Goal: Task Accomplishment & Management: Complete application form

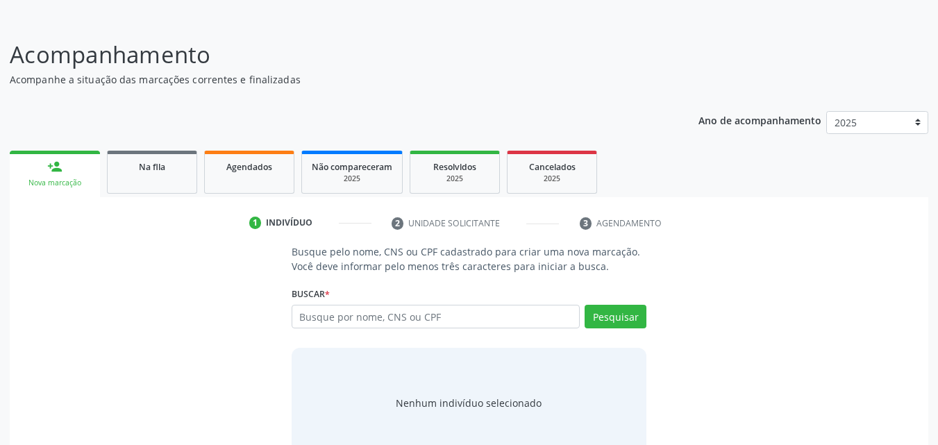
scroll to position [110, 0]
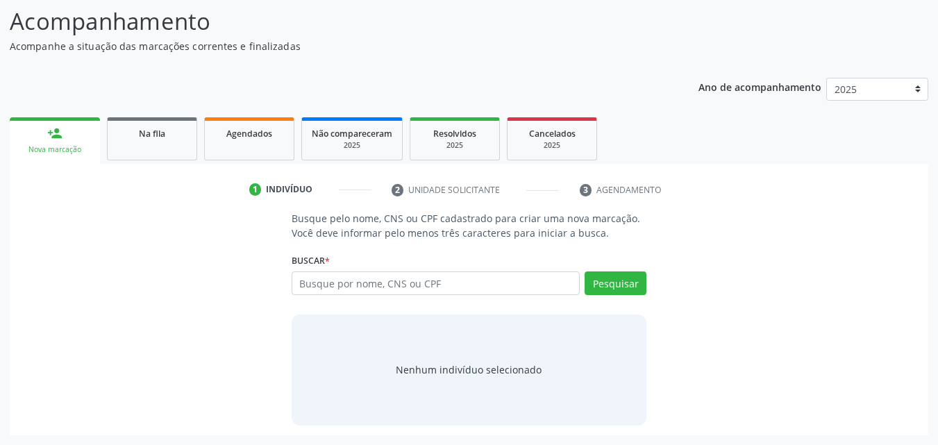
click at [315, 279] on input "text" at bounding box center [435, 283] width 289 height 24
type input "SILMARA C"
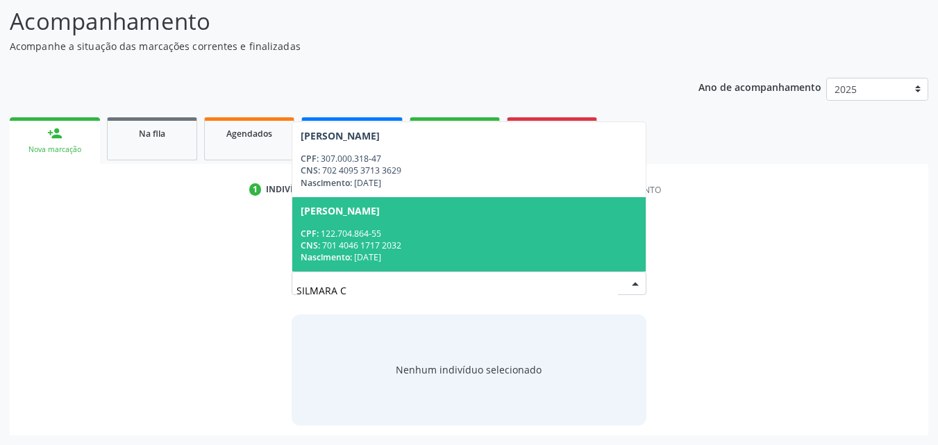
click at [372, 216] on div "Silmara Cristiny Felix da Silva" at bounding box center [340, 210] width 79 height 11
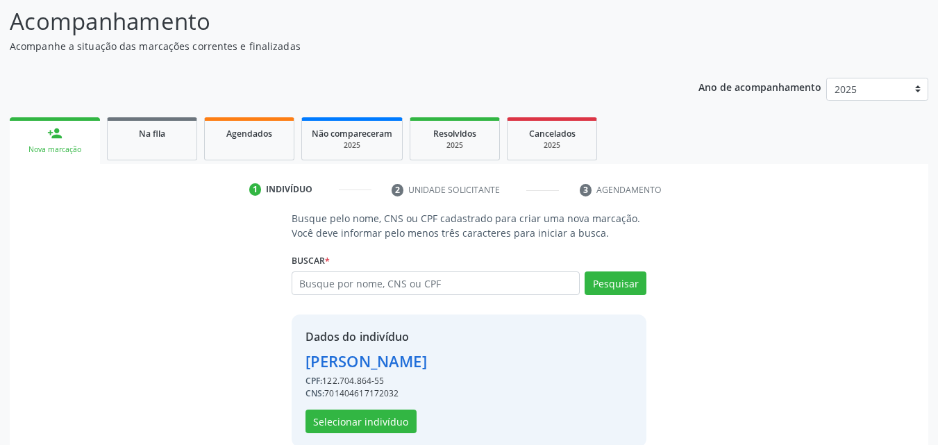
scroll to position [131, 0]
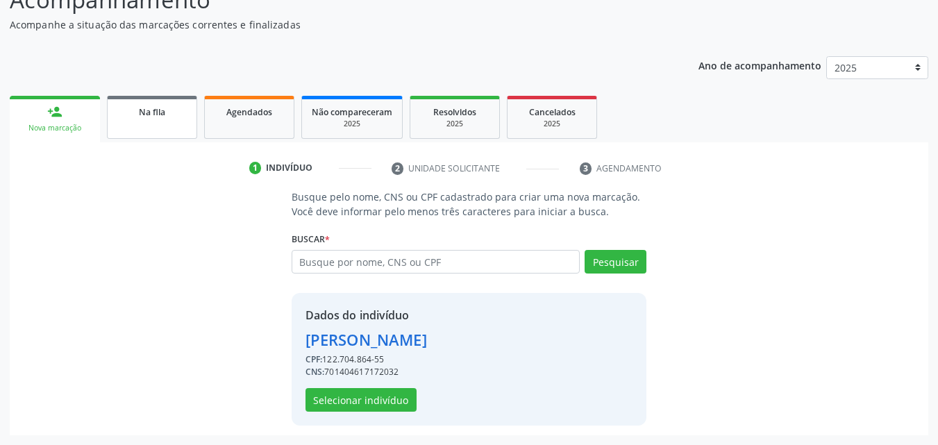
click at [131, 108] on div "Na fila" at bounding box center [151, 111] width 69 height 15
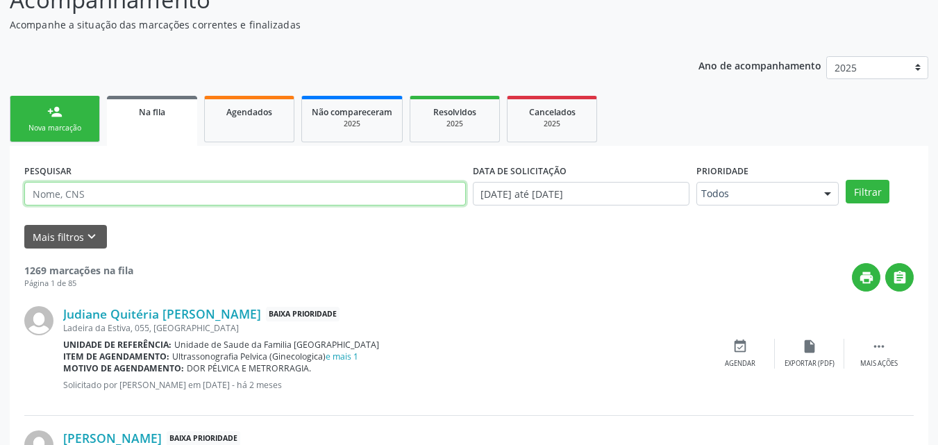
click at [198, 188] on input "text" at bounding box center [244, 194] width 441 height 24
click at [845, 180] on button "Filtrar" at bounding box center [867, 192] width 44 height 24
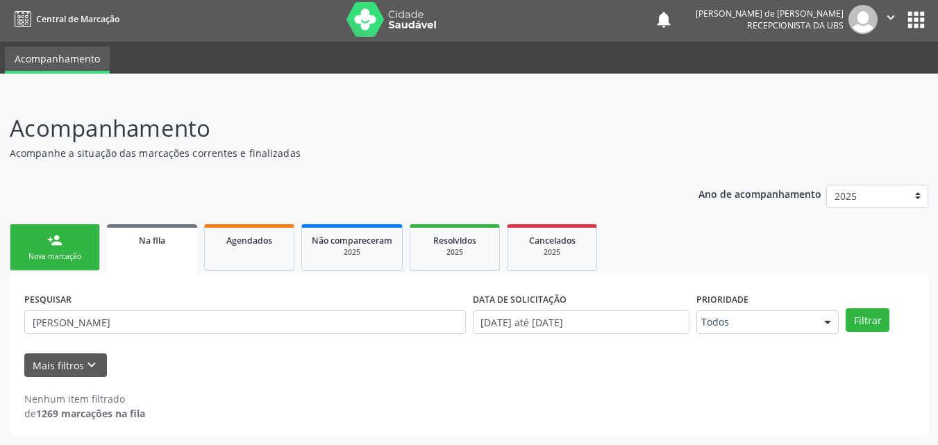
scroll to position [3, 0]
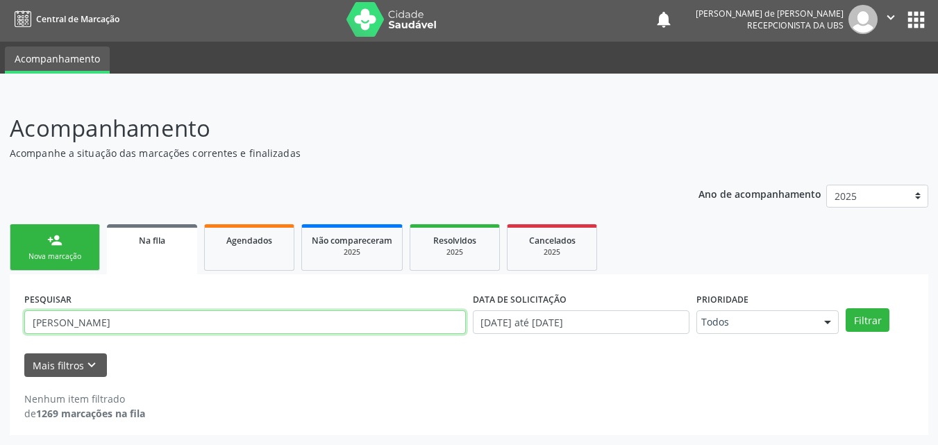
click at [116, 323] on input "SIMARA CRISTI" at bounding box center [244, 322] width 441 height 24
click at [845, 308] on button "Filtrar" at bounding box center [867, 320] width 44 height 24
click at [111, 314] on input "SIMARA CRIST" at bounding box center [244, 322] width 441 height 24
click at [845, 308] on button "Filtrar" at bounding box center [867, 320] width 44 height 24
click at [109, 319] on input "SIMARA CRI" at bounding box center [244, 322] width 441 height 24
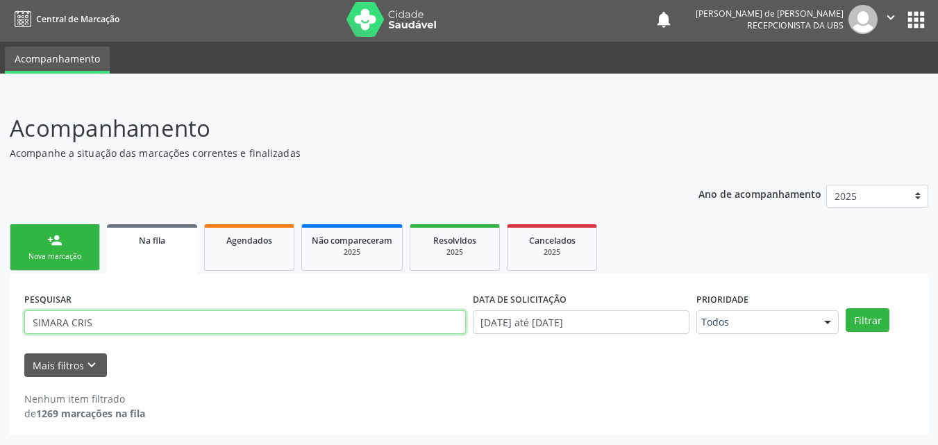
click at [845, 308] on button "Filtrar" at bounding box center [867, 320] width 44 height 24
click at [112, 322] on input "SIMARA CRIS" at bounding box center [244, 322] width 441 height 24
type input "SILMARA"
click at [845, 308] on button "Filtrar" at bounding box center [867, 320] width 44 height 24
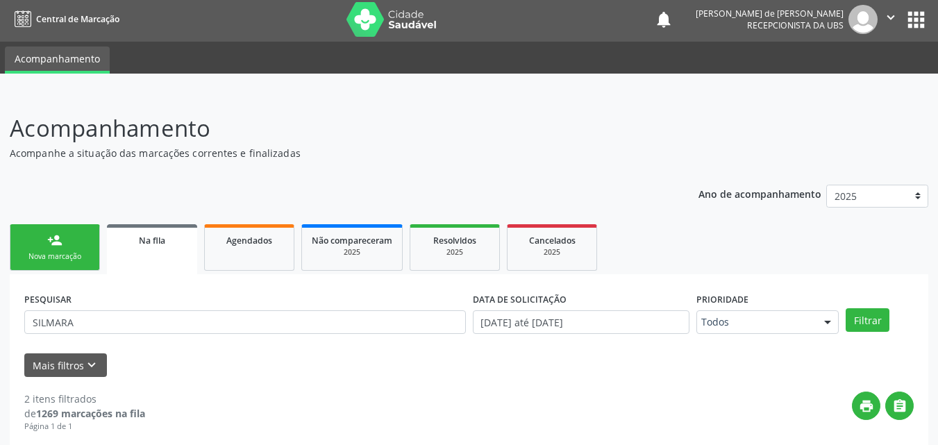
scroll to position [262, 0]
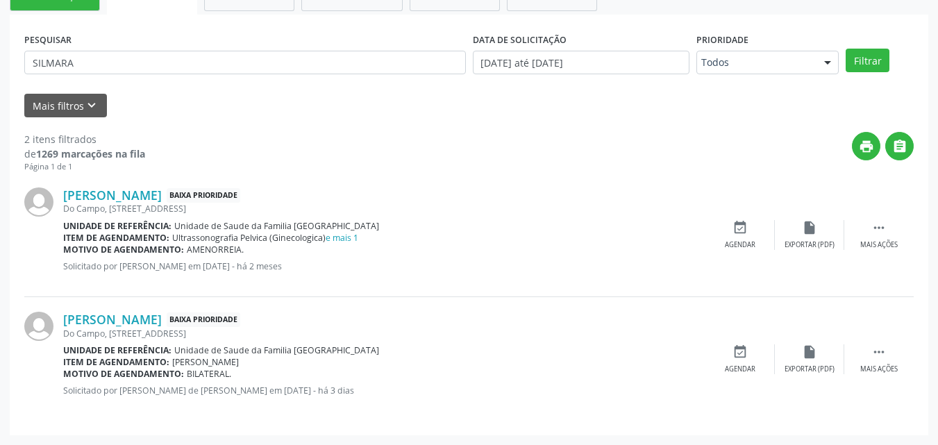
drag, startPoint x: 60, startPoint y: 316, endPoint x: 388, endPoint y: 389, distance: 335.4
click at [388, 389] on div "Silmara Cristiny Felix da Silva Baixa Prioridade Do Campo, 57, Taperagua Unidad…" at bounding box center [468, 359] width 889 height 124
copy div "Silmara Cristiny Felix da Silva Baixa Prioridade Do Campo, 57, Taperagua Unidad…"
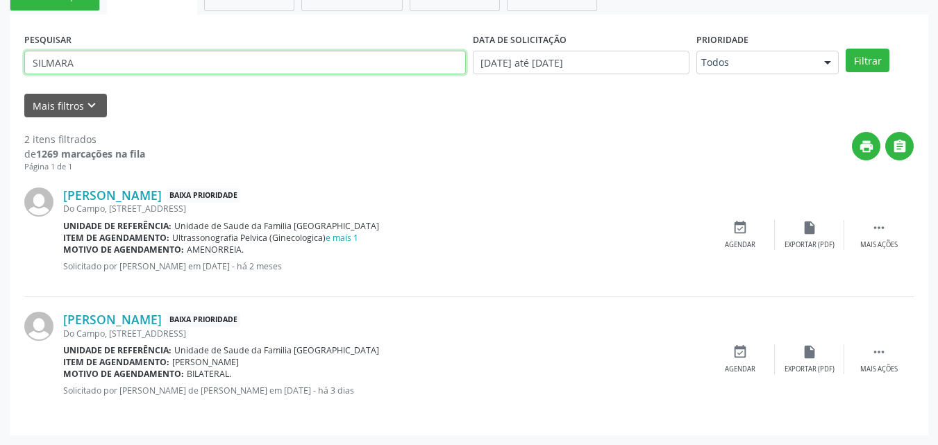
drag, startPoint x: 169, startPoint y: 67, endPoint x: 0, endPoint y: 65, distance: 169.4
click at [0, 65] on div "Acompanhamento Acompanhe a situação das marcações correntes e finalizadas Relat…" at bounding box center [469, 138] width 938 height 611
type input "LEANDRO"
click at [845, 49] on button "Filtrar" at bounding box center [867, 61] width 44 height 24
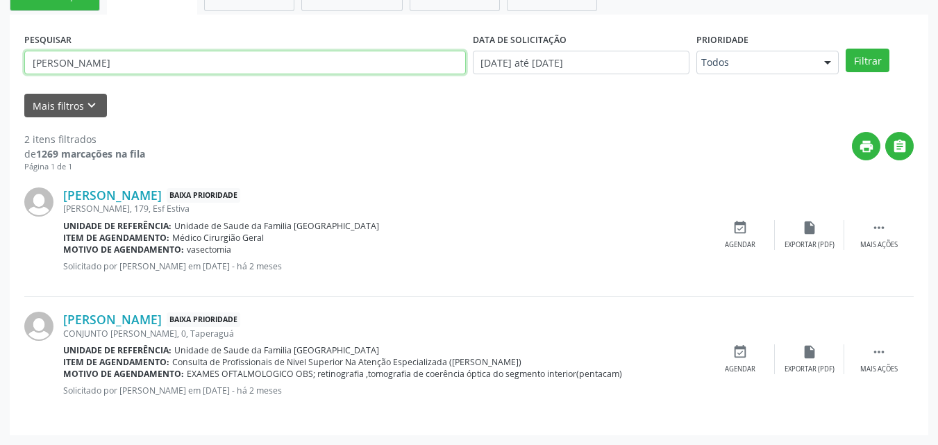
drag, startPoint x: 95, startPoint y: 61, endPoint x: 8, endPoint y: 46, distance: 88.8
click at [8, 46] on div "Acompanhamento Acompanhe a situação das marcações correntes e finalizadas Relat…" at bounding box center [469, 138] width 938 height 611
type input "LEANDRO"
click at [845, 49] on button "Filtrar" at bounding box center [867, 61] width 44 height 24
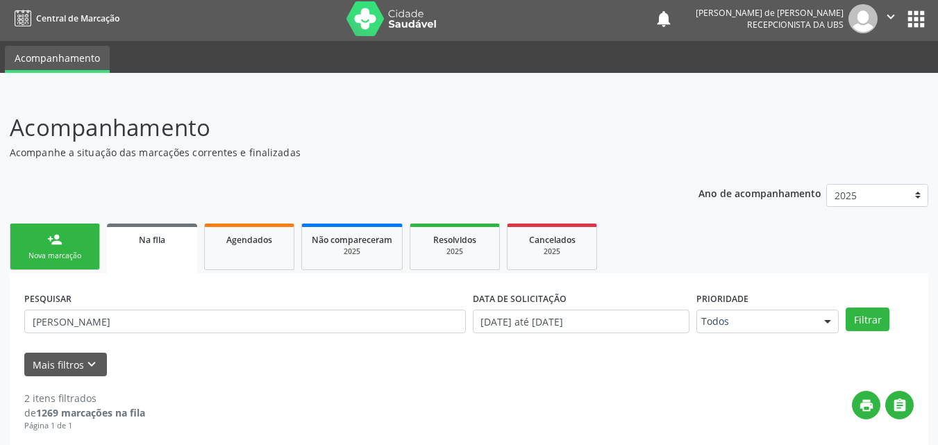
scroll to position [0, 0]
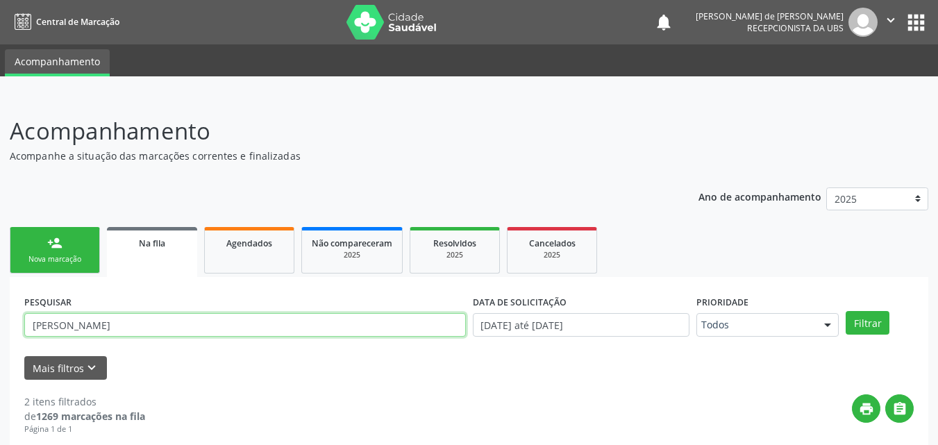
drag, startPoint x: 81, startPoint y: 325, endPoint x: 7, endPoint y: 326, distance: 74.3
click at [8, 327] on div "Acompanhamento Acompanhe a situação das marcações correntes e finalizadas Relat…" at bounding box center [469, 401] width 938 height 611
type input "adriano"
click at [845, 311] on button "Filtrar" at bounding box center [867, 323] width 44 height 24
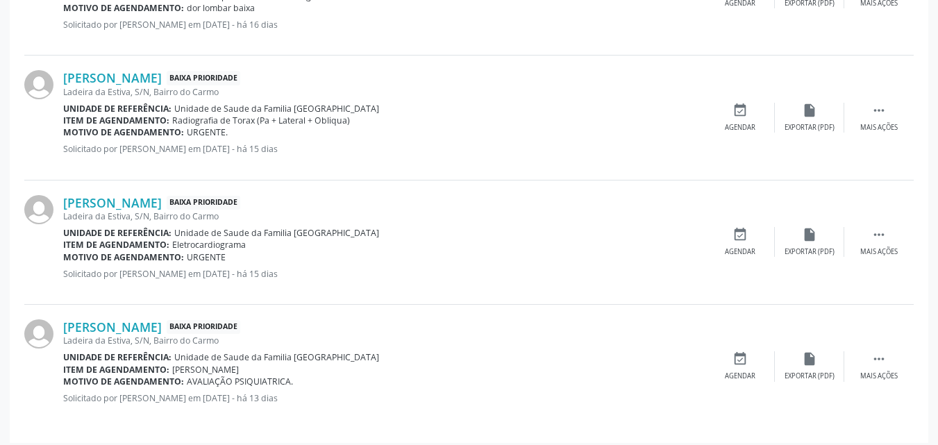
scroll to position [636, 0]
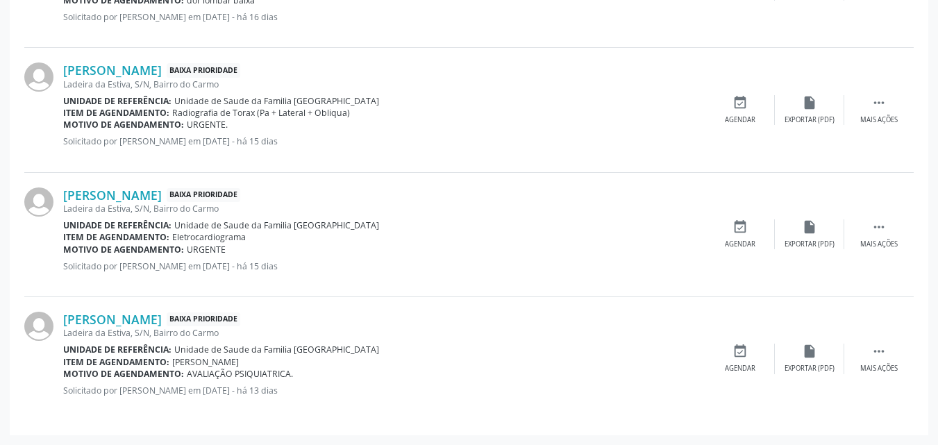
drag, startPoint x: 62, startPoint y: 67, endPoint x: 274, endPoint y: 248, distance: 278.7
click at [274, 248] on div "Adriano Monteiro de Santa Barbara Baixa Prioridade Barnabe Cabral Toledo, 250, …" at bounding box center [468, 109] width 889 height 621
copy div "Adriano Nascimento da Silva Baixa Prioridade Ladeira da Estiva, S/N, Bairro do …"
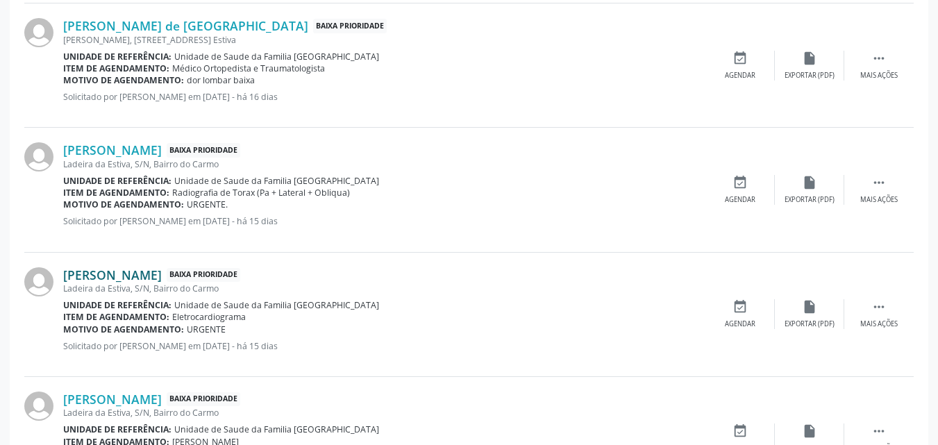
scroll to position [0, 0]
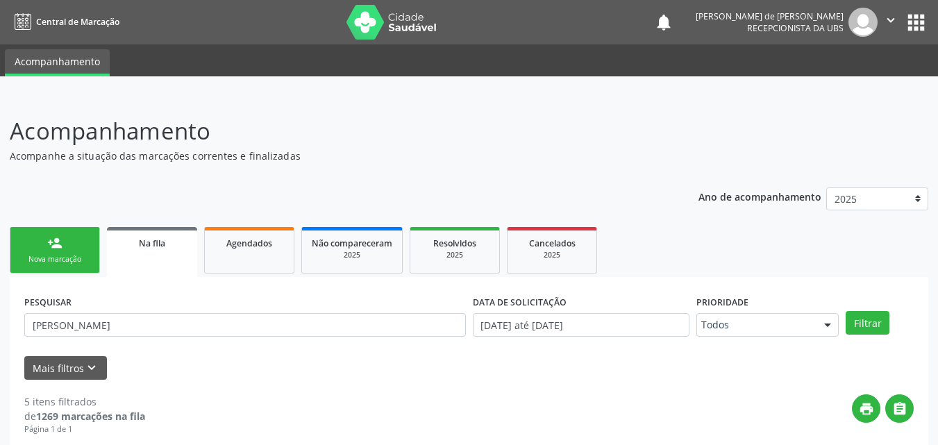
click at [51, 250] on div "person_add" at bounding box center [54, 242] width 15 height 15
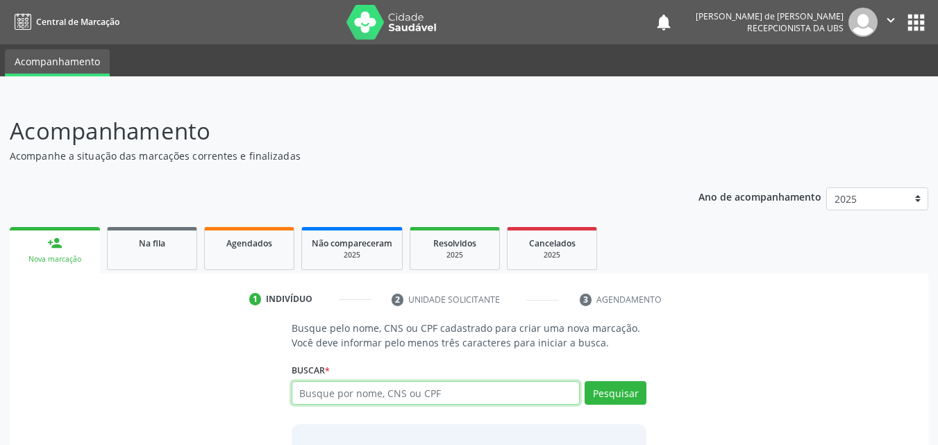
click at [330, 395] on input "text" at bounding box center [435, 393] width 289 height 24
type input "MARIA JOSE IZIDORIO DA SILVA"
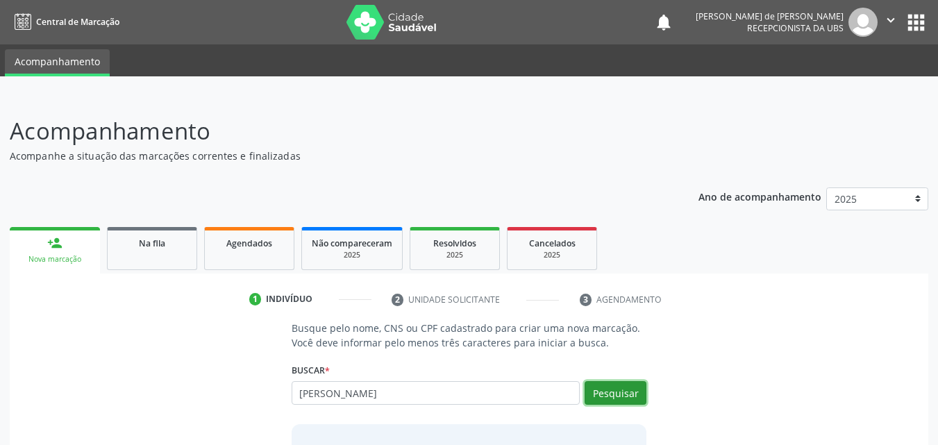
click at [602, 389] on button "Pesquisar" at bounding box center [615, 393] width 62 height 24
type input "MARIA JOSE IZIDORIO DA SILVA"
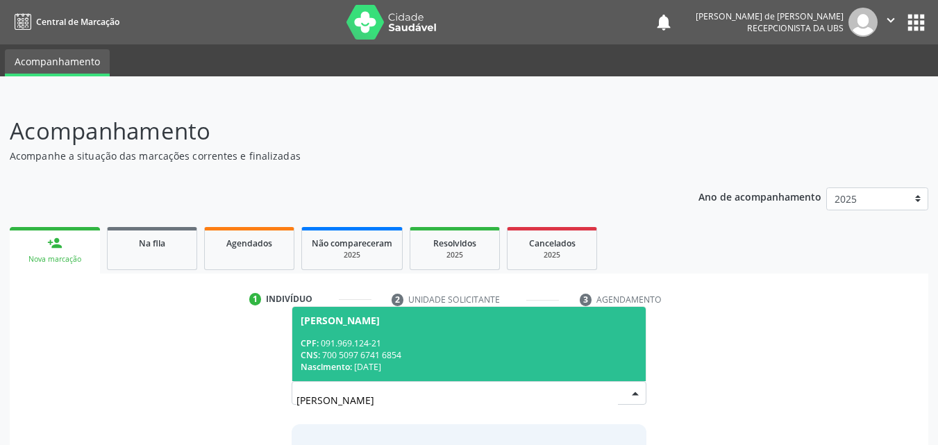
click at [417, 333] on span "Maria Jose Izidorio da Silva CPF: 091.969.124-21 CNS: 700 5097 6741 6854 Nascim…" at bounding box center [469, 344] width 354 height 74
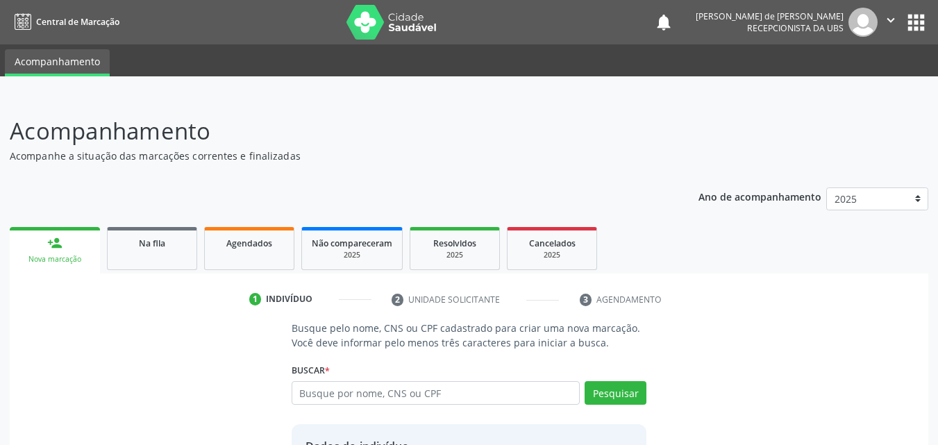
scroll to position [131, 0]
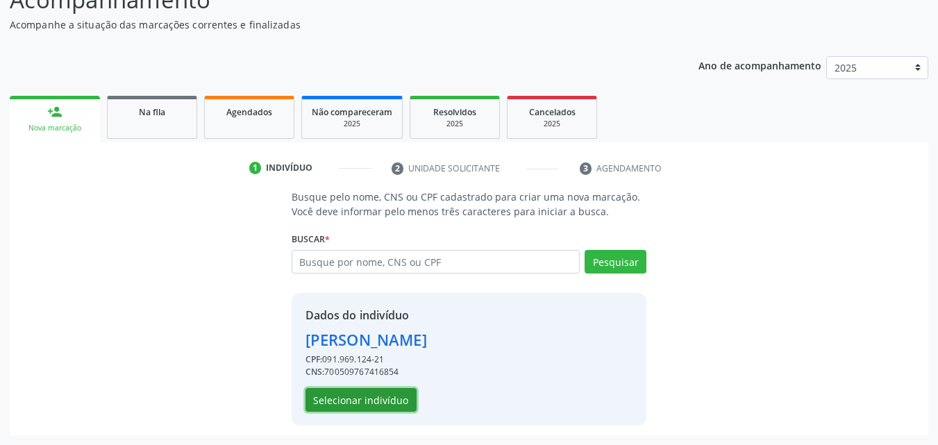
click at [395, 394] on button "Selecionar indivíduo" at bounding box center [360, 400] width 111 height 24
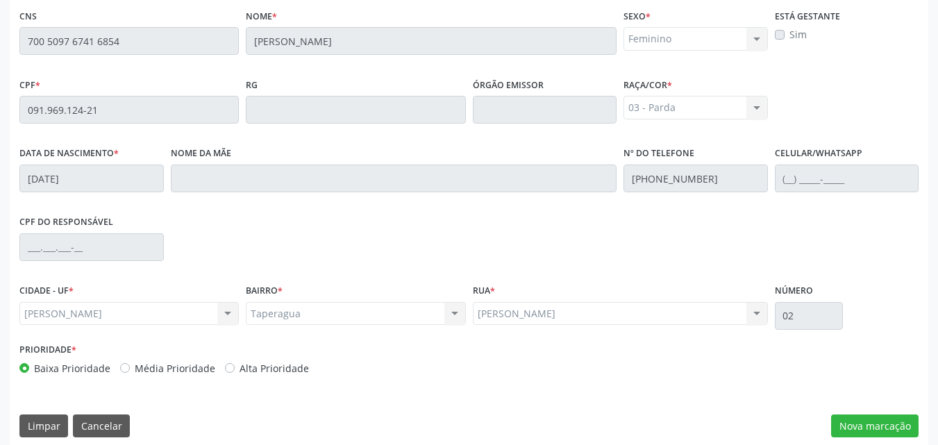
scroll to position [367, 0]
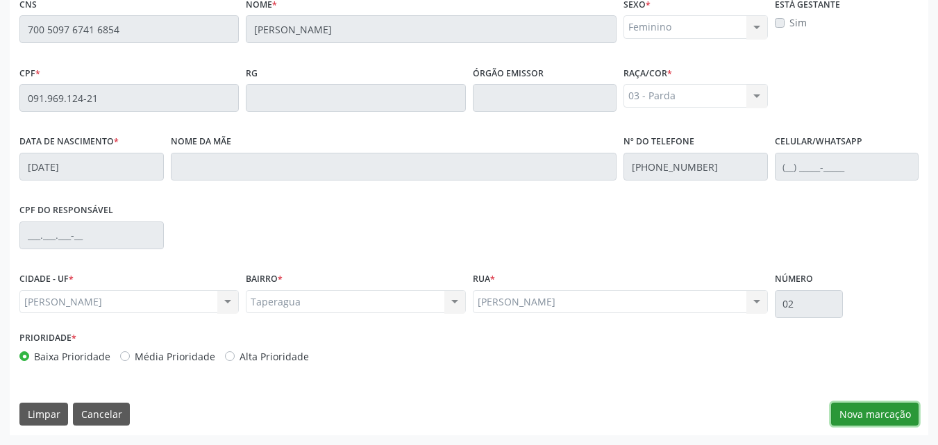
click at [851, 414] on button "Nova marcação" at bounding box center [874, 415] width 87 height 24
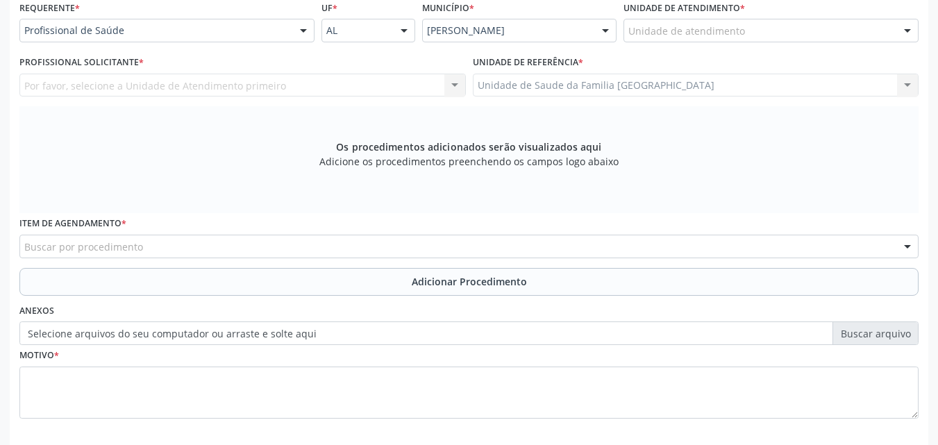
scroll to position [324, 0]
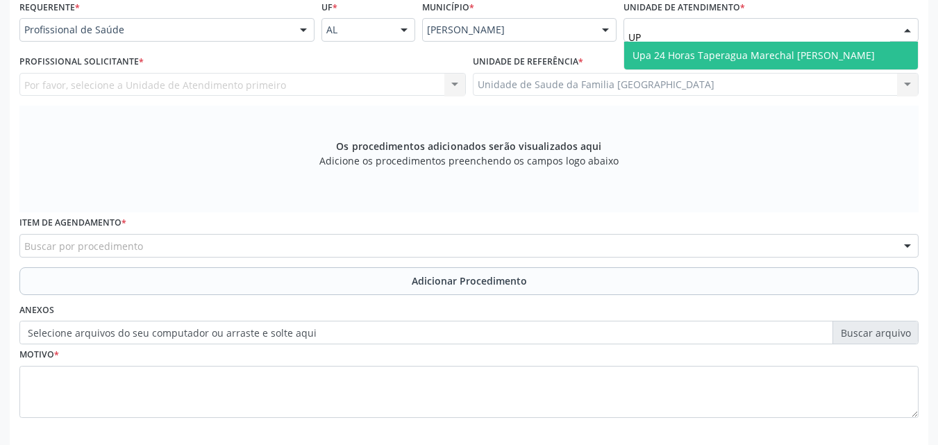
type input "UPA"
click at [664, 58] on span "Upa 24 Horas Taperagua Marechal [PERSON_NAME]" at bounding box center [753, 55] width 242 height 13
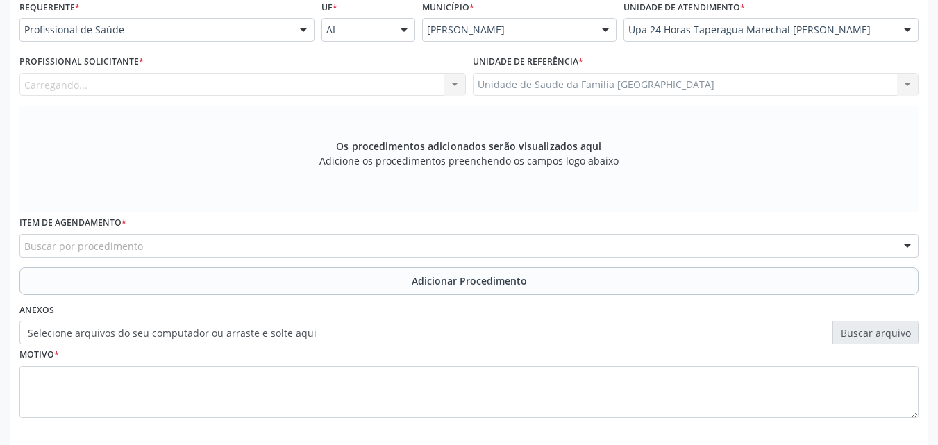
click at [144, 84] on div "Carregando... Nenhum resultado encontrado para: " " Não há nenhuma opção para s…" at bounding box center [242, 85] width 446 height 24
click at [146, 84] on div "Profissional solicitante" at bounding box center [242, 85] width 446 height 24
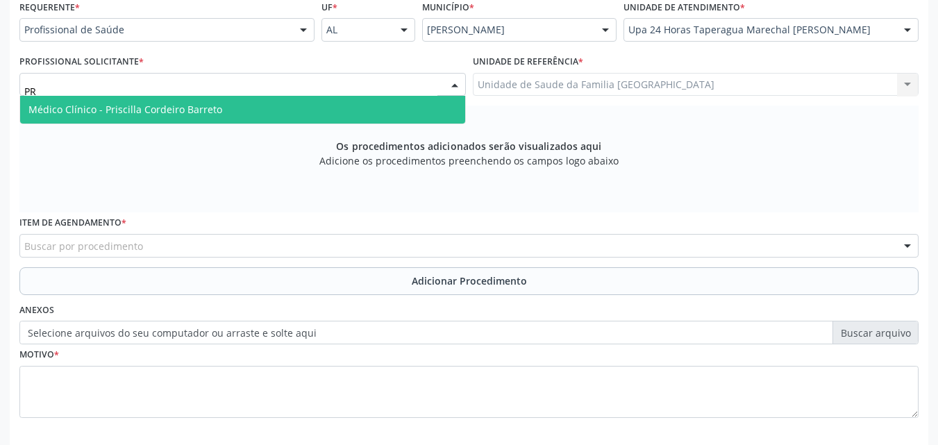
type input "PRI"
click at [144, 103] on span "Médico Clínico - Priscilla Cordeiro Barreto" at bounding box center [125, 109] width 194 height 13
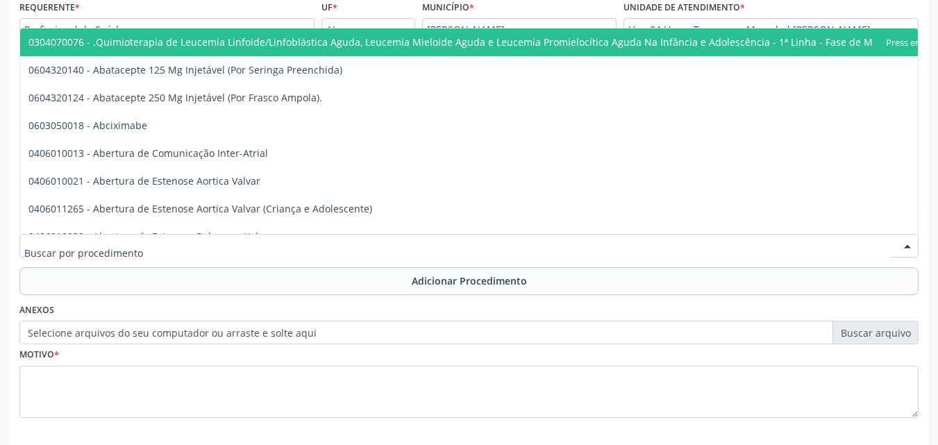
click at [135, 244] on input "text" at bounding box center [456, 253] width 865 height 28
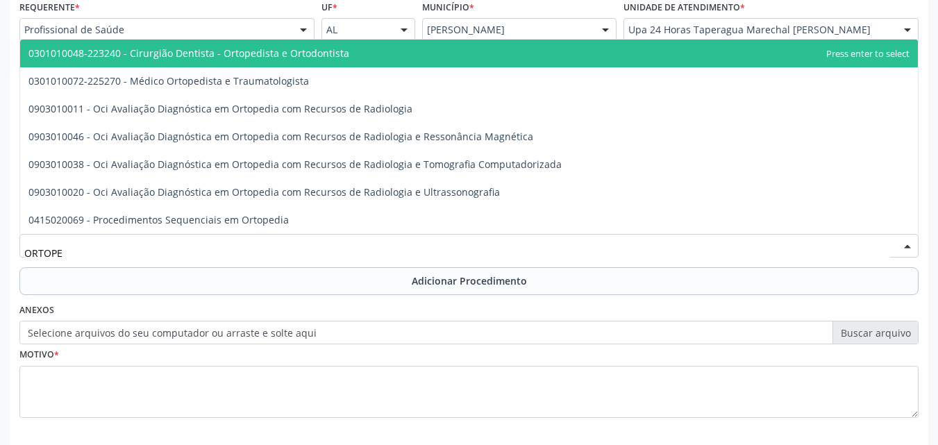
type input "ORTOPED"
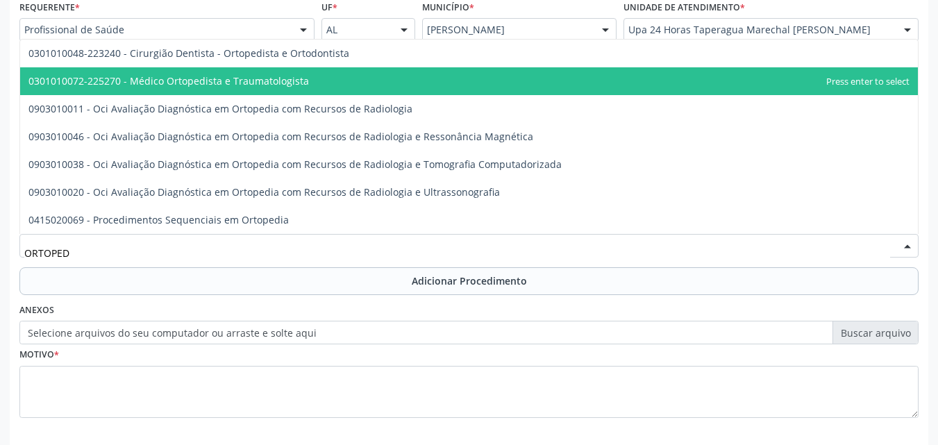
click at [176, 90] on span "0301010072-225270 - Médico Ortopedista e Traumatologista" at bounding box center [468, 81] width 897 height 28
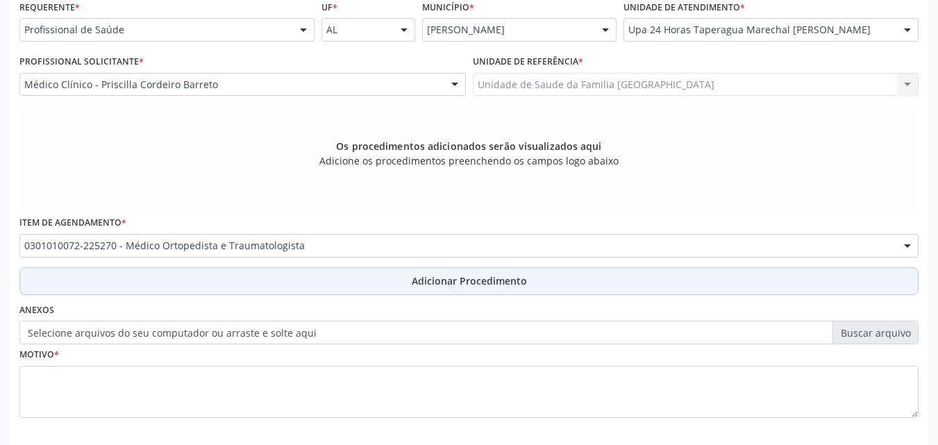
click at [139, 287] on button "Adicionar Procedimento" at bounding box center [468, 281] width 899 height 28
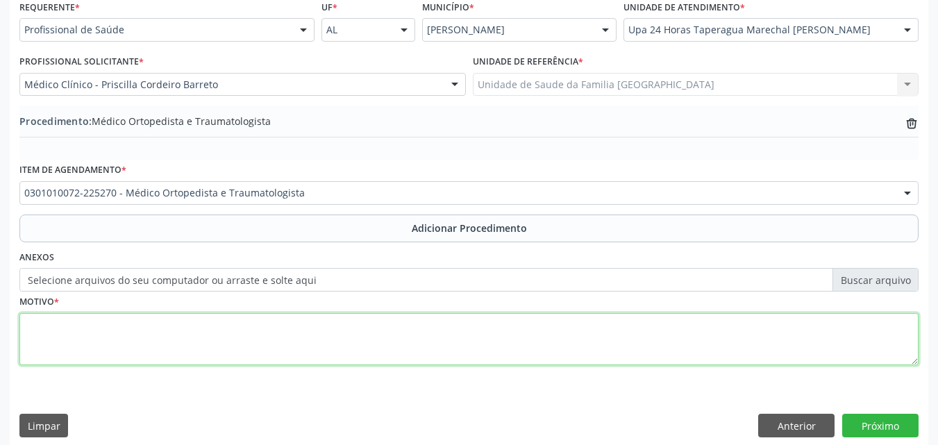
click at [125, 348] on textarea at bounding box center [468, 339] width 899 height 53
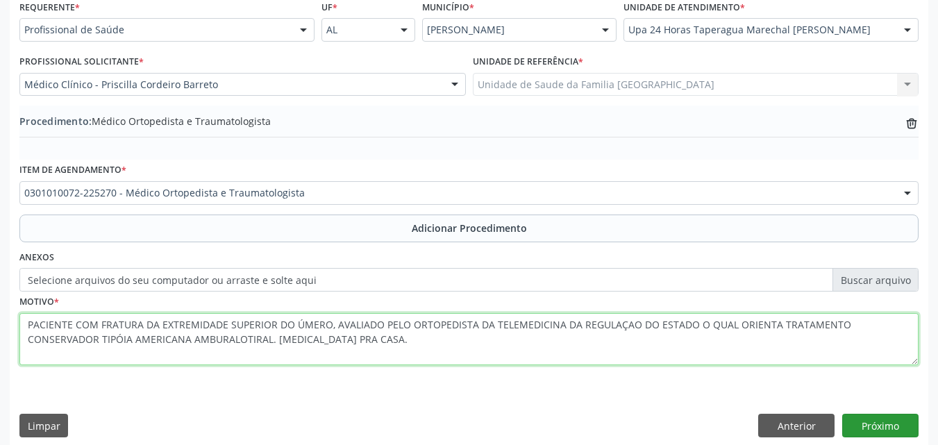
type textarea "PACIENTE COM FRATURA DA EXTREMIDADE SUPERIOR DO ÚMERO, AVALIADO PELO ORTOPEDIST…"
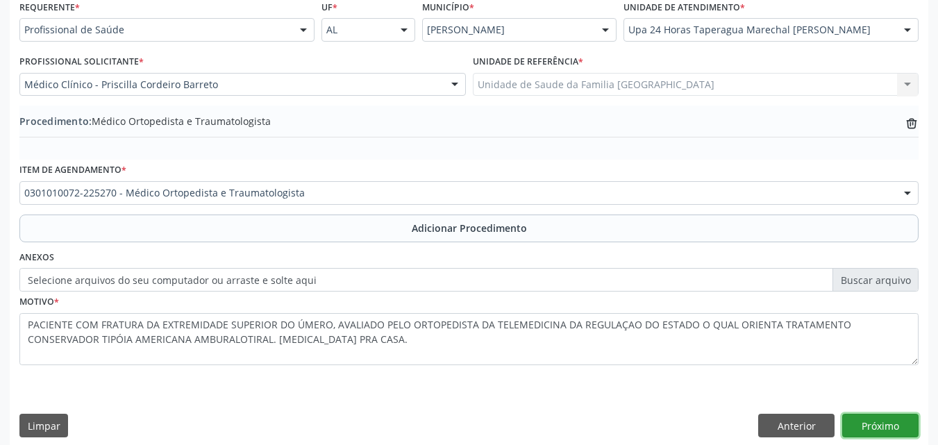
click at [877, 420] on button "Próximo" at bounding box center [880, 426] width 76 height 24
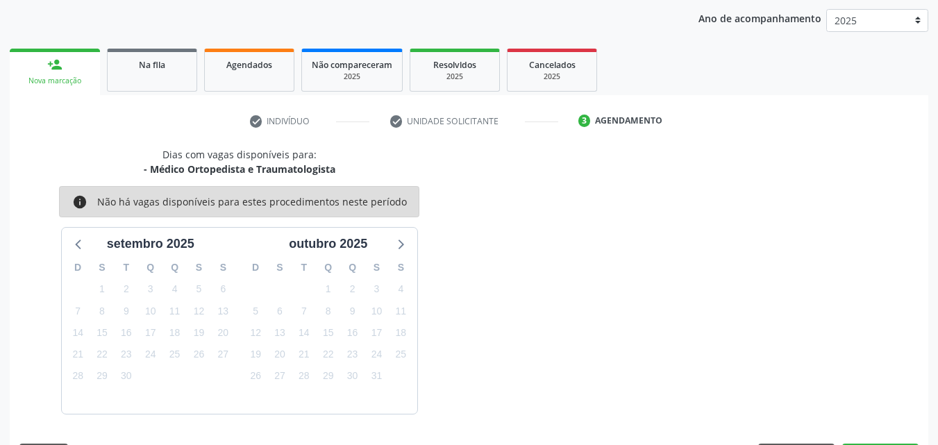
scroll to position [219, 0]
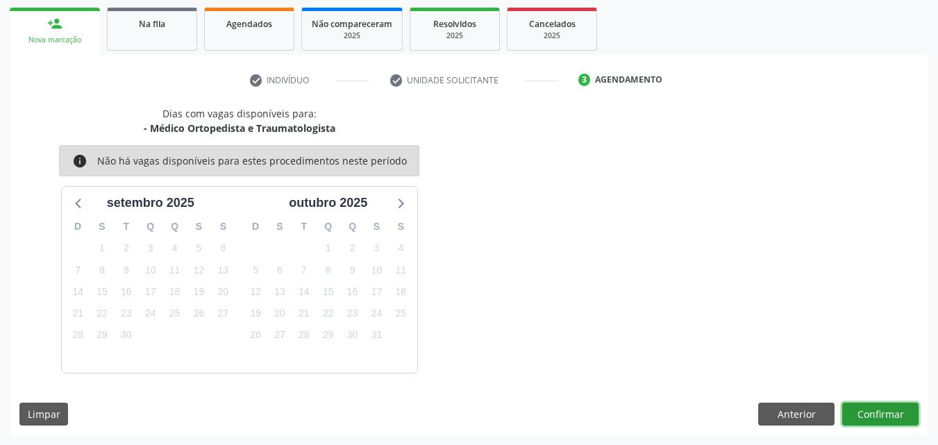
click at [879, 418] on button "Confirmar" at bounding box center [880, 415] width 76 height 24
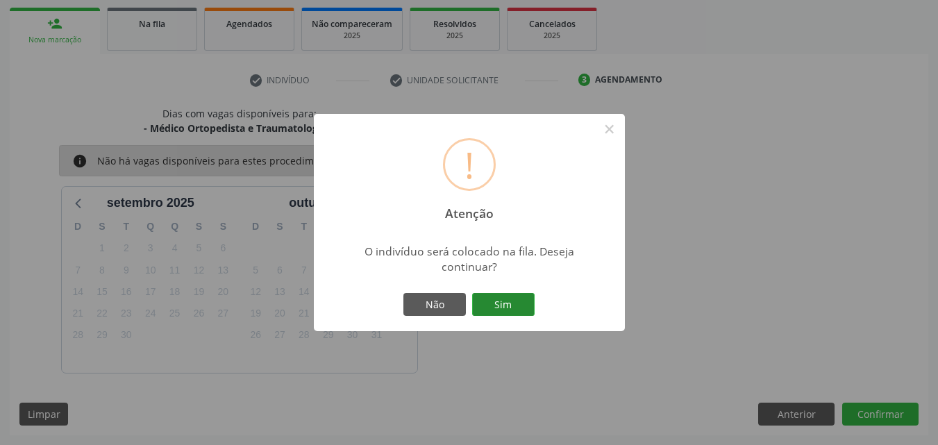
click at [521, 309] on button "Sim" at bounding box center [503, 305] width 62 height 24
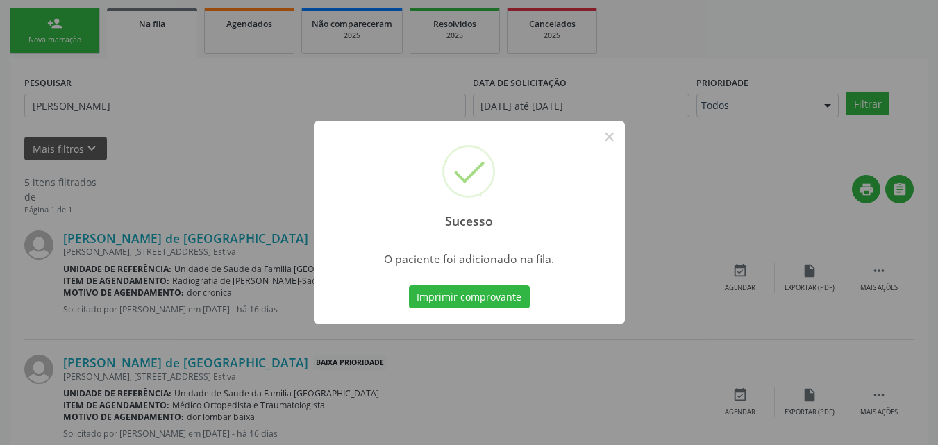
scroll to position [33, 0]
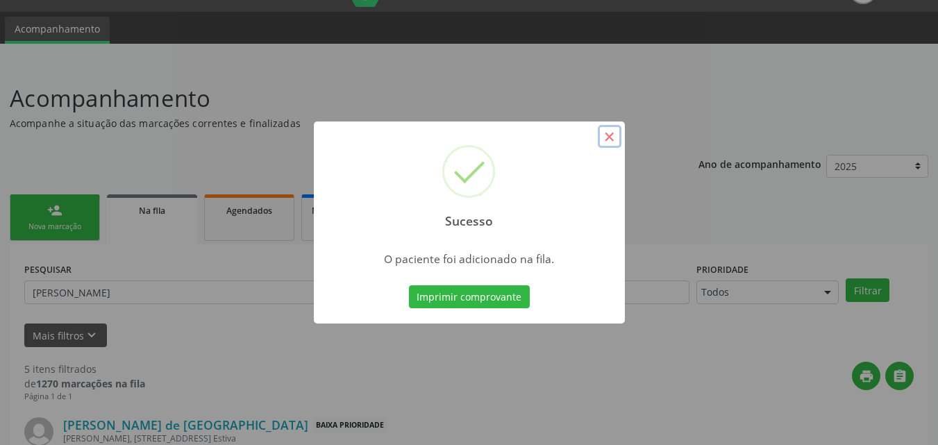
click at [606, 133] on button "×" at bounding box center [610, 137] width 24 height 24
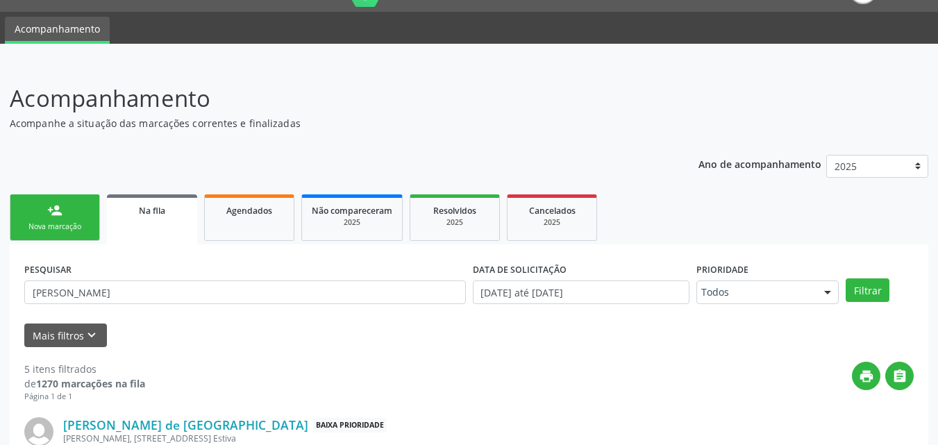
click at [81, 220] on link "person_add Nova marcação" at bounding box center [55, 217] width 90 height 46
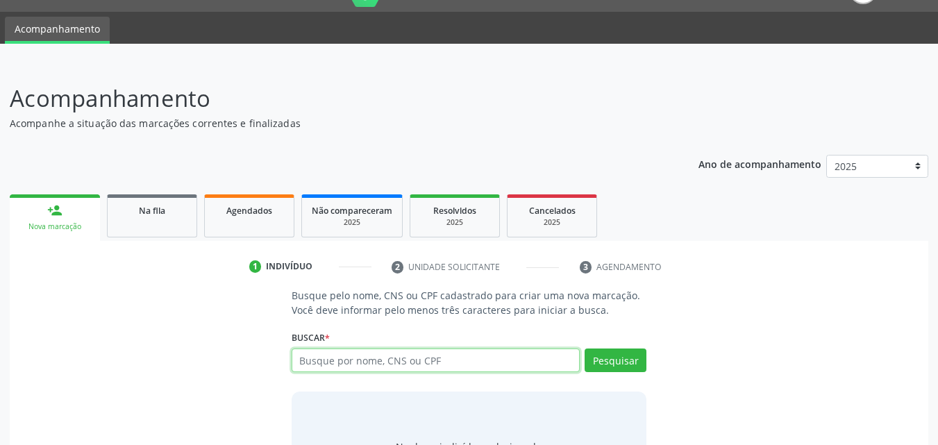
click at [462, 360] on input "text" at bounding box center [435, 360] width 289 height 24
type input "l"
type input "LUIZ MIGUEL OLIVEIRA SANTOS"
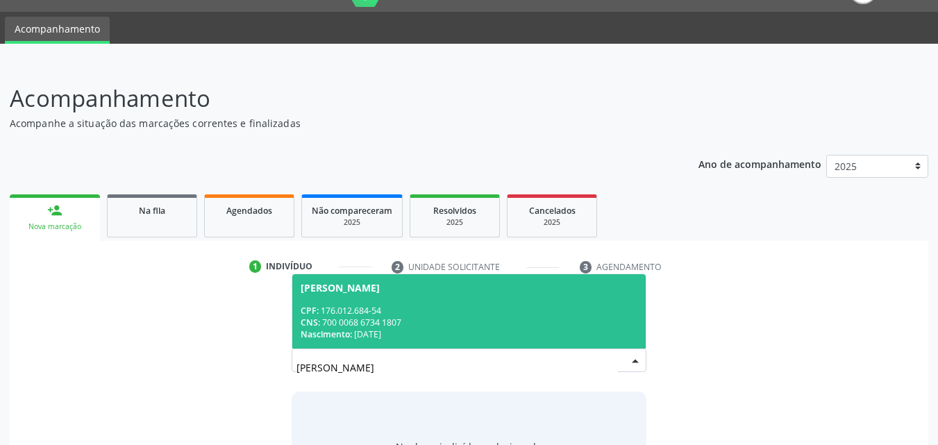
click at [398, 303] on span "Luiz Miguel Oliveira Santos CPF: 176.012.684-54 CNS: 700 0068 6734 1807 Nascime…" at bounding box center [469, 311] width 354 height 74
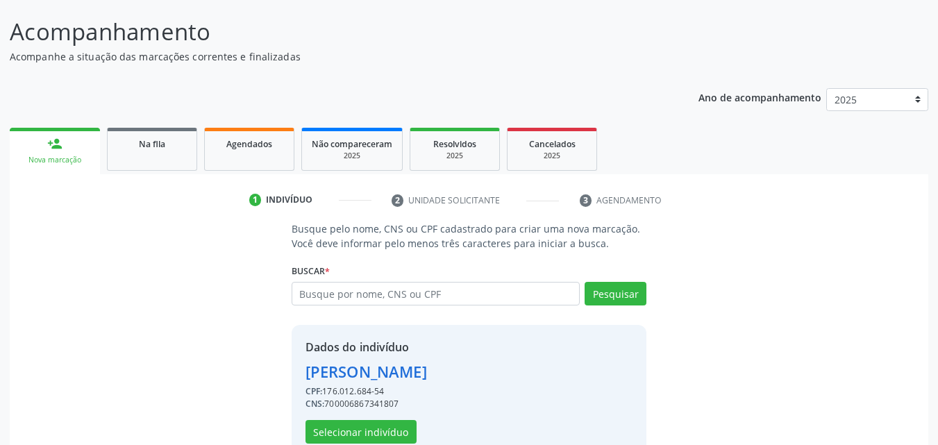
scroll to position [131, 0]
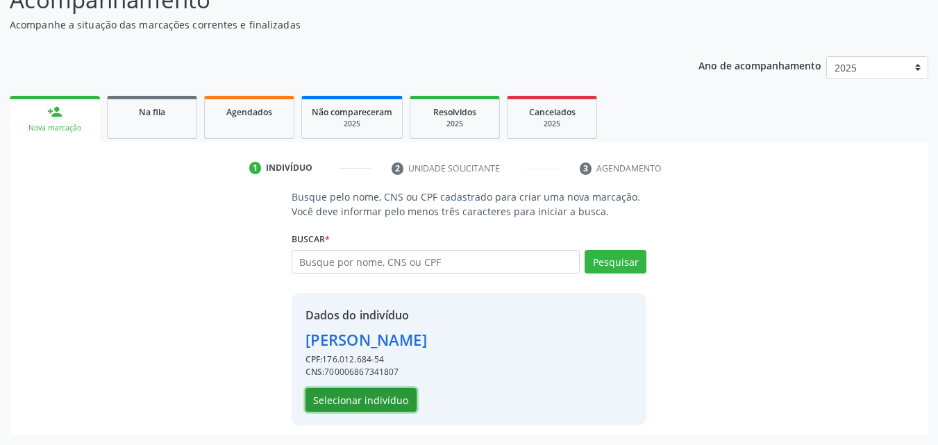
click at [364, 394] on button "Selecionar indivíduo" at bounding box center [360, 400] width 111 height 24
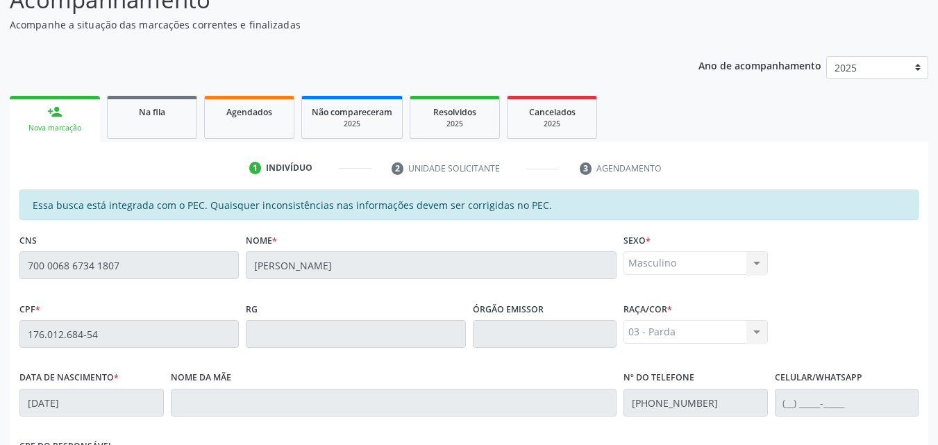
scroll to position [367, 0]
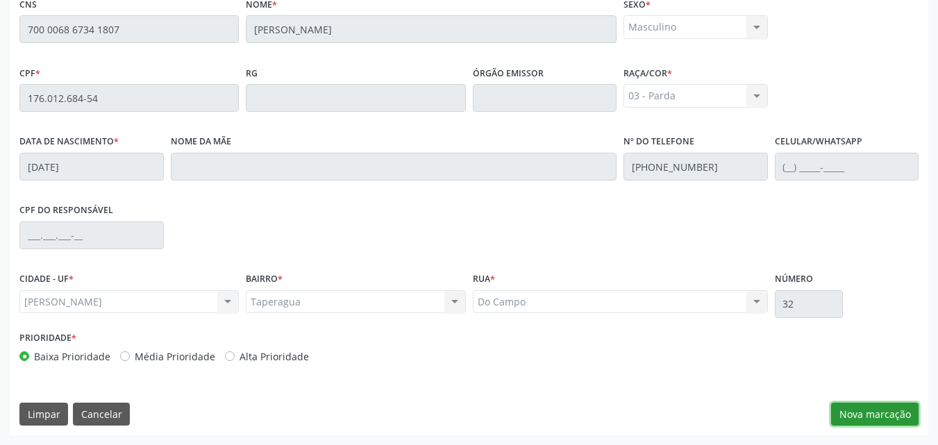
click at [856, 414] on button "Nova marcação" at bounding box center [874, 415] width 87 height 24
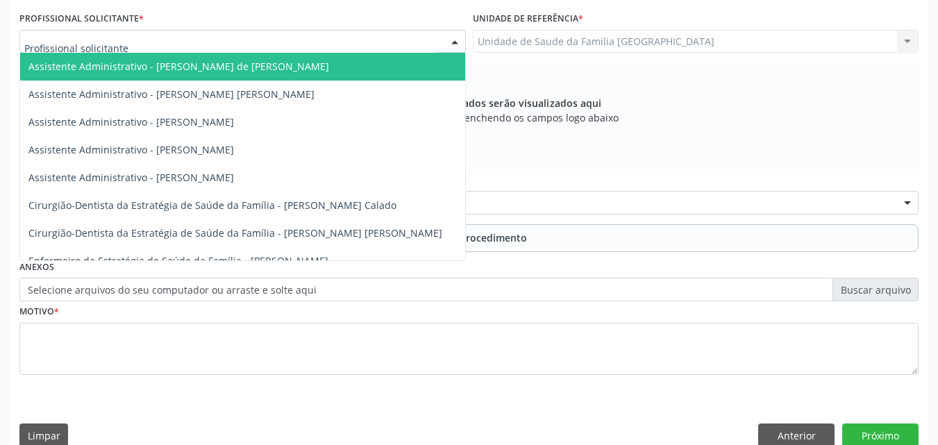
click at [526, 39] on div "Unidade de Saude da Familia Rua da Estiva Unidade de Saude da Familia Rua da Es…" at bounding box center [696, 42] width 446 height 24
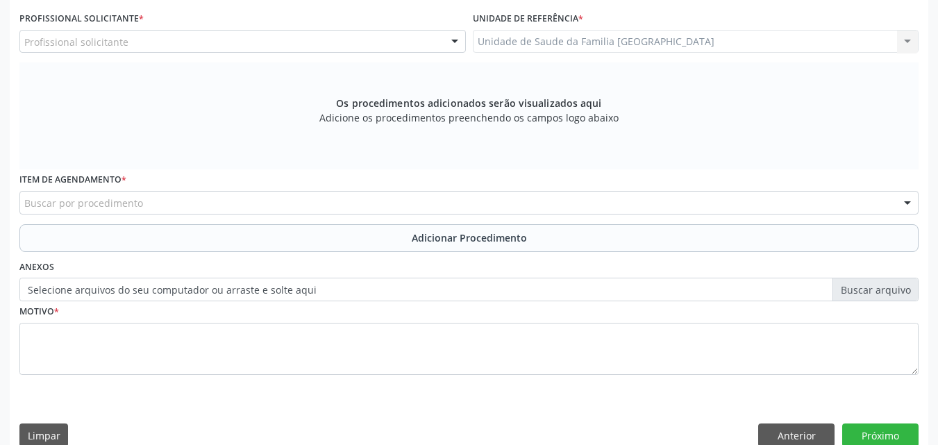
scroll to position [43, 0]
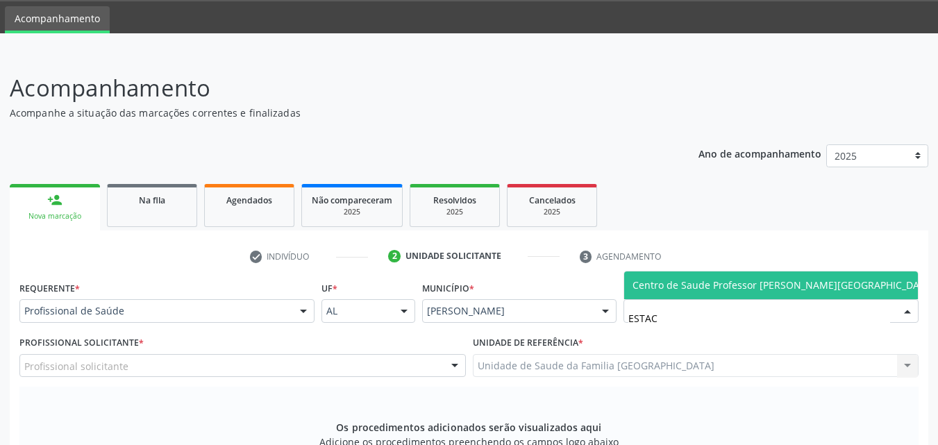
type input "ESTACI"
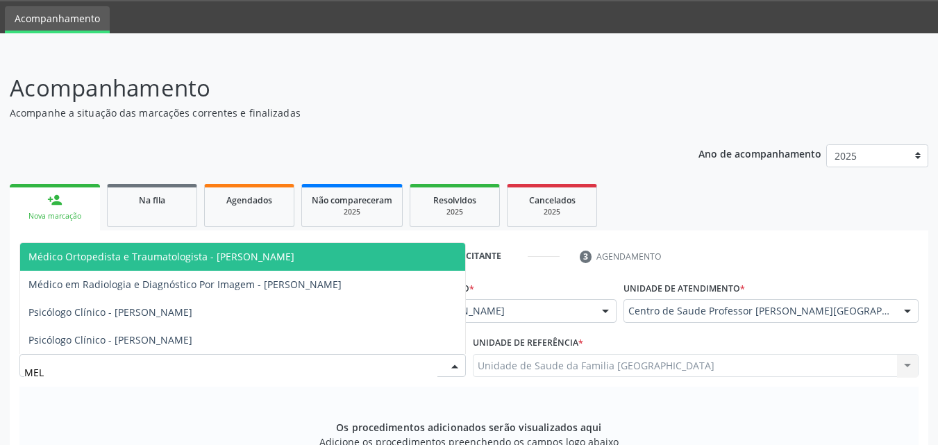
type input "MELA"
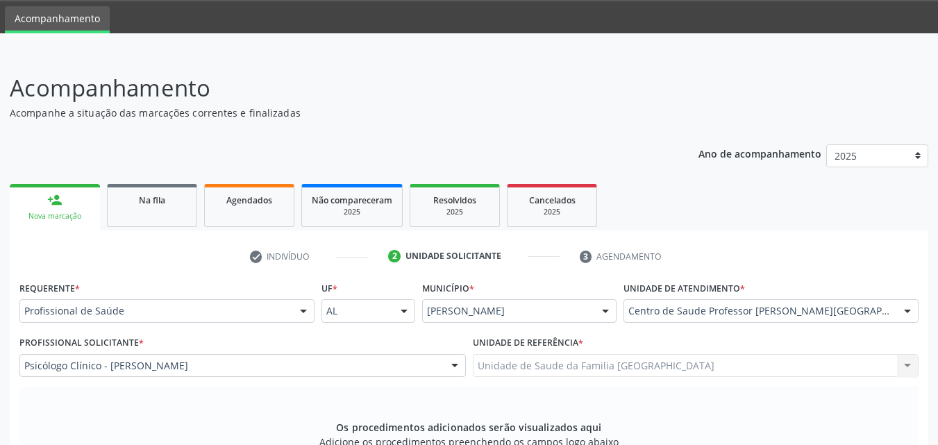
scroll to position [389, 0]
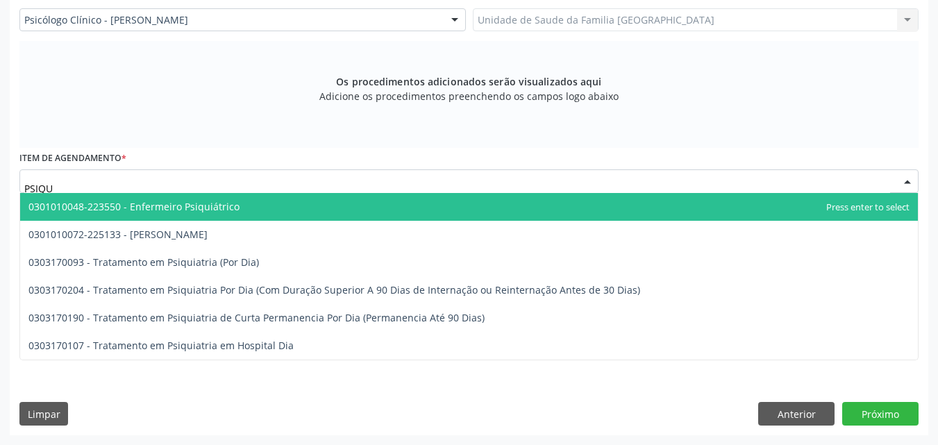
type input "PSIQUI"
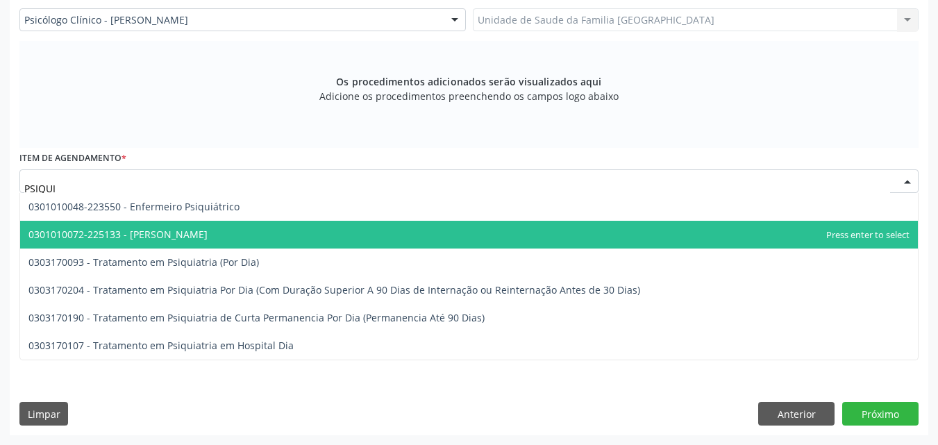
click at [142, 228] on span "0301010072-225133 - Médico Psiquiatra" at bounding box center [117, 234] width 179 height 13
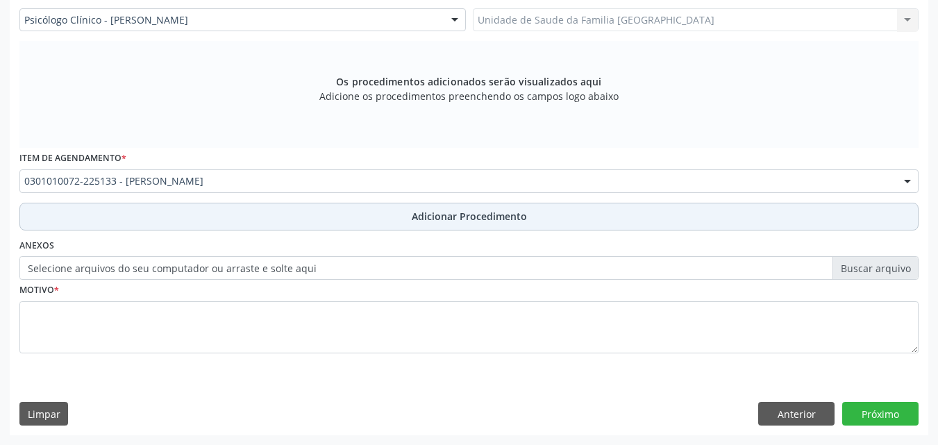
click at [142, 219] on button "Adicionar Procedimento" at bounding box center [468, 217] width 899 height 28
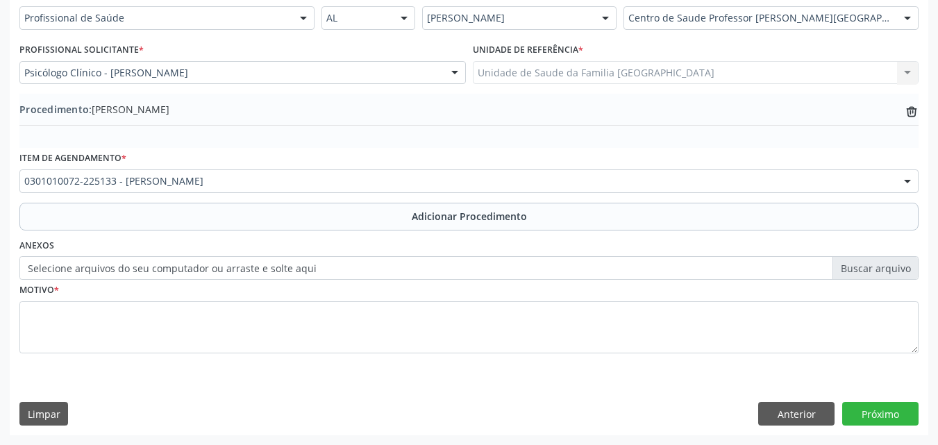
scroll to position [336, 0]
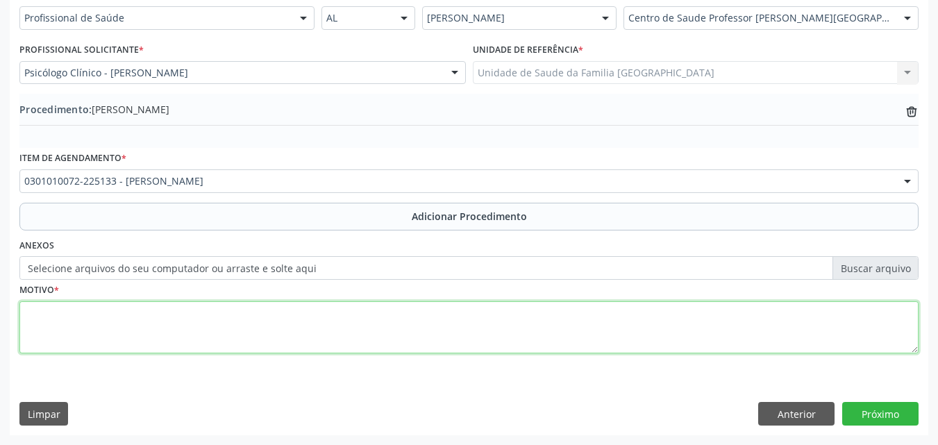
click at [144, 307] on textarea at bounding box center [468, 327] width 899 height 53
type textarea "AUTISMO INFANTIL."
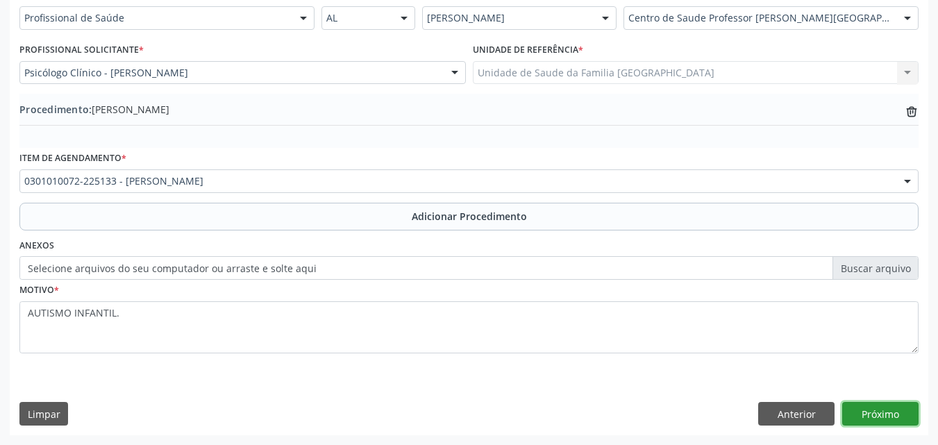
click at [874, 407] on button "Próximo" at bounding box center [880, 414] width 76 height 24
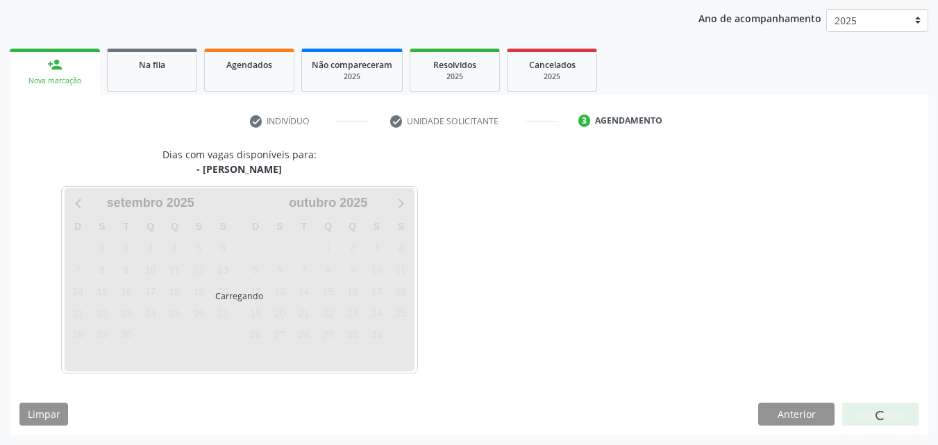
scroll to position [219, 0]
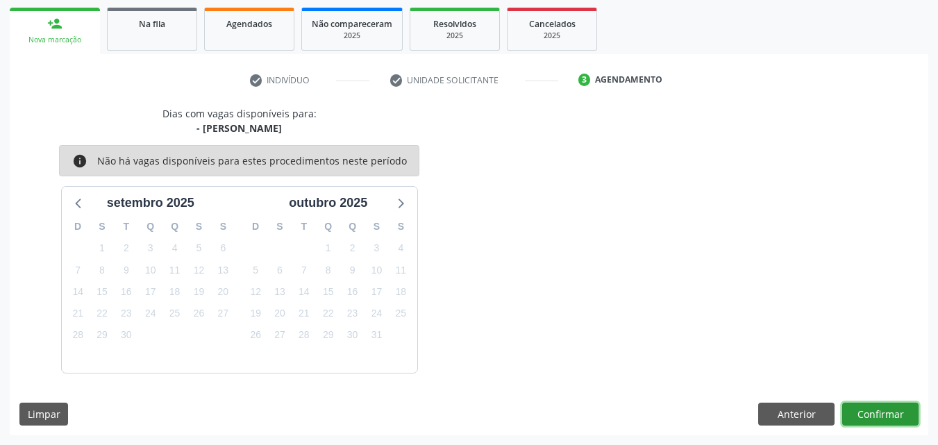
click at [874, 407] on button "Confirmar" at bounding box center [880, 415] width 76 height 24
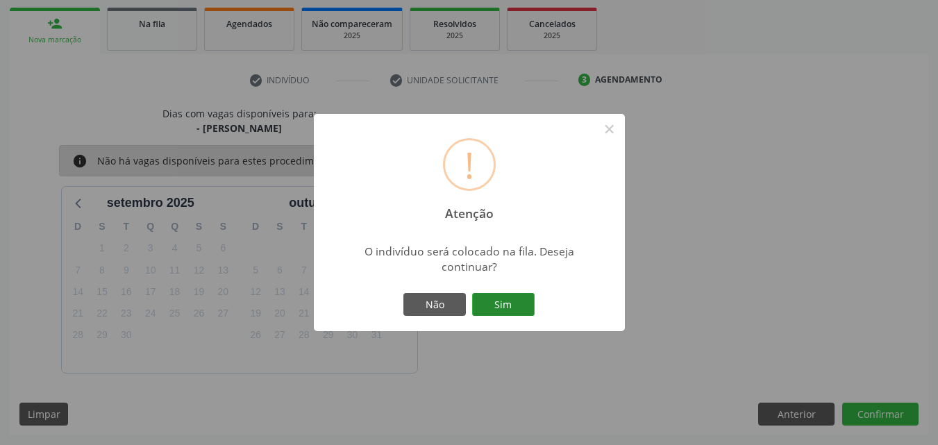
click at [485, 302] on button "Sim" at bounding box center [503, 305] width 62 height 24
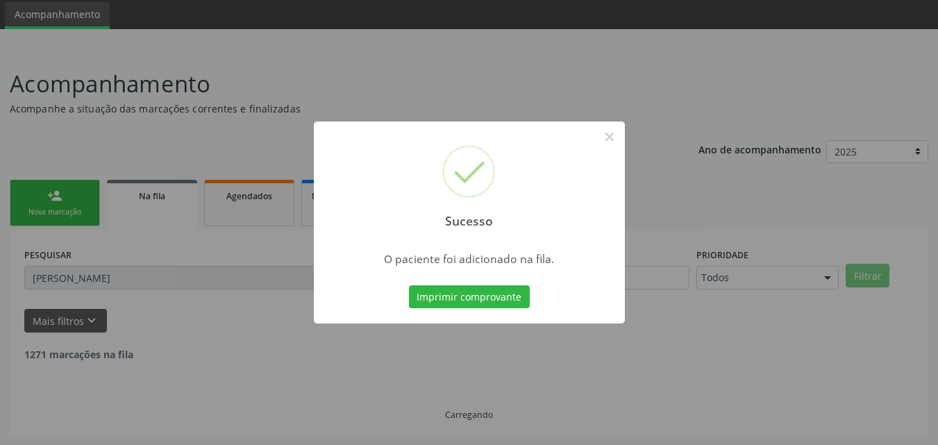
scroll to position [33, 0]
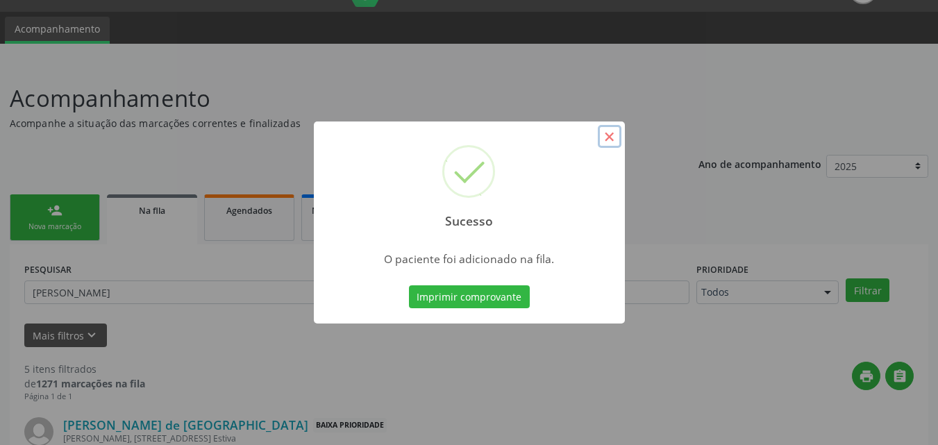
click at [608, 137] on button "×" at bounding box center [610, 137] width 24 height 24
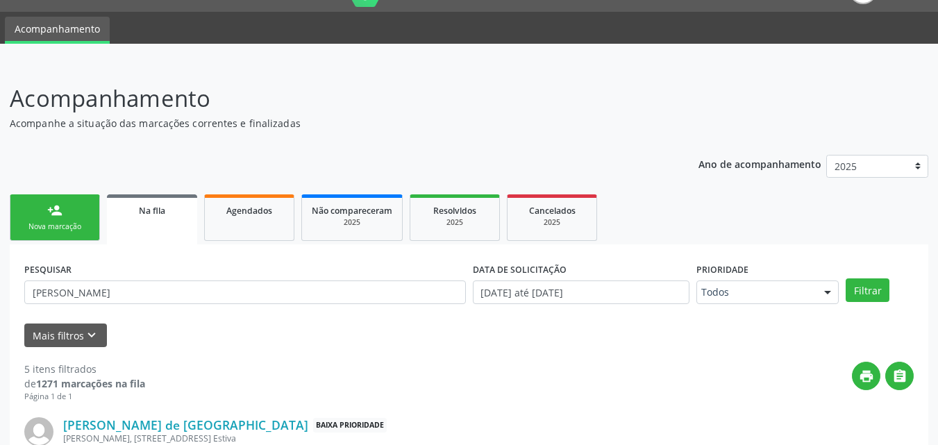
click at [42, 209] on link "person_add Nova marcação" at bounding box center [55, 217] width 90 height 46
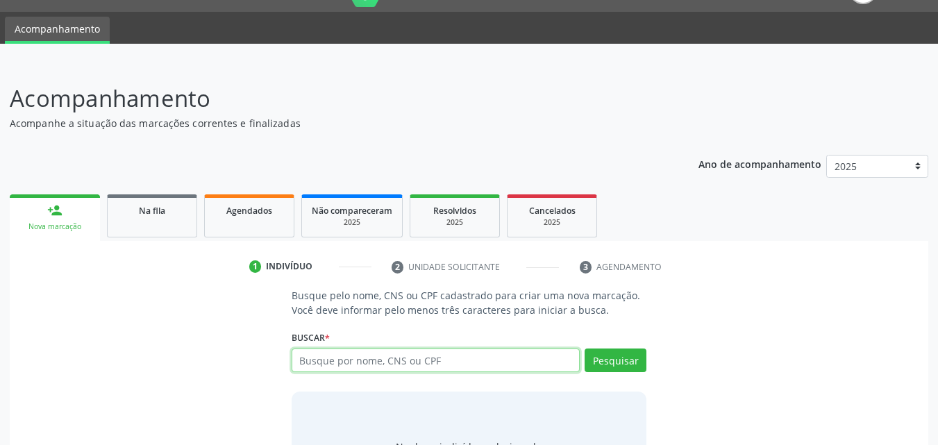
click at [338, 364] on input "text" at bounding box center [435, 360] width 289 height 24
type input "48303593409"
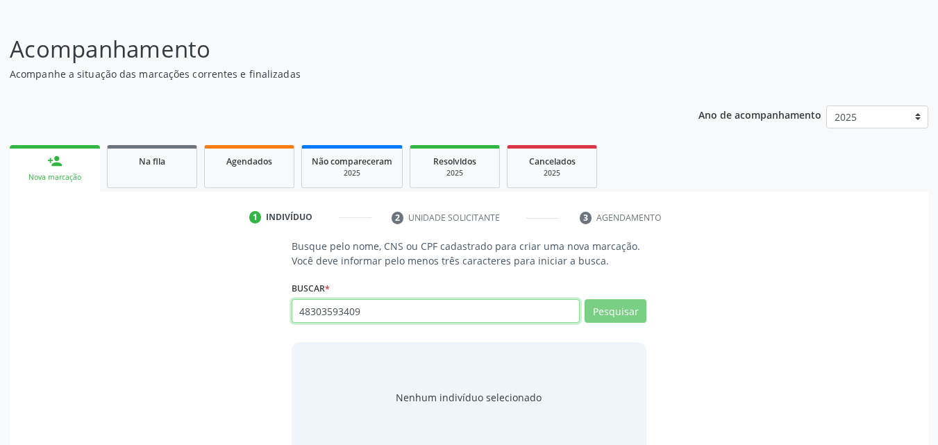
scroll to position [110, 0]
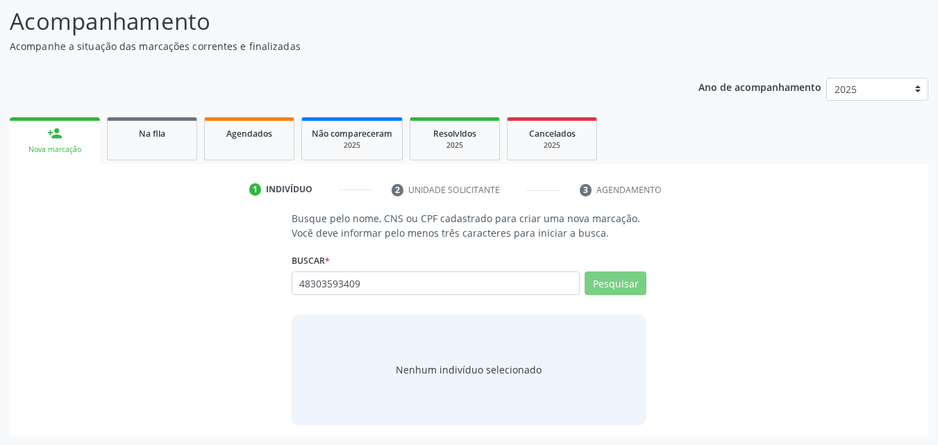
click at [618, 271] on div "Buscar * 48303593409 Busque por nome, CNS ou CPF Nenhum resultado encontrado pa…" at bounding box center [468, 277] width 355 height 54
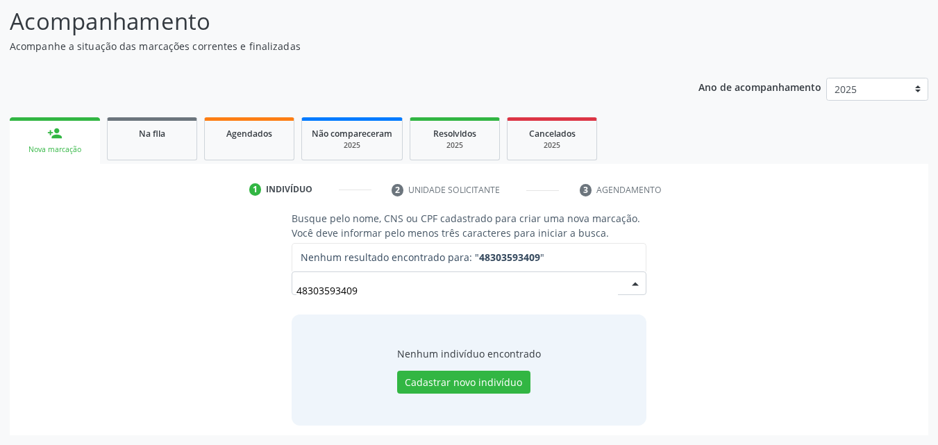
drag, startPoint x: 425, startPoint y: 295, endPoint x: 133, endPoint y: 297, distance: 291.5
click at [134, 297] on div "Busque pelo nome, CNS ou CPF cadastrado para criar uma nova marcação. Você deve…" at bounding box center [468, 318] width 899 height 214
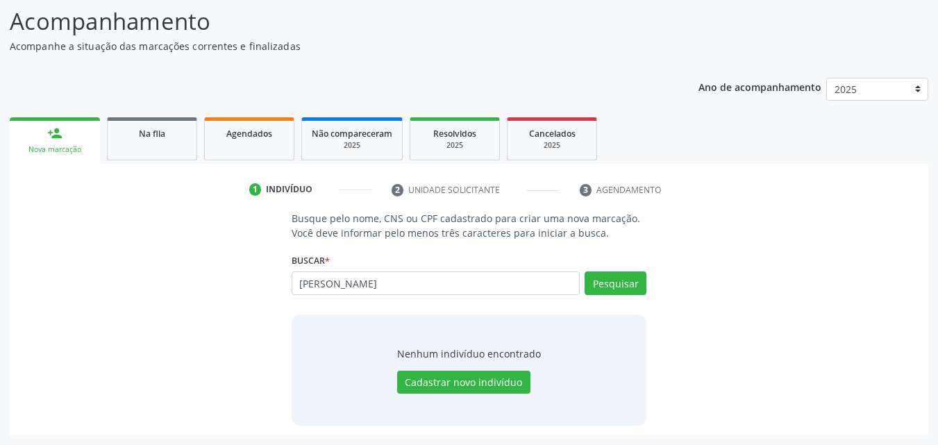
type input "MARIA DE FATIMA DA SILVA"
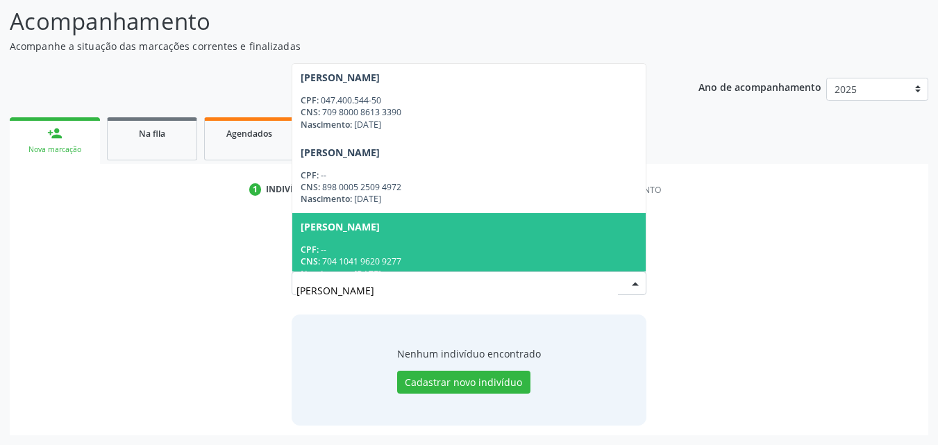
scroll to position [648, 0]
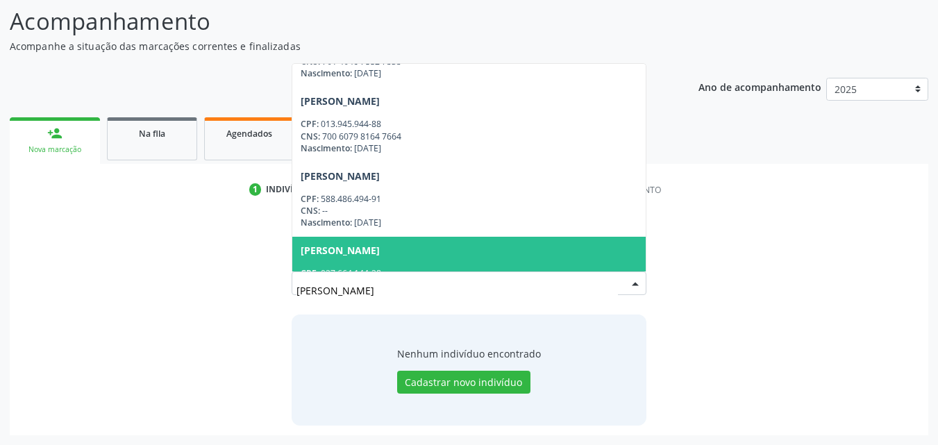
click at [206, 289] on div "Busque pelo nome, CNS ou CPF cadastrado para criar uma nova marcação. Você deve…" at bounding box center [468, 318] width 899 height 214
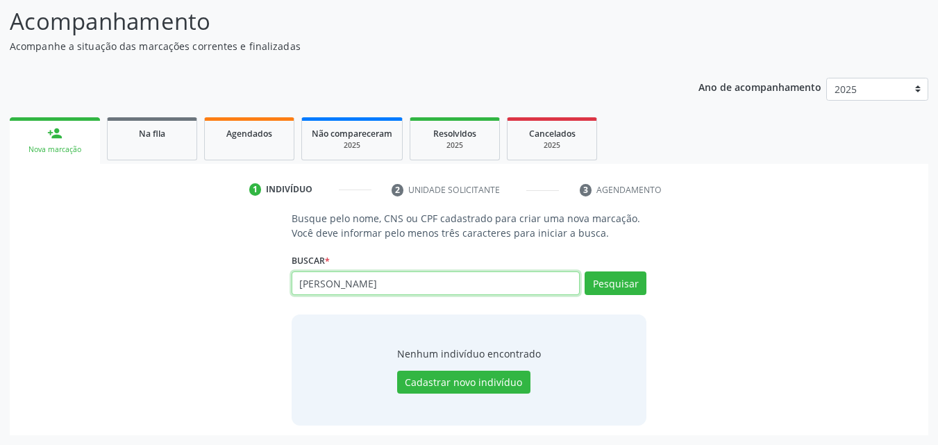
drag, startPoint x: 441, startPoint y: 279, endPoint x: 189, endPoint y: 278, distance: 251.9
click at [211, 273] on div "Busque pelo nome, CNS ou CPF cadastrado para criar uma nova marcação. Você deve…" at bounding box center [468, 318] width 899 height 214
type input "48303593404"
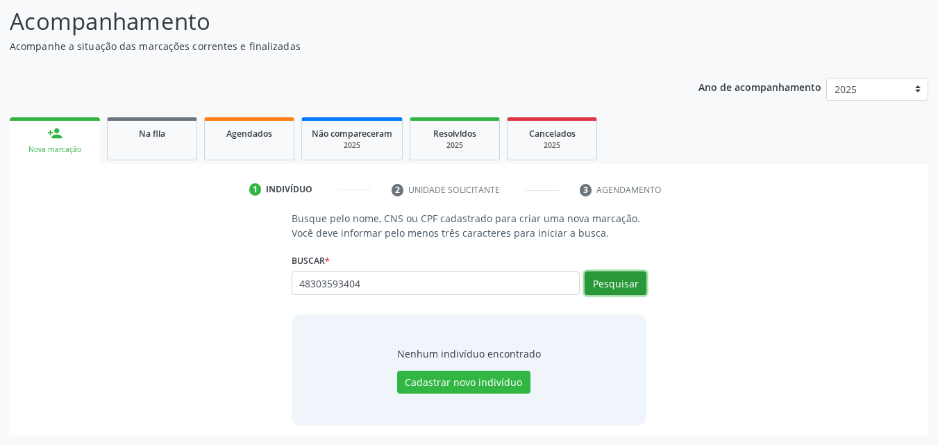
click at [598, 286] on button "Pesquisar" at bounding box center [615, 283] width 62 height 24
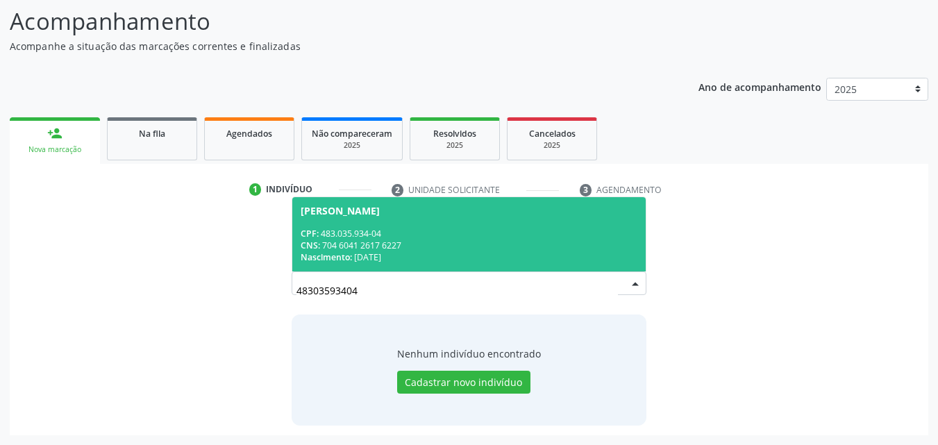
click at [364, 228] on div "CPF: 483.035.934-04" at bounding box center [469, 234] width 337 height 12
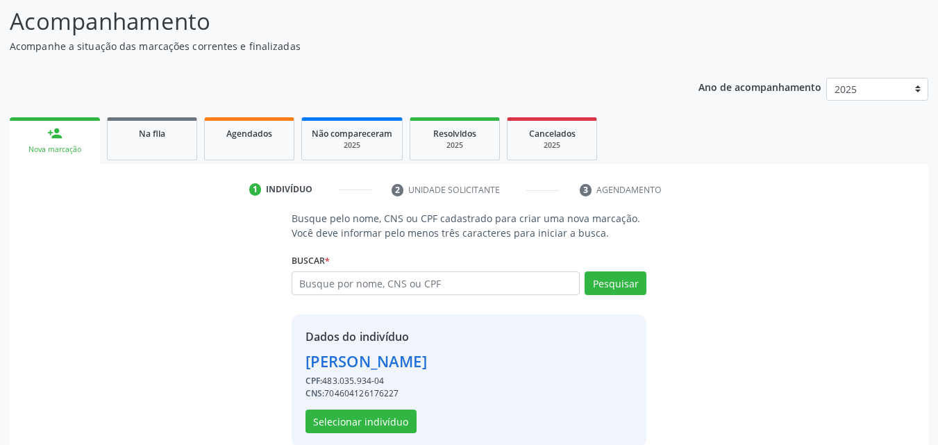
scroll to position [131, 0]
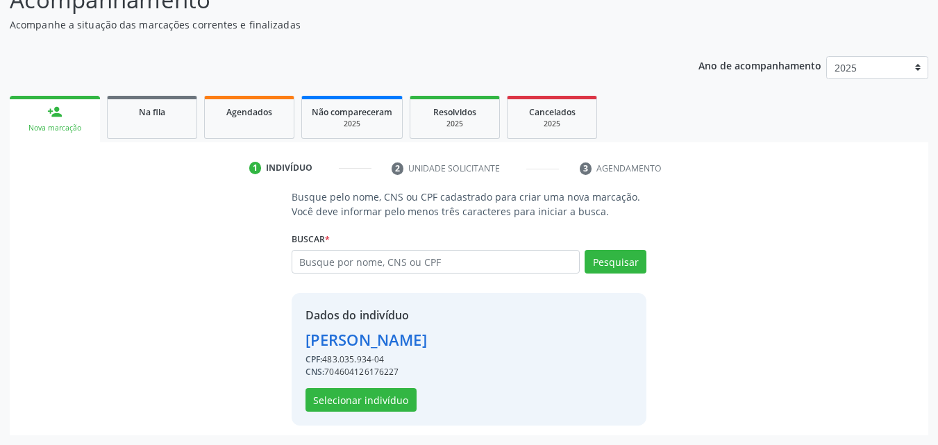
drag, startPoint x: 324, startPoint y: 371, endPoint x: 398, endPoint y: 370, distance: 74.3
click at [398, 370] on div "CNS: 704604126176227" at bounding box center [365, 372] width 121 height 12
copy div "704604126176227"
click at [360, 407] on button "Selecionar indivíduo" at bounding box center [360, 400] width 111 height 24
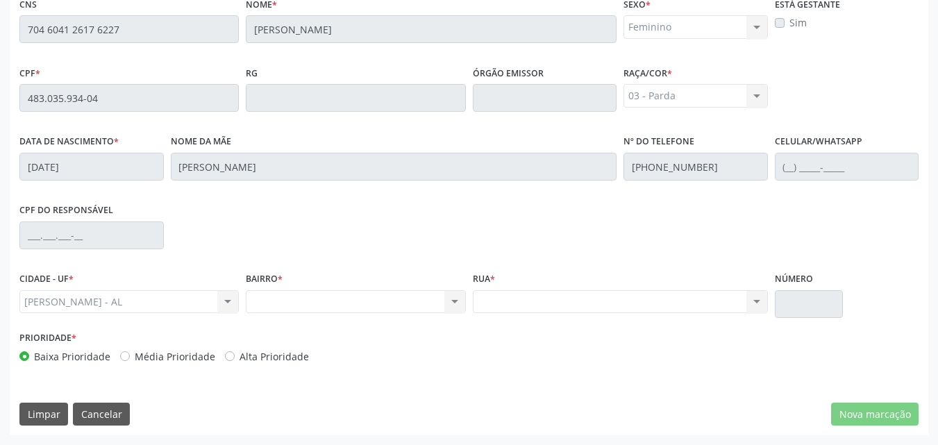
scroll to position [0, 0]
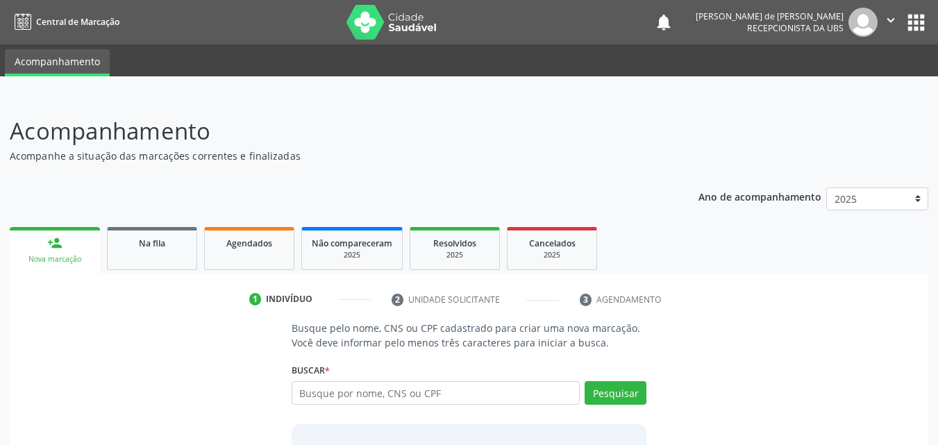
drag, startPoint x: 37, startPoint y: 253, endPoint x: 45, endPoint y: 257, distance: 9.3
click at [37, 252] on link "person_add Nova marcação" at bounding box center [55, 250] width 90 height 46
click at [387, 389] on input "text" at bounding box center [435, 393] width 289 height 24
paste input "704604126176227"
type input "704604126176227"
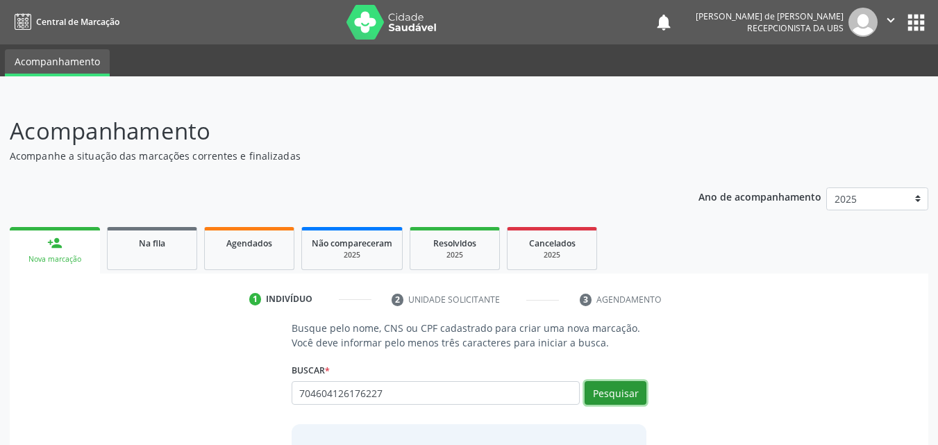
click at [625, 402] on button "Pesquisar" at bounding box center [615, 393] width 62 height 24
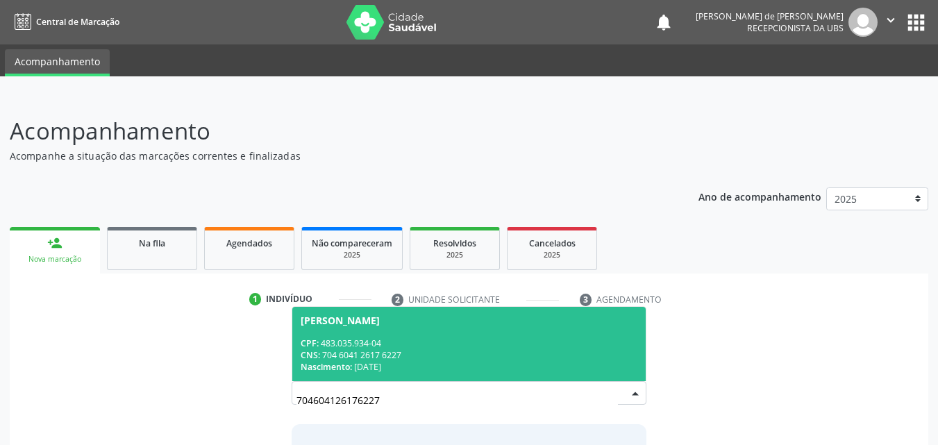
click at [428, 320] on div "Maria de Fatima da Silva" at bounding box center [469, 320] width 337 height 11
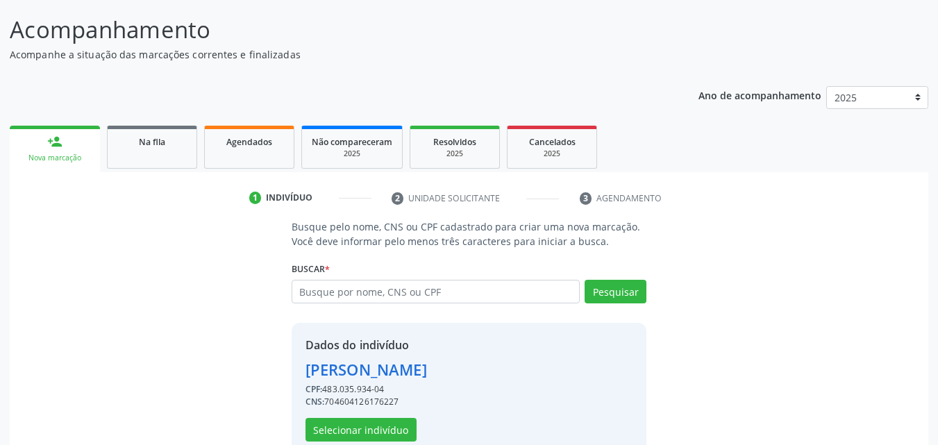
scroll to position [131, 0]
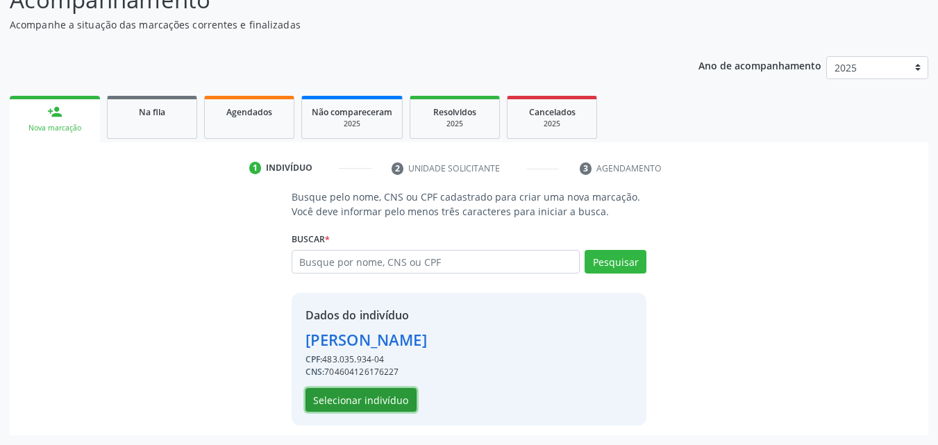
click at [373, 398] on button "Selecionar indivíduo" at bounding box center [360, 400] width 111 height 24
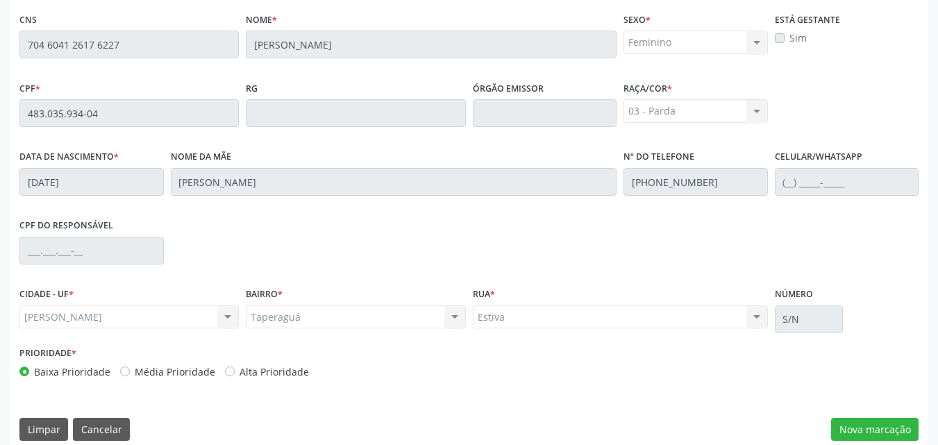
scroll to position [367, 0]
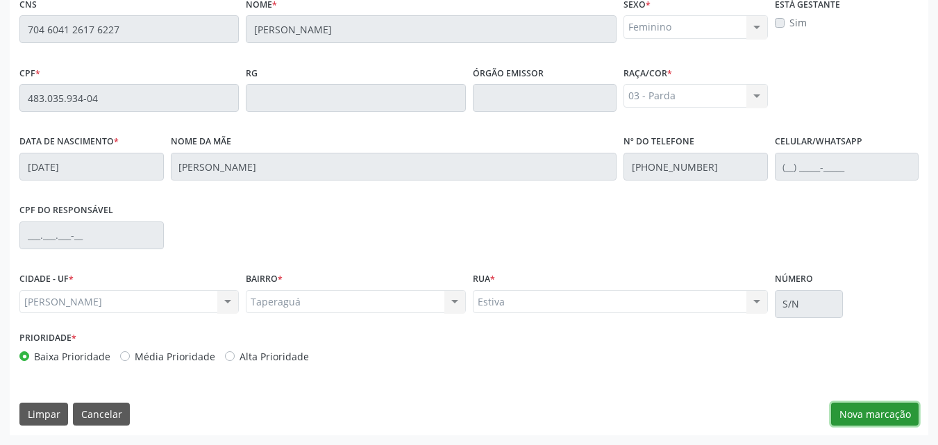
click at [849, 414] on button "Nova marcação" at bounding box center [874, 415] width 87 height 24
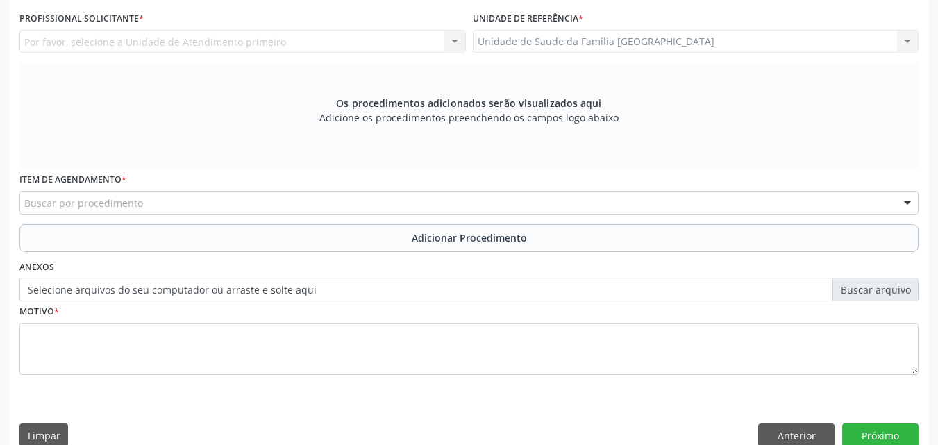
scroll to position [0, 0]
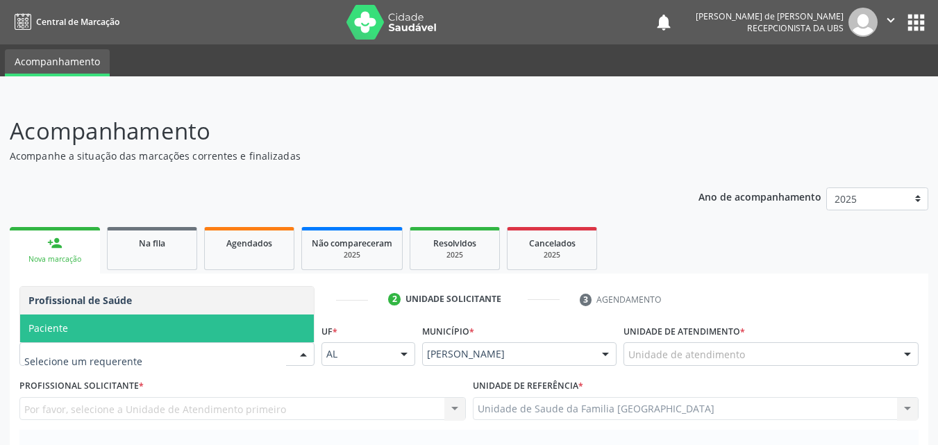
click at [94, 324] on span "Paciente" at bounding box center [167, 328] width 294 height 28
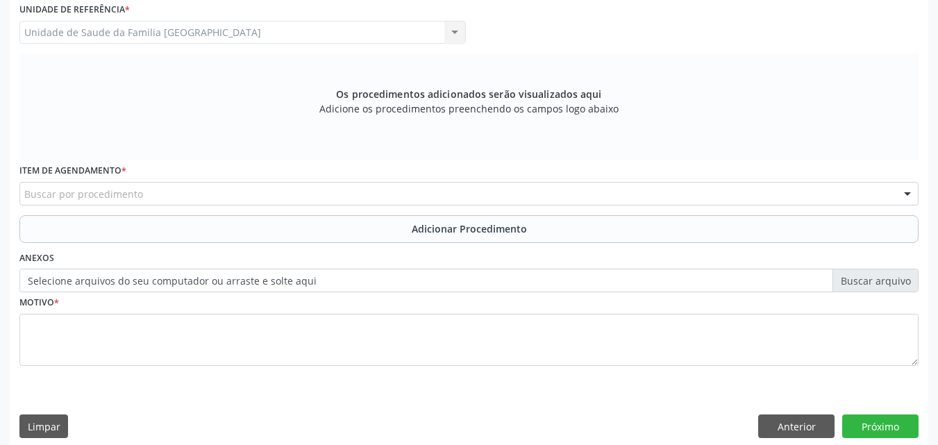
scroll to position [389, 0]
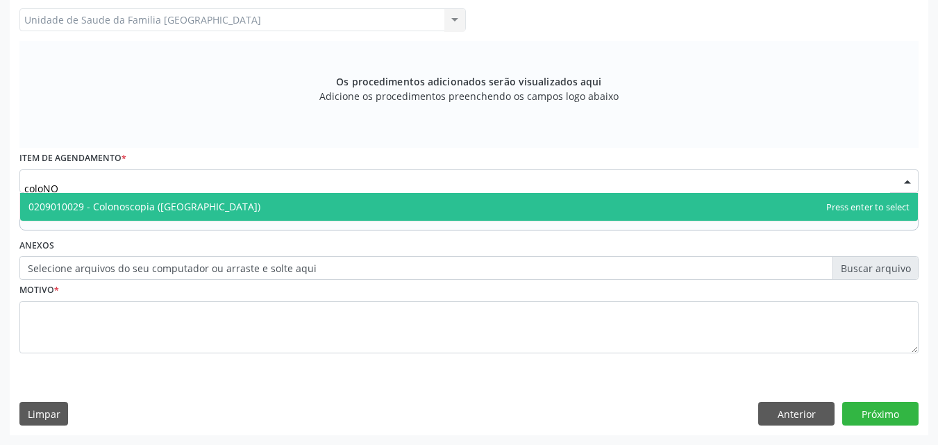
type input "coloNOS"
click at [104, 206] on span "0209010029 - Colonoscopia ([GEOGRAPHIC_DATA])" at bounding box center [144, 206] width 232 height 13
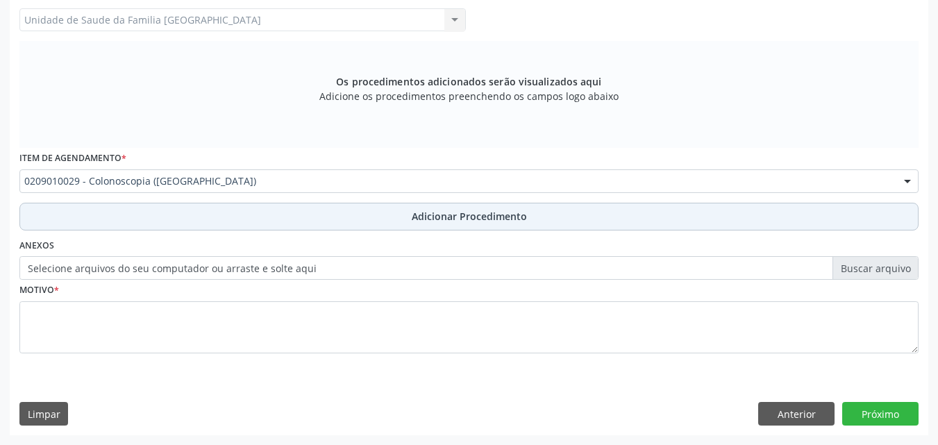
click at [119, 221] on button "Adicionar Procedimento" at bounding box center [468, 217] width 899 height 28
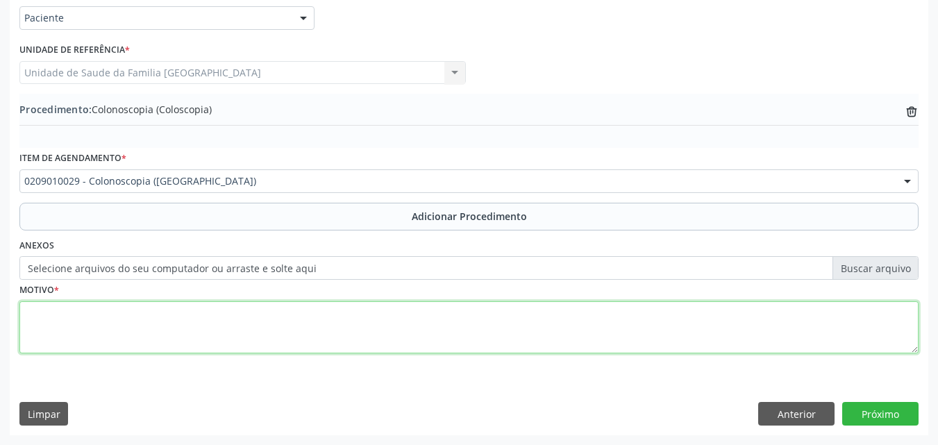
click at [119, 321] on textarea at bounding box center [468, 327] width 899 height 53
type textarea "RASTREIO."
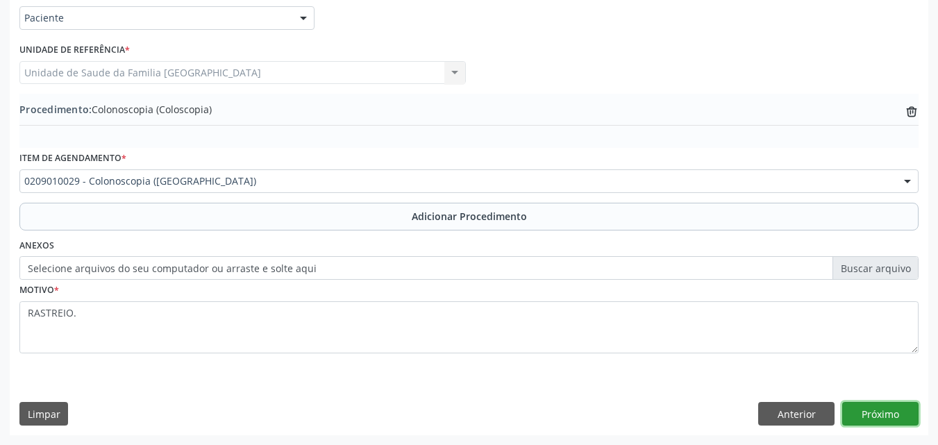
click at [858, 415] on button "Próximo" at bounding box center [880, 414] width 76 height 24
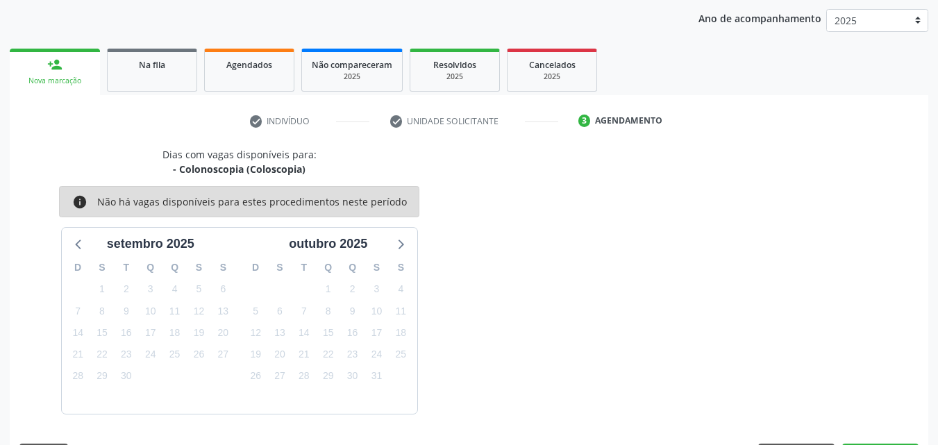
scroll to position [219, 0]
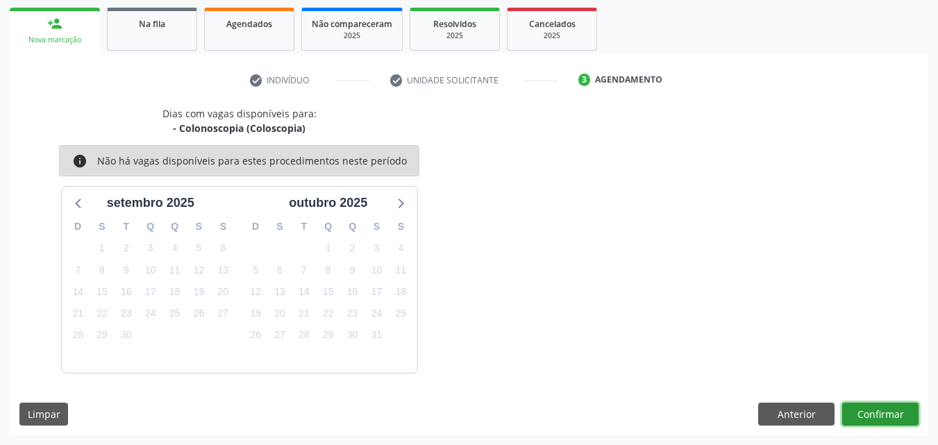
click at [858, 415] on button "Confirmar" at bounding box center [880, 415] width 76 height 24
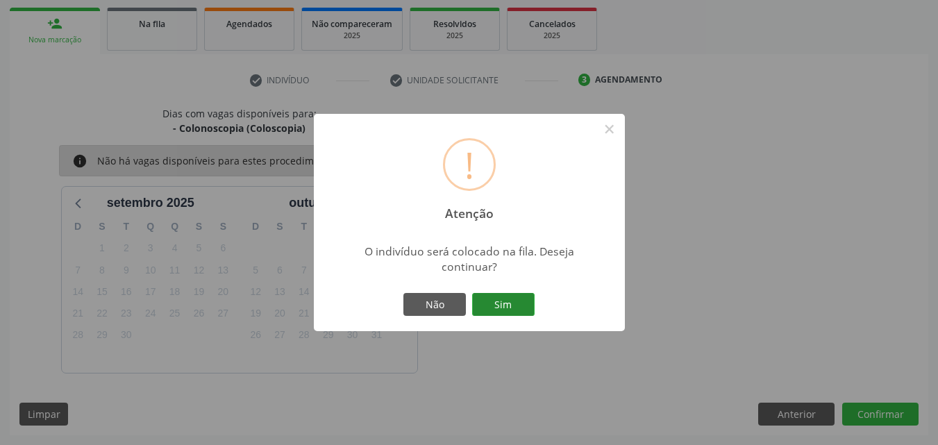
click at [489, 306] on button "Sim" at bounding box center [503, 305] width 62 height 24
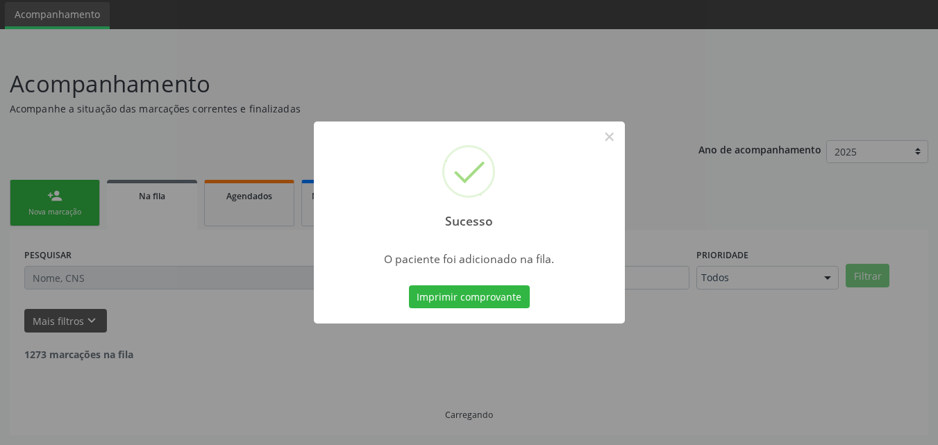
scroll to position [33, 0]
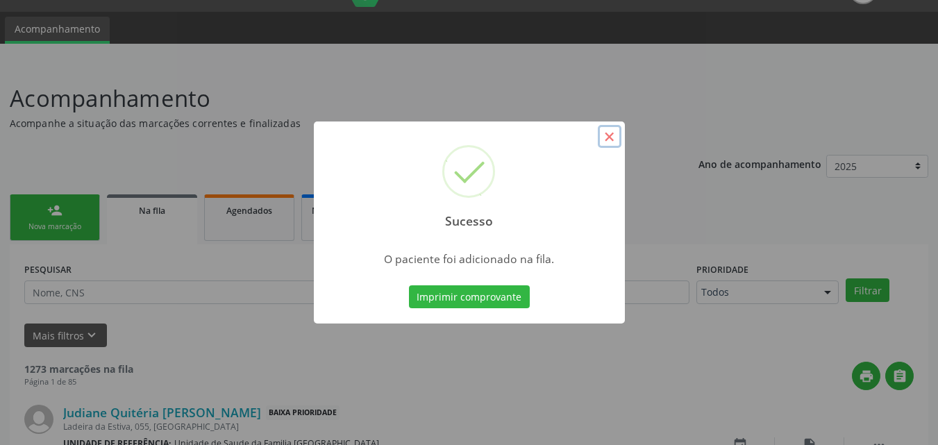
click at [607, 135] on button "×" at bounding box center [610, 137] width 24 height 24
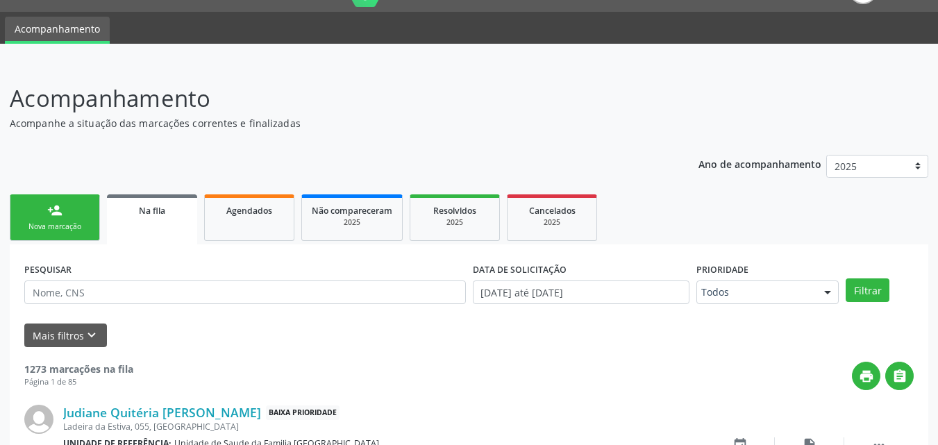
click at [55, 215] on div "person_add" at bounding box center [54, 210] width 15 height 15
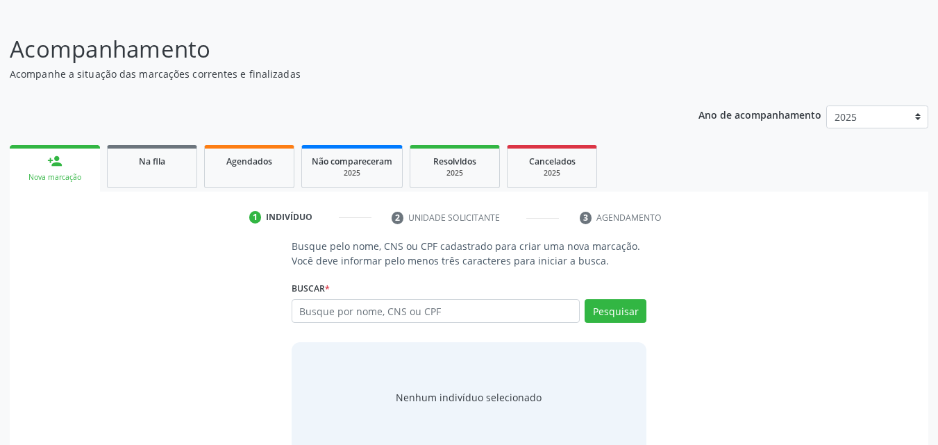
scroll to position [110, 0]
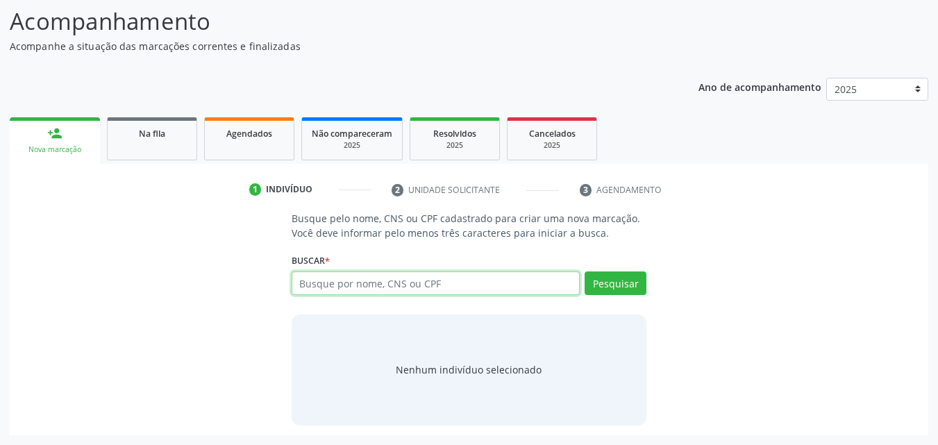
click at [325, 278] on input "text" at bounding box center [435, 283] width 289 height 24
paste input "704604126176227"
type input "704604126176227"
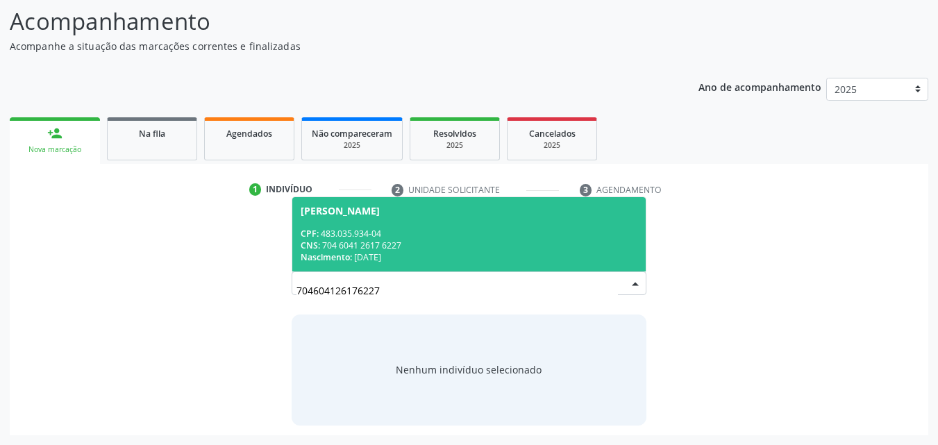
click at [365, 230] on div "CPF: 483.035.934-04" at bounding box center [469, 234] width 337 height 12
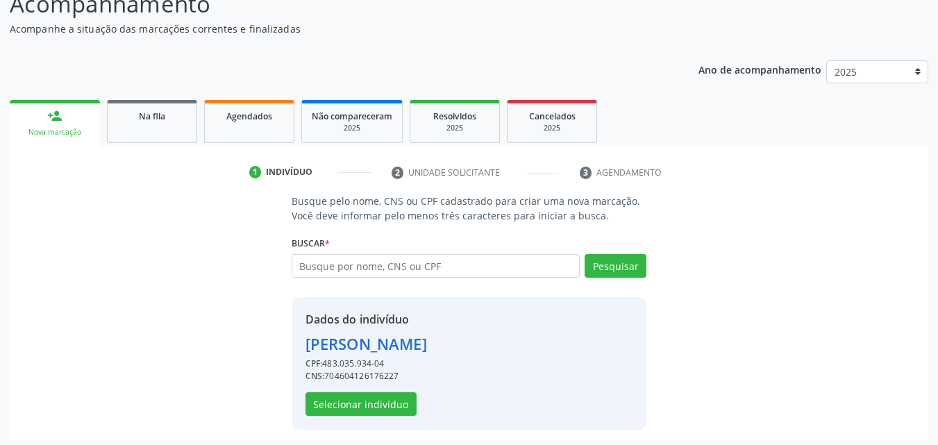
scroll to position [131, 0]
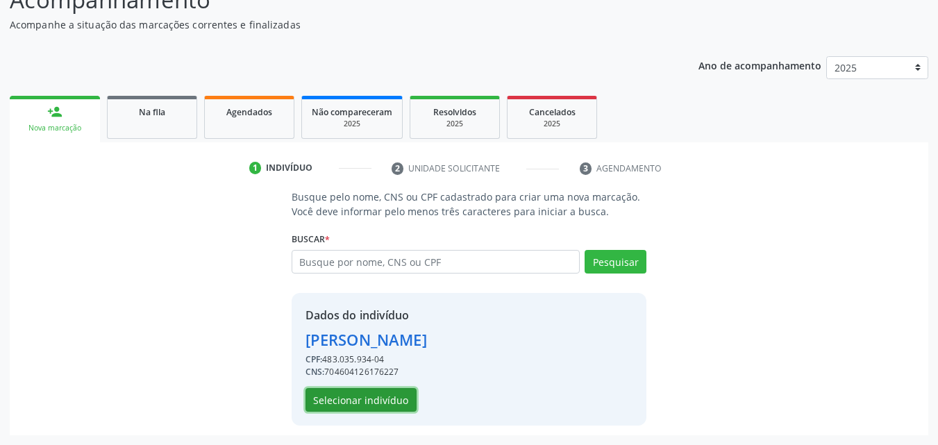
click at [357, 400] on button "Selecionar indivíduo" at bounding box center [360, 400] width 111 height 24
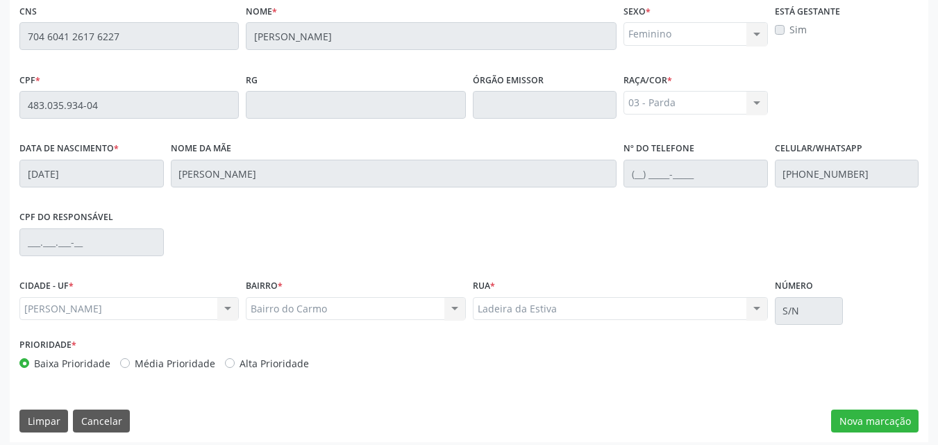
scroll to position [367, 0]
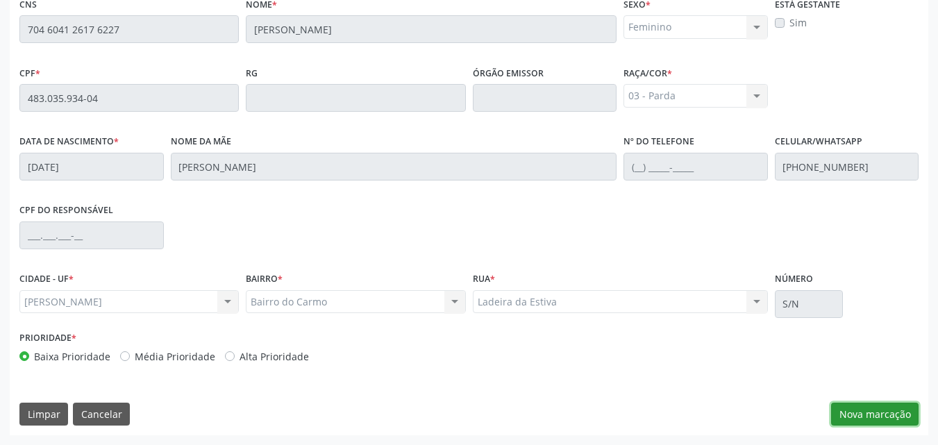
click at [888, 420] on button "Nova marcação" at bounding box center [874, 415] width 87 height 24
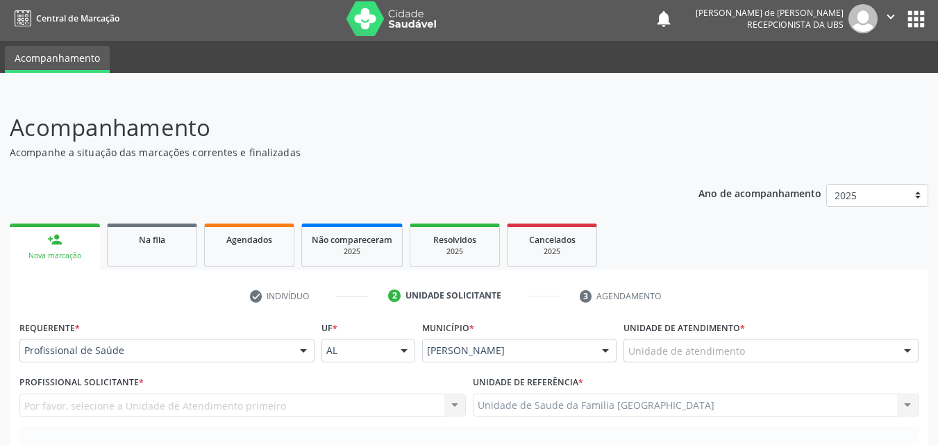
scroll to position [0, 0]
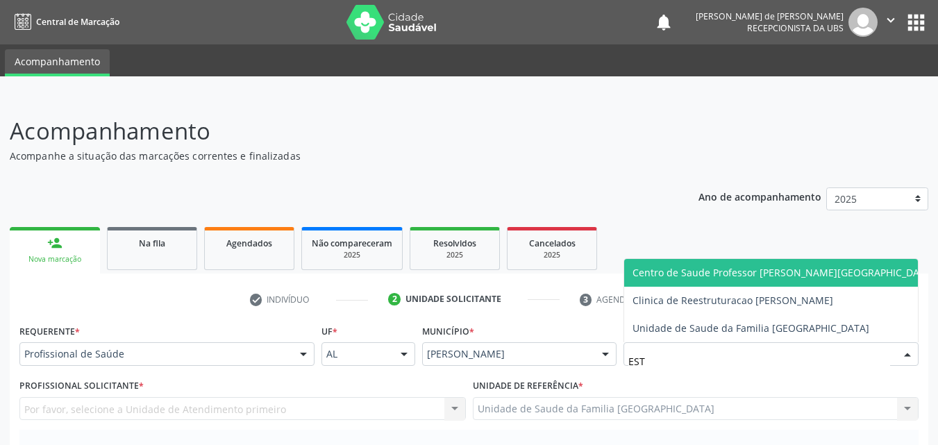
type input "EST"
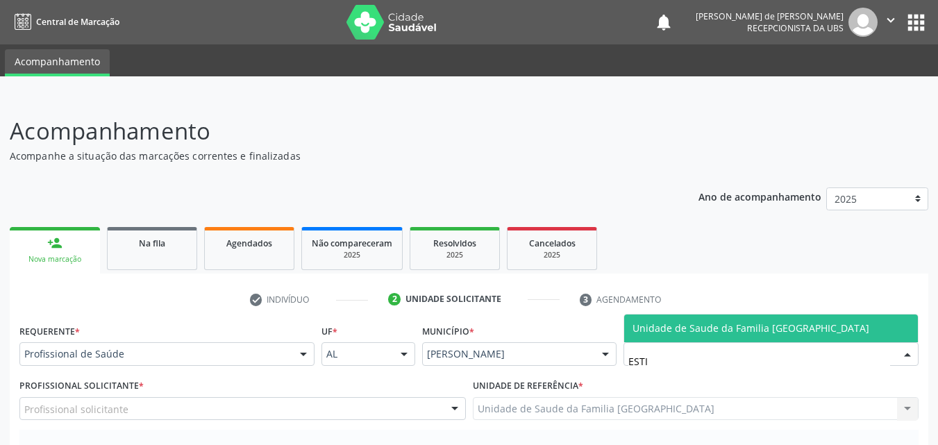
type input "ESTIV"
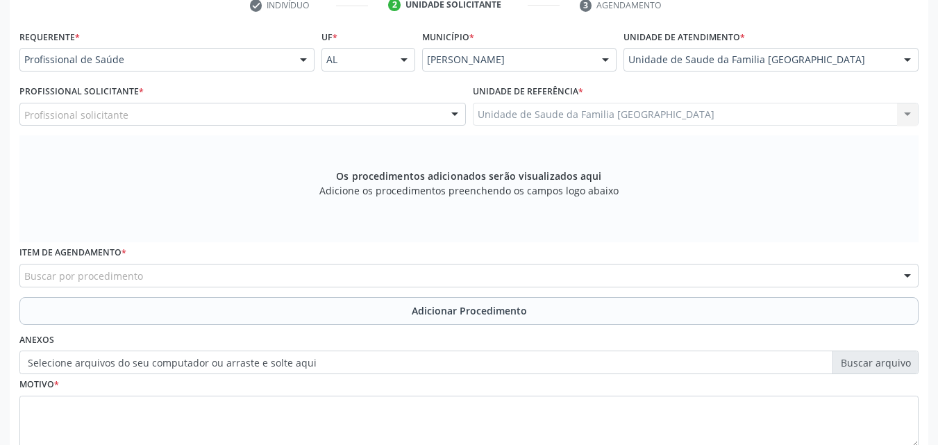
scroll to position [389, 0]
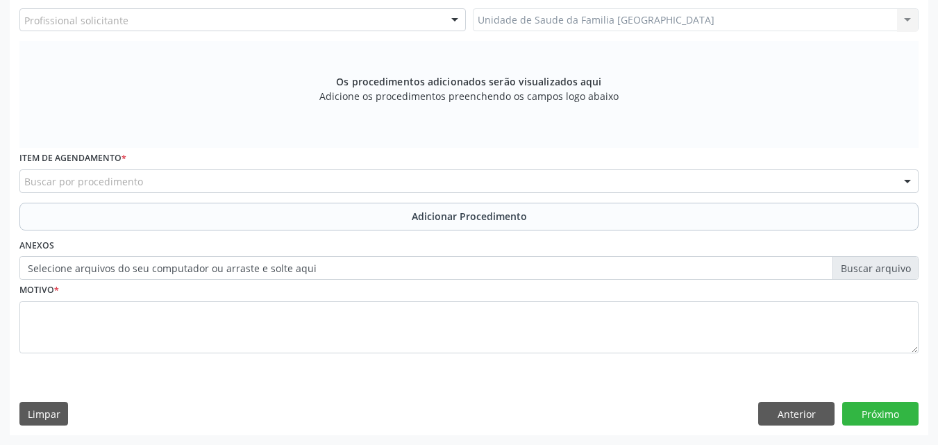
click at [115, 12] on div "Profissional solicitante" at bounding box center [242, 20] width 446 height 24
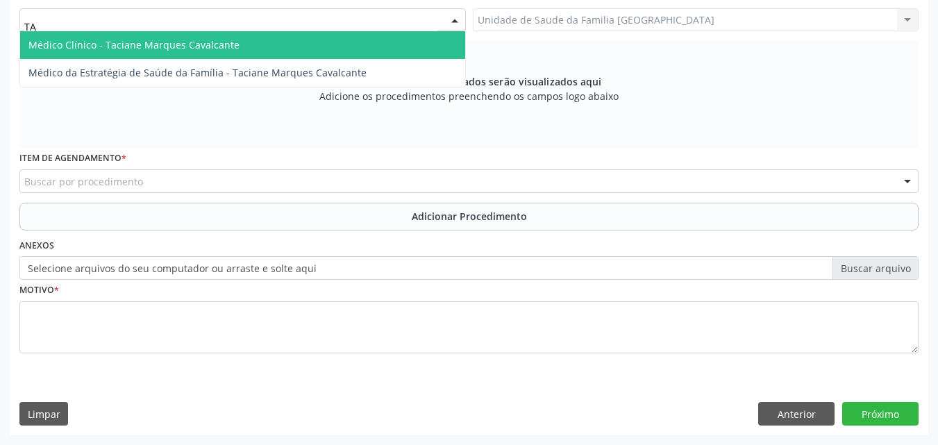
type input "TAC"
click at [126, 40] on span "Médico Clínico - Taciane Marques Cavalcante" at bounding box center [133, 44] width 211 height 13
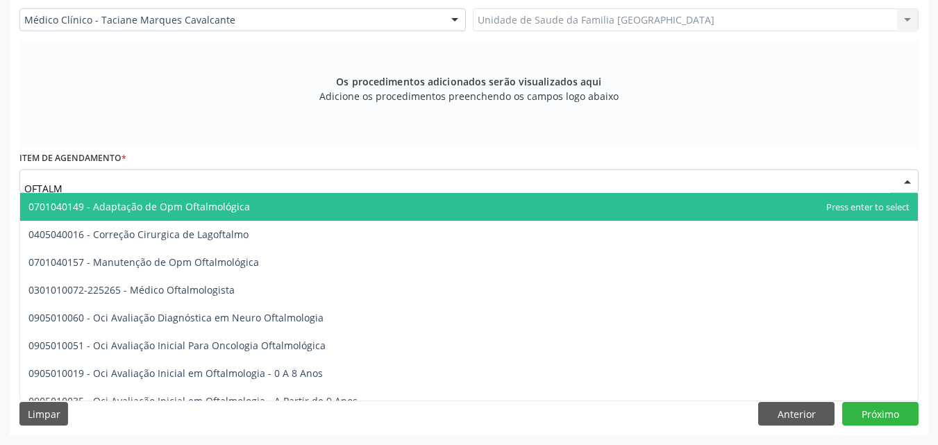
type input "OFTALMO"
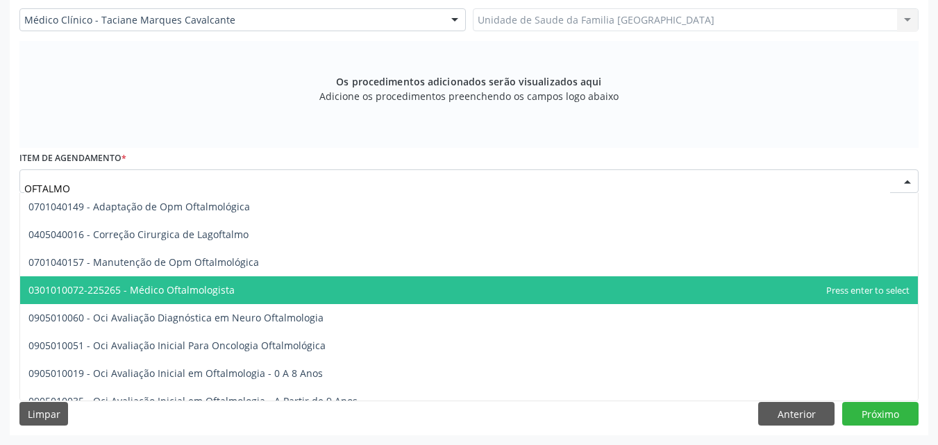
click at [144, 291] on span "0301010072-225265 - Médico Oftalmologista" at bounding box center [131, 289] width 206 height 13
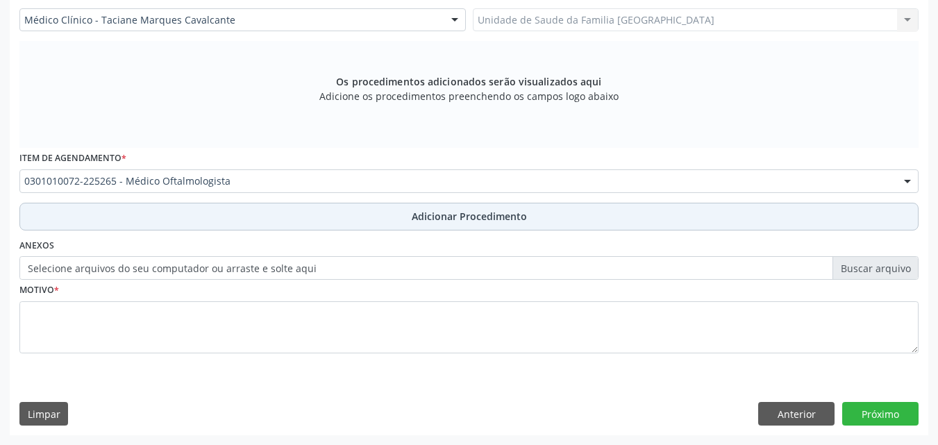
click at [161, 219] on button "Adicionar Procedimento" at bounding box center [468, 217] width 899 height 28
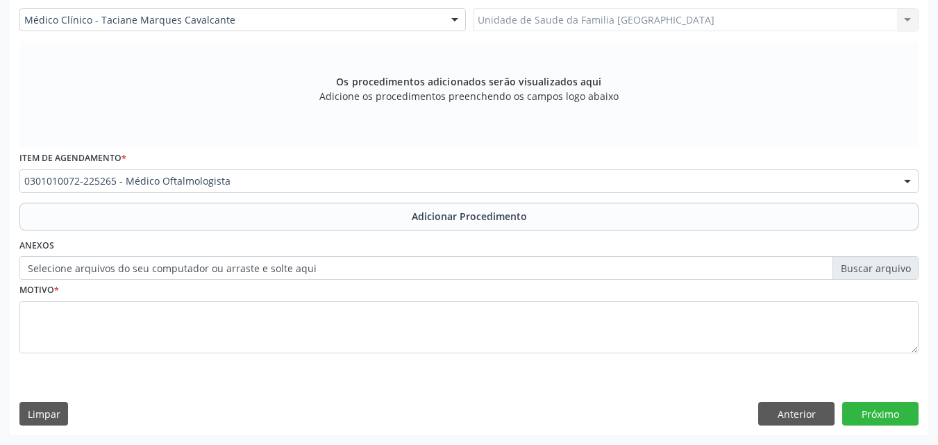
scroll to position [336, 0]
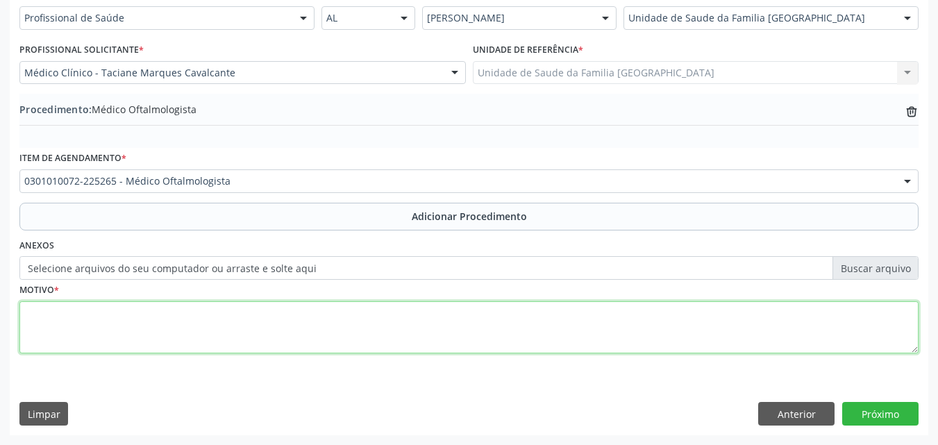
click at [152, 312] on textarea at bounding box center [468, 327] width 899 height 53
type textarea "PACIENTE HIPERTENSA E DIABÉTICA DE SEGUIMENTO DE GLAUCOMA."
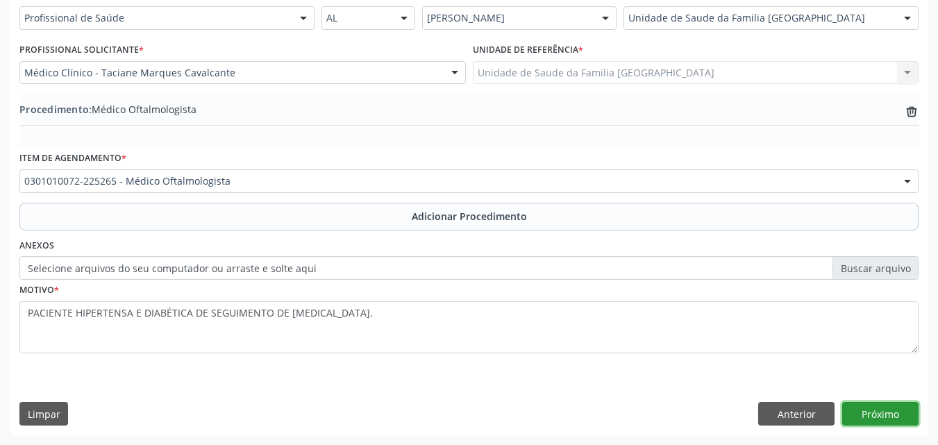
click at [881, 414] on button "Próximo" at bounding box center [880, 414] width 76 height 24
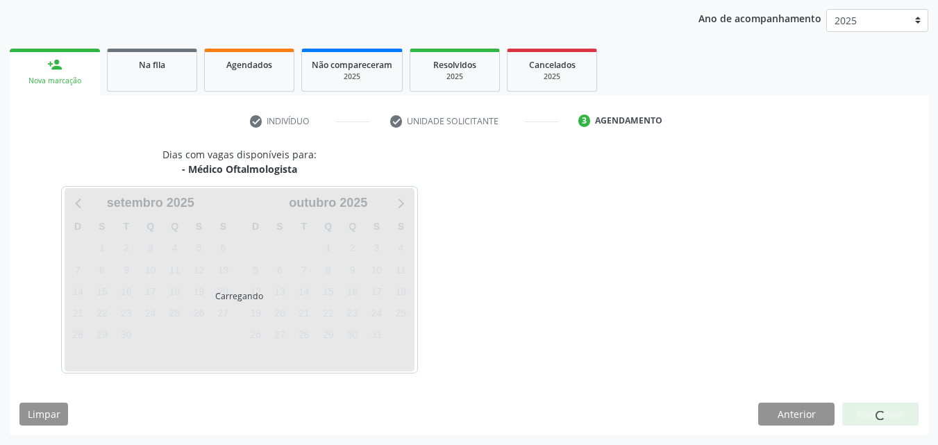
scroll to position [219, 0]
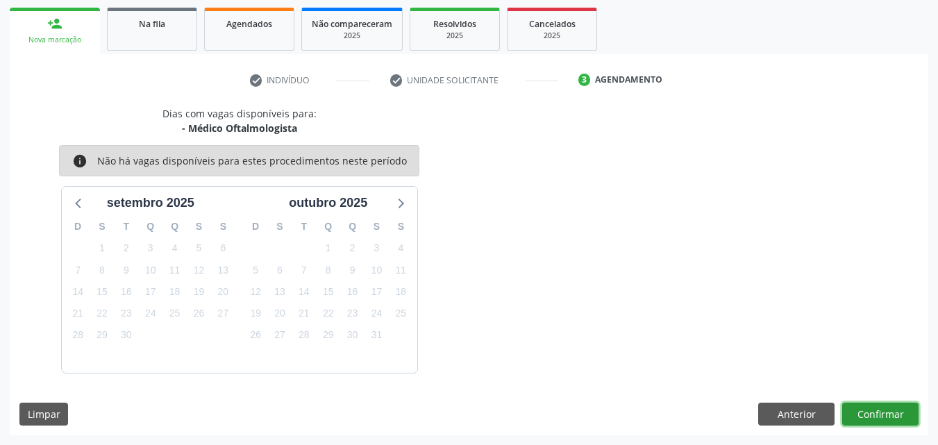
click at [881, 414] on button "Confirmar" at bounding box center [880, 415] width 76 height 24
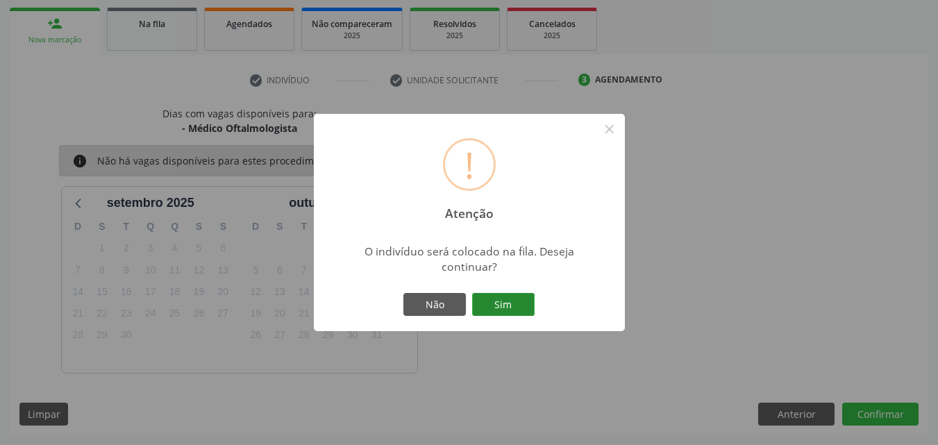
click at [522, 305] on button "Sim" at bounding box center [503, 305] width 62 height 24
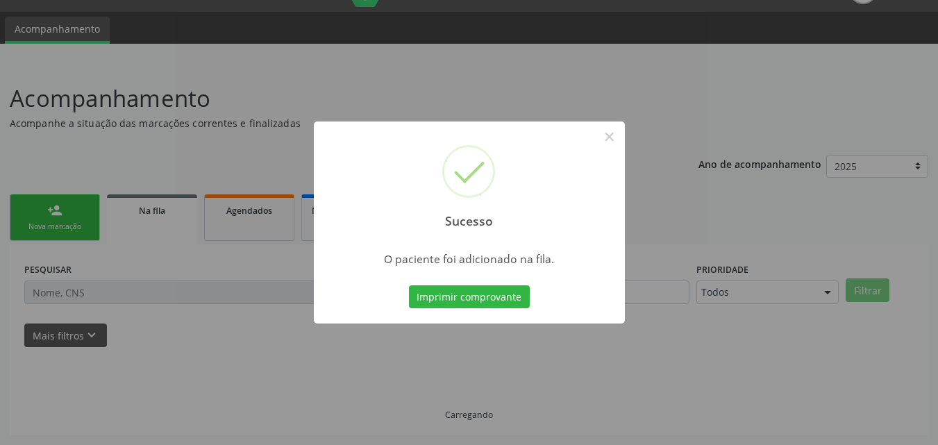
scroll to position [33, 0]
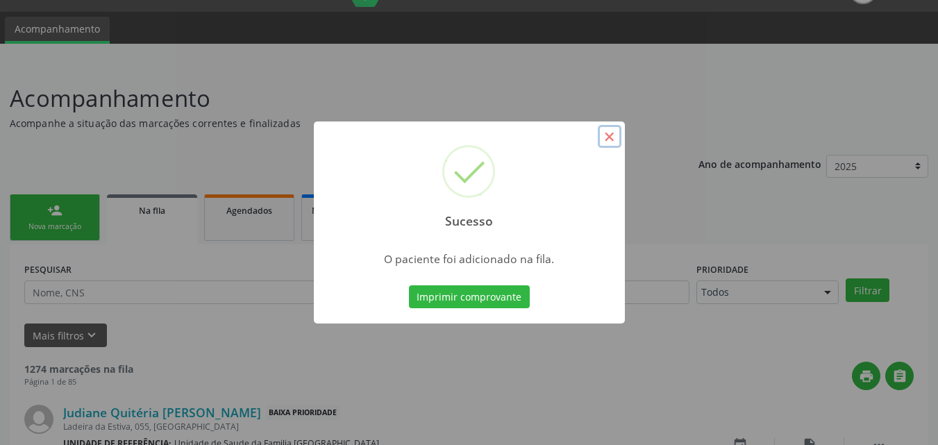
click at [611, 133] on button "×" at bounding box center [610, 137] width 24 height 24
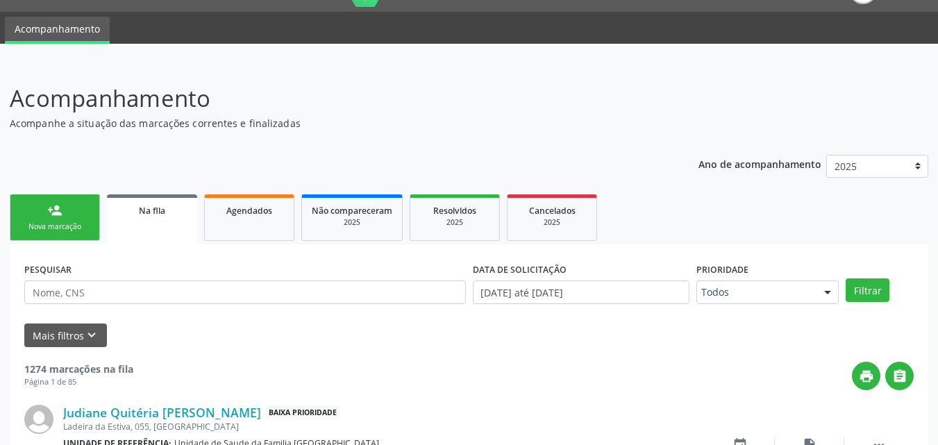
click at [65, 212] on link "person_add Nova marcação" at bounding box center [55, 217] width 90 height 46
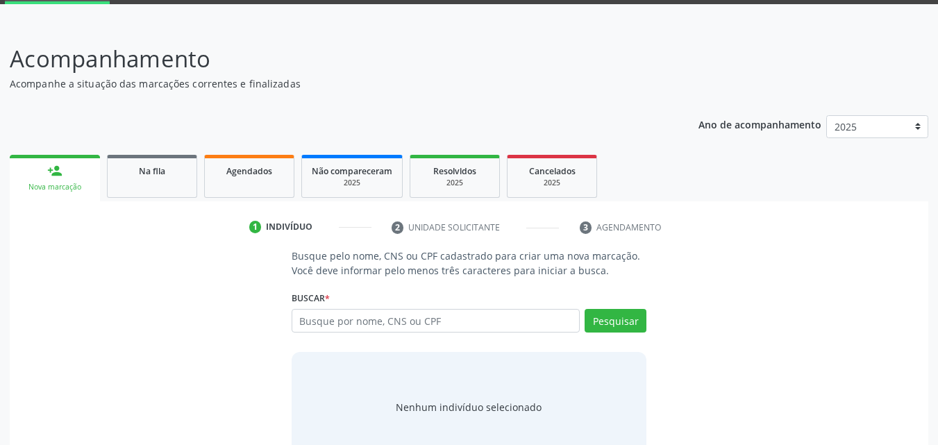
scroll to position [110, 0]
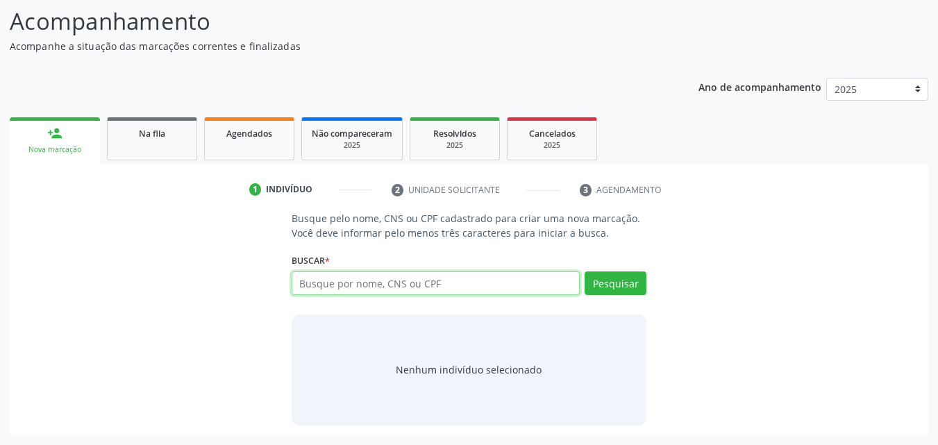
click at [327, 276] on input "text" at bounding box center [435, 283] width 289 height 24
paste input "704604126176227"
type input "704604126176227"
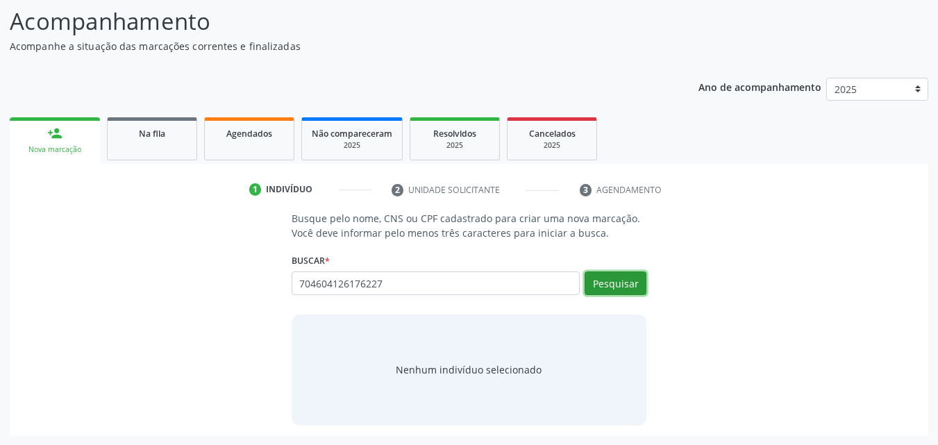
click at [606, 282] on button "Pesquisar" at bounding box center [615, 283] width 62 height 24
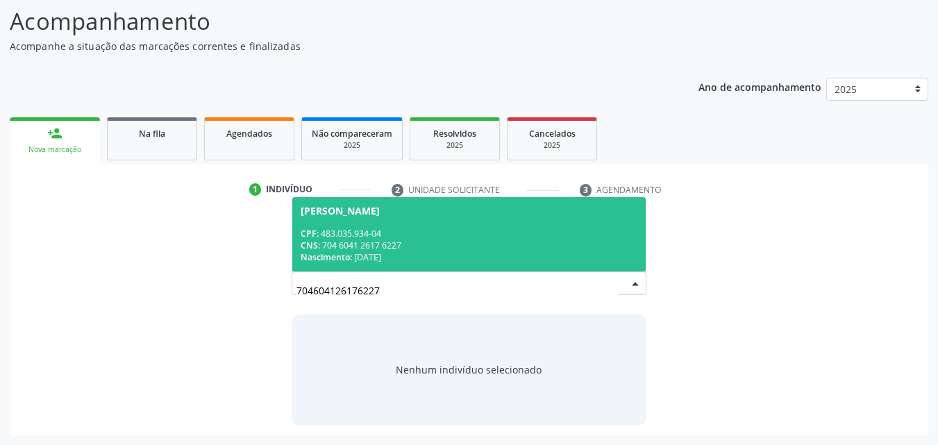
click at [425, 208] on div "Maria de Fatima da Silva" at bounding box center [469, 210] width 337 height 11
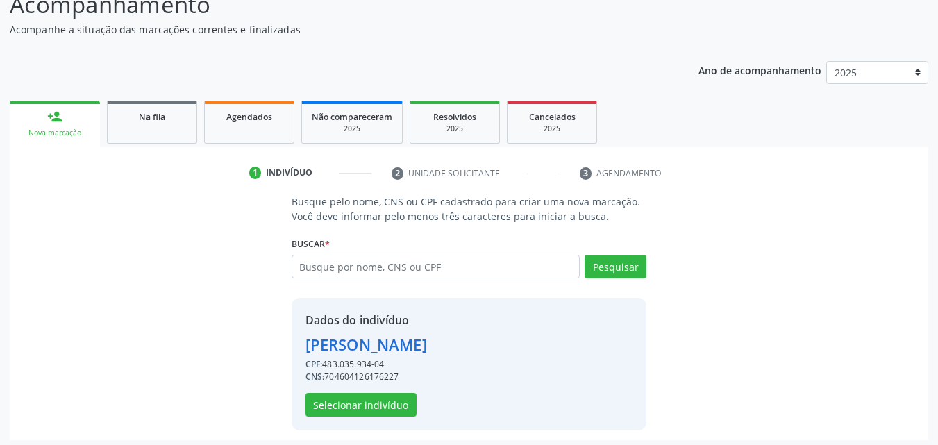
scroll to position [131, 0]
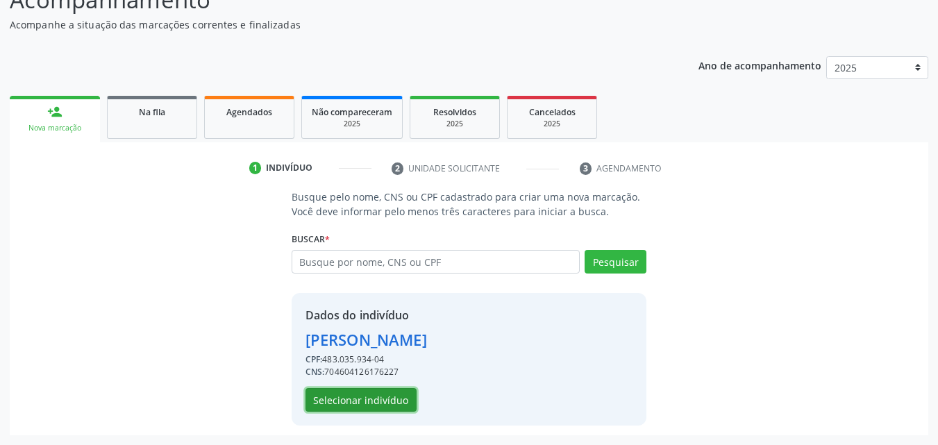
click at [370, 395] on button "Selecionar indivíduo" at bounding box center [360, 400] width 111 height 24
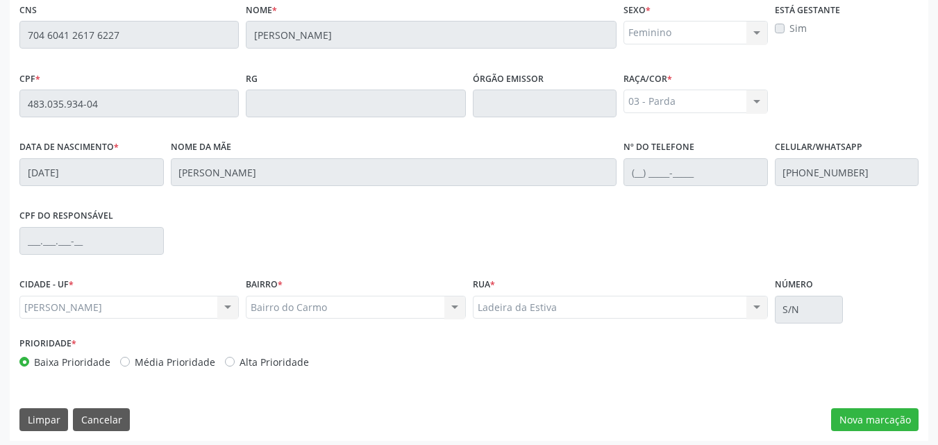
scroll to position [367, 0]
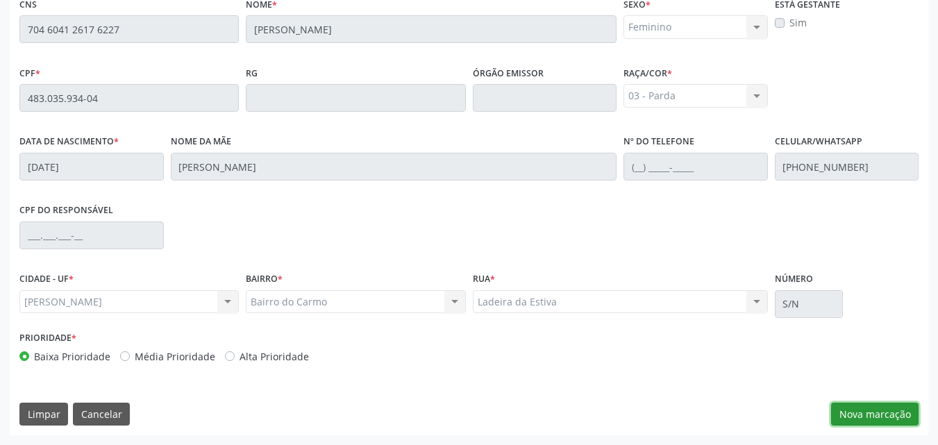
click at [874, 409] on button "Nova marcação" at bounding box center [874, 415] width 87 height 24
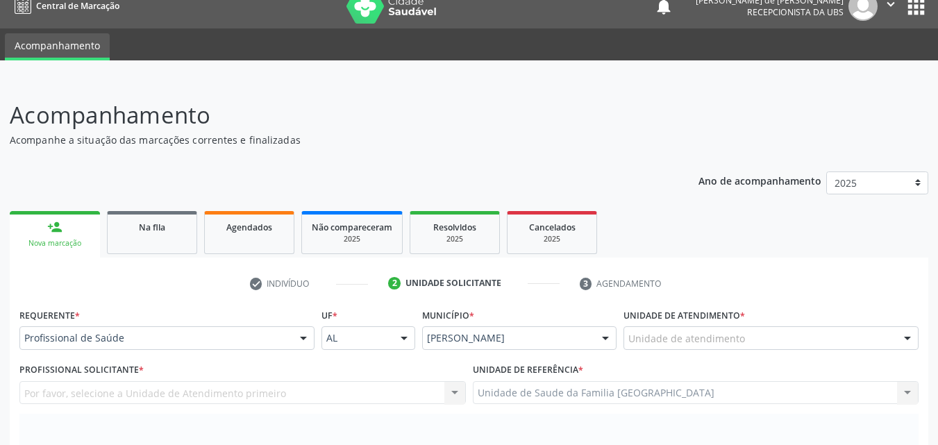
scroll to position [0, 0]
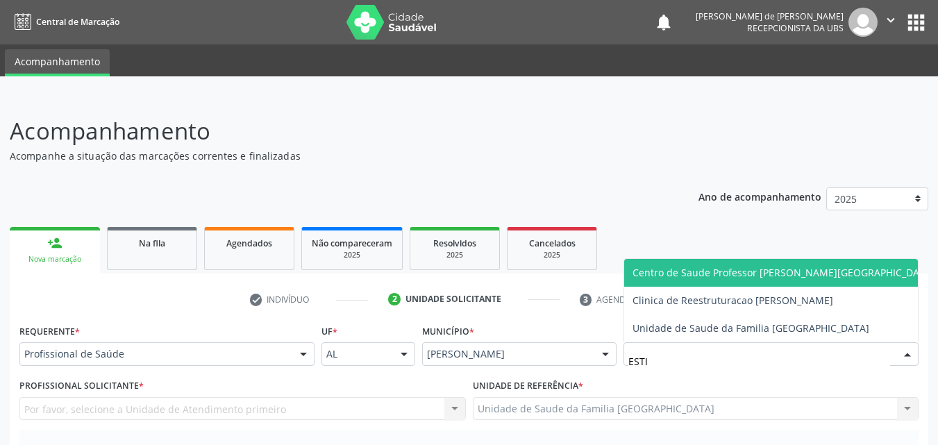
type input "ESTIV"
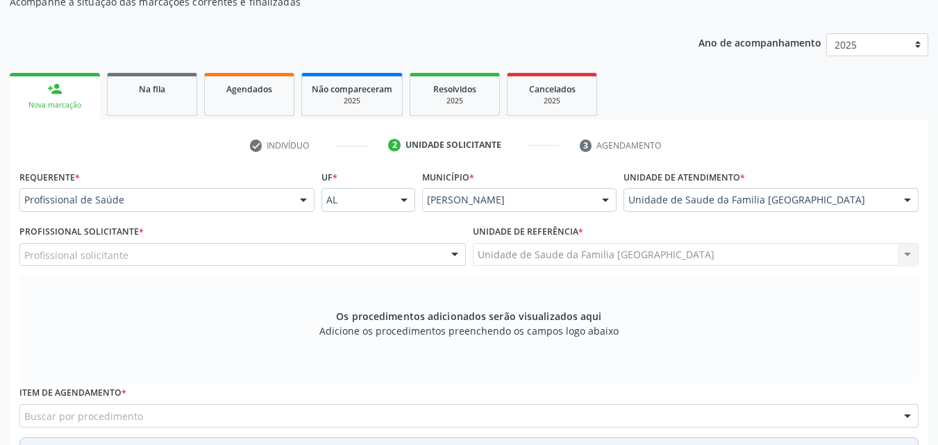
scroll to position [324, 0]
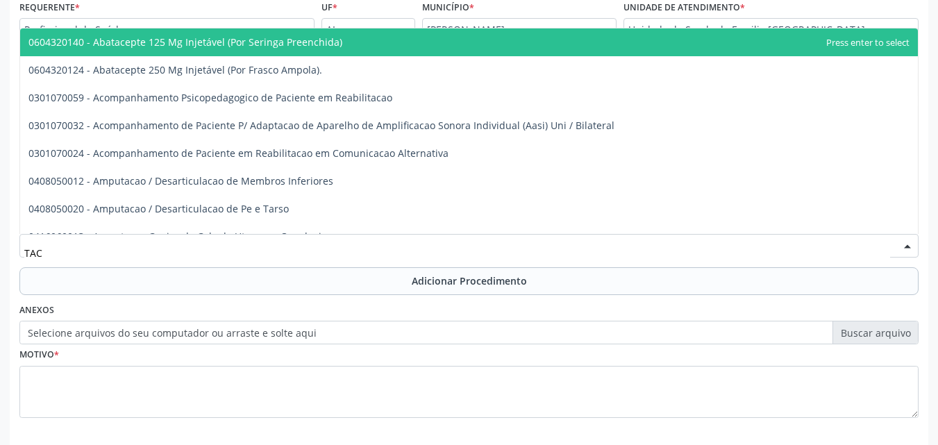
type input "TAC"
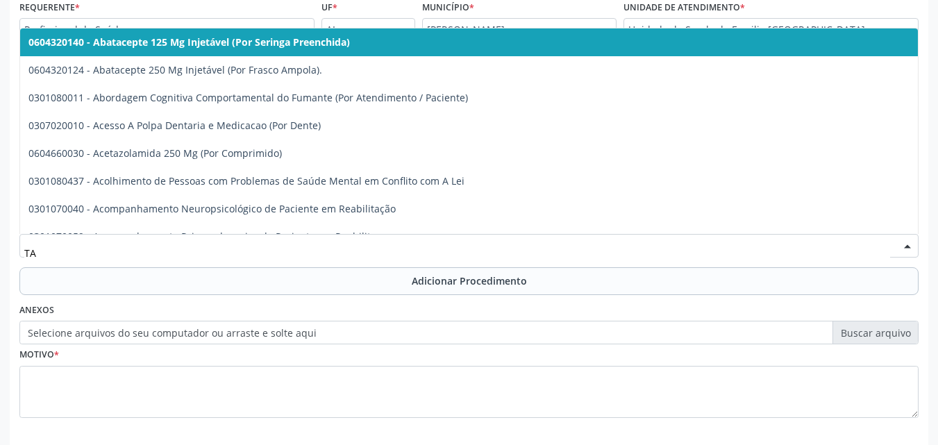
type input "T"
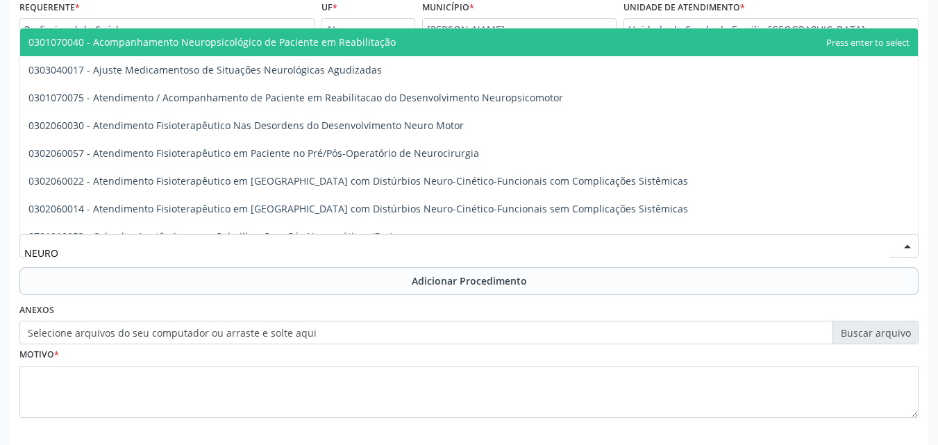
type input "NEUROL"
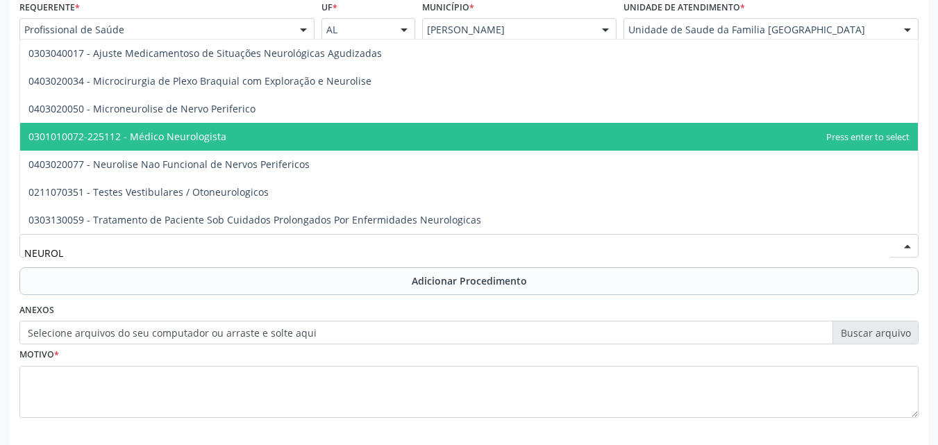
click at [178, 138] on span "0301010072-225112 - Médico Neurologista" at bounding box center [127, 136] width 198 height 13
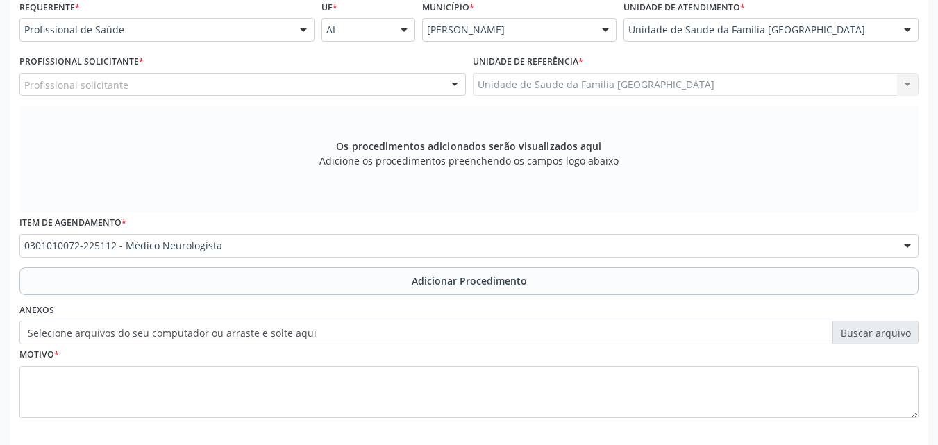
click at [154, 281] on button "Adicionar Procedimento" at bounding box center [468, 281] width 899 height 28
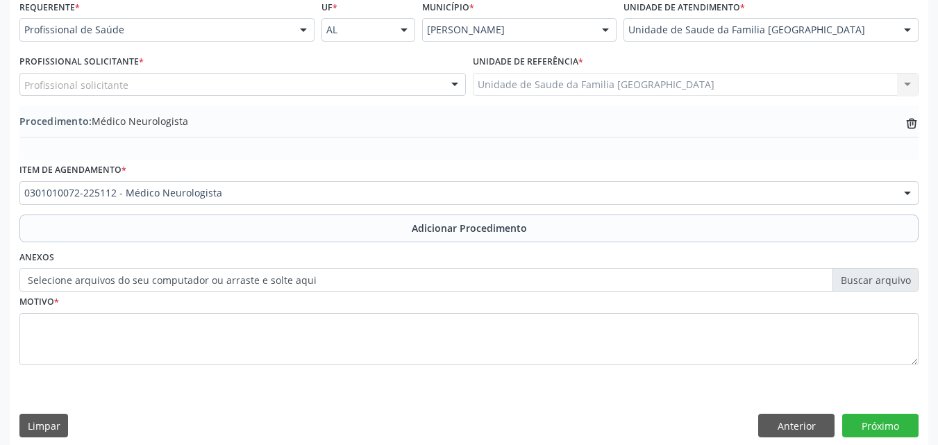
click at [130, 79] on div "Profissional solicitante" at bounding box center [242, 85] width 446 height 24
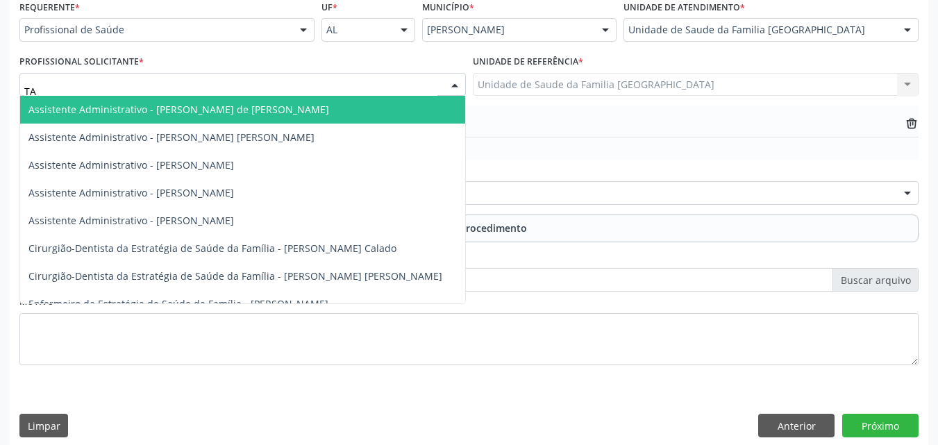
type input "TAC"
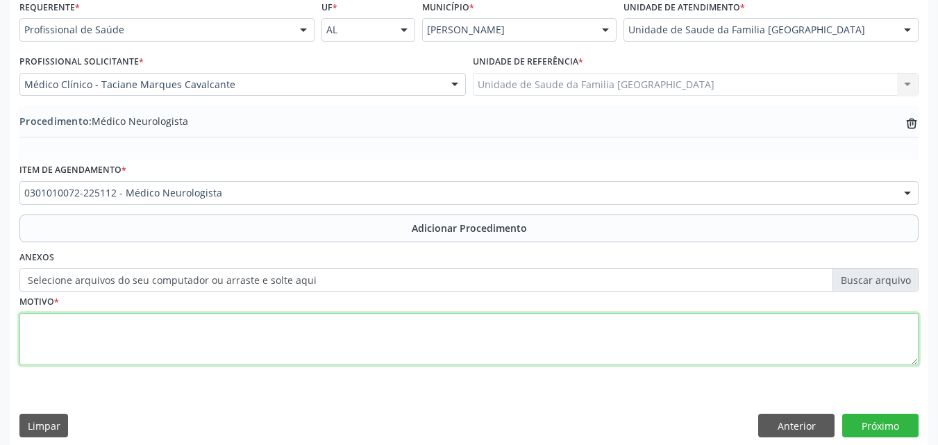
click at [133, 344] on textarea at bounding box center [468, 339] width 899 height 53
type textarea "TRANSTORNOS DE DISCOS LOMBARES E DE OUTROS DISCOS INTERVERTEBRAIS."
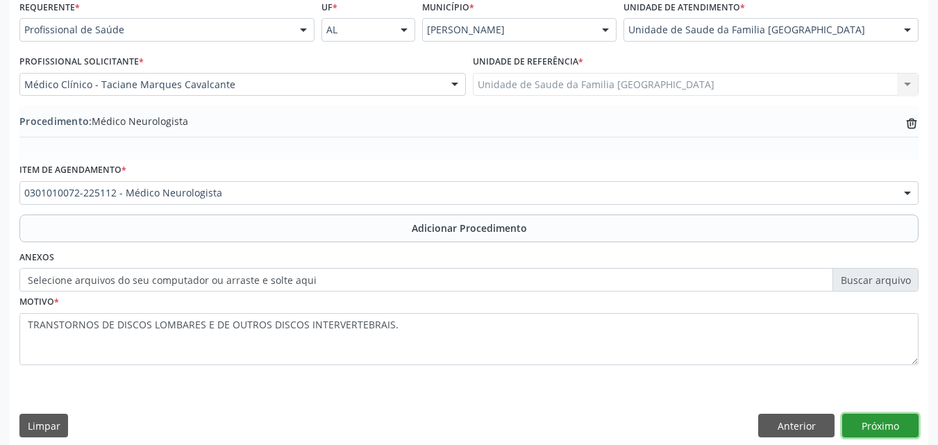
click at [857, 421] on button "Próximo" at bounding box center [880, 426] width 76 height 24
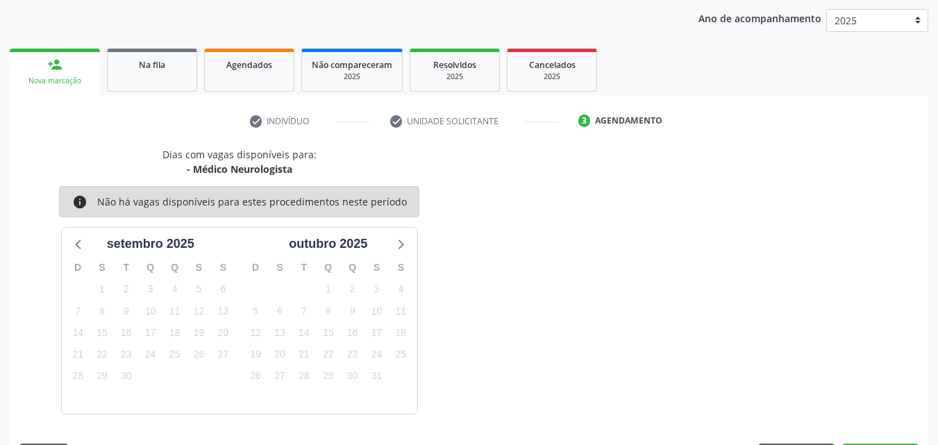
scroll to position [219, 0]
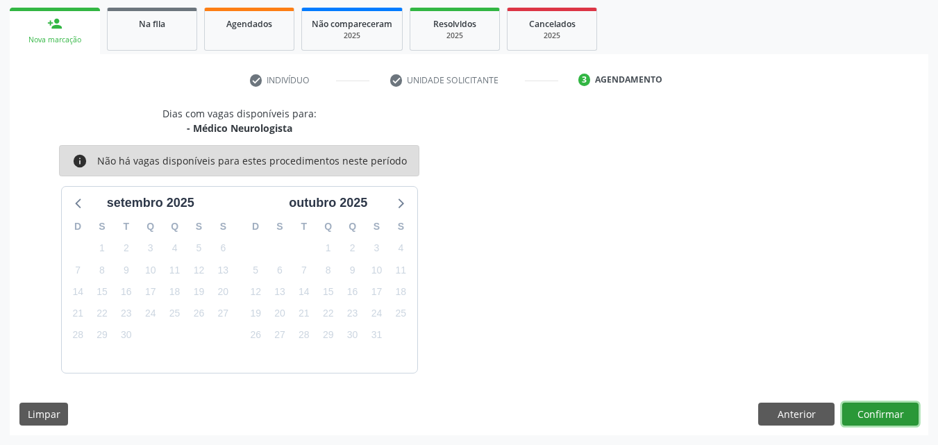
click at [858, 415] on button "Confirmar" at bounding box center [880, 415] width 76 height 24
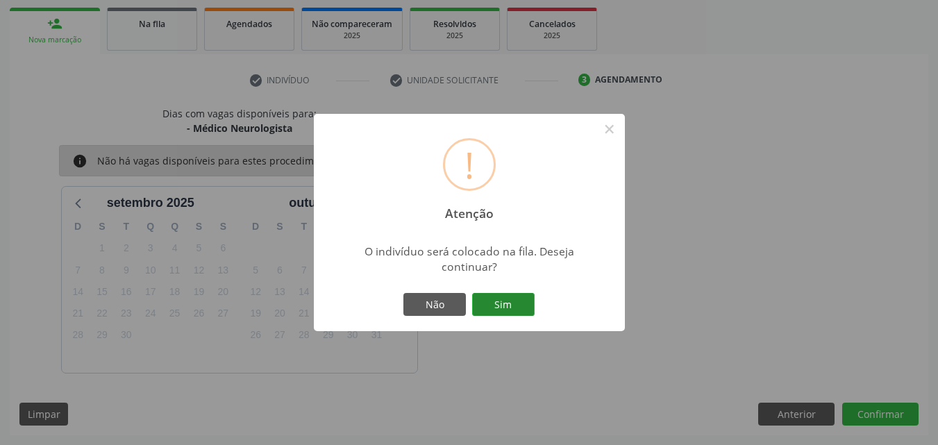
click at [525, 297] on button "Sim" at bounding box center [503, 305] width 62 height 24
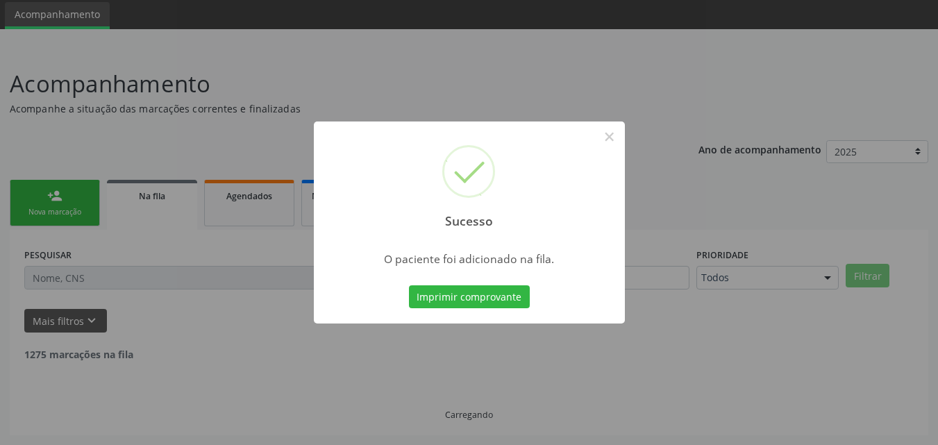
scroll to position [33, 0]
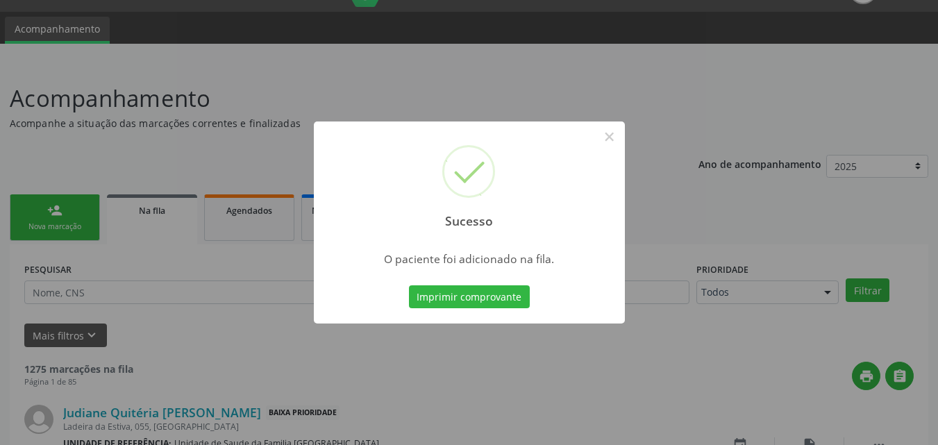
click at [525, 297] on button "Imprimir comprovante" at bounding box center [469, 297] width 121 height 24
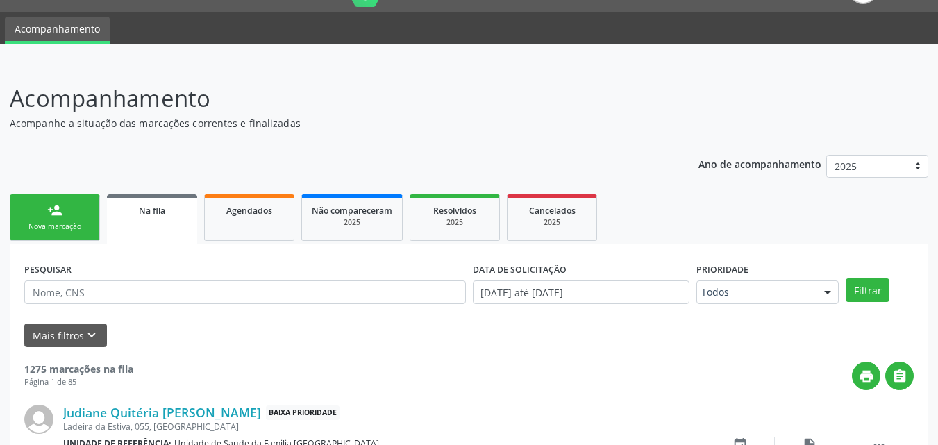
click at [51, 219] on link "person_add Nova marcação" at bounding box center [55, 217] width 90 height 46
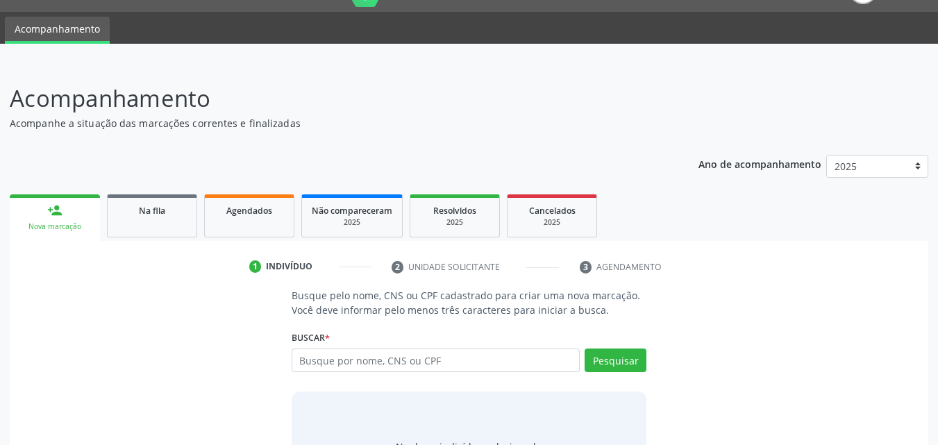
scroll to position [110, 0]
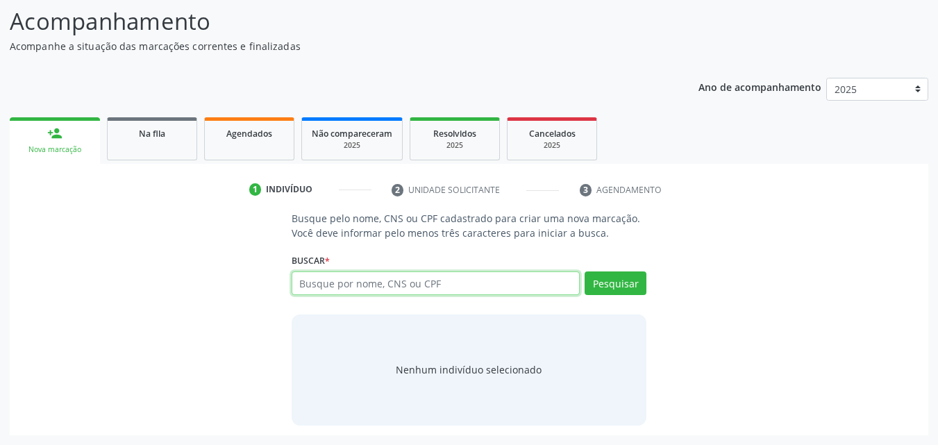
click at [382, 287] on input "text" at bounding box center [435, 283] width 289 height 24
type input "704804517890449"
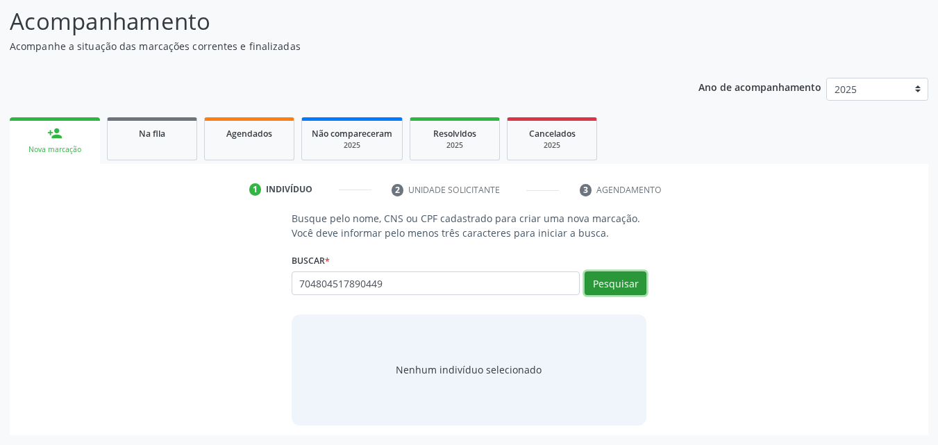
click at [607, 280] on button "Pesquisar" at bounding box center [615, 283] width 62 height 24
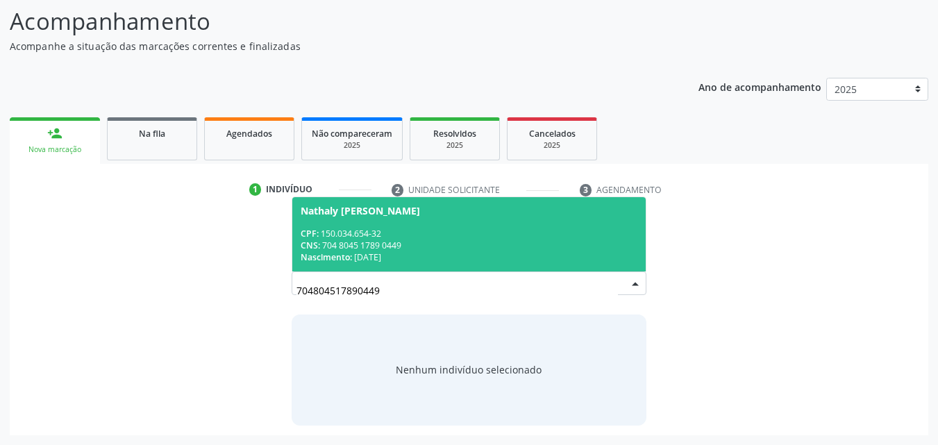
click at [480, 238] on div "CPF: 150.034.654-32" at bounding box center [469, 234] width 337 height 12
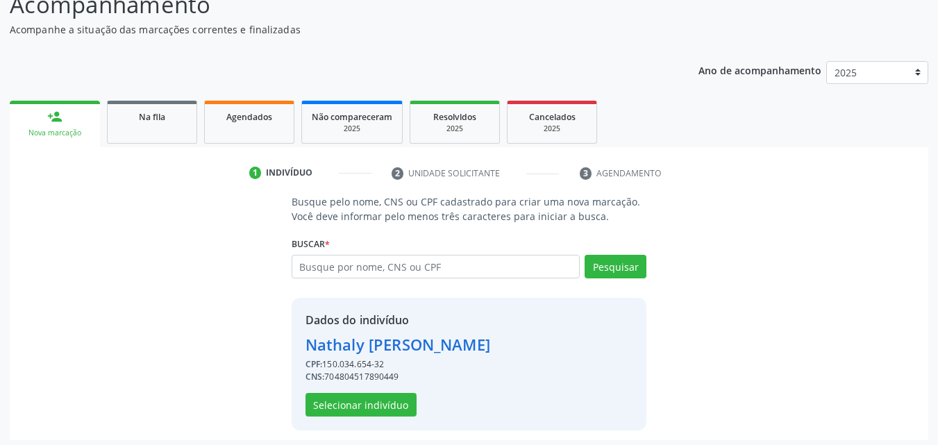
scroll to position [131, 0]
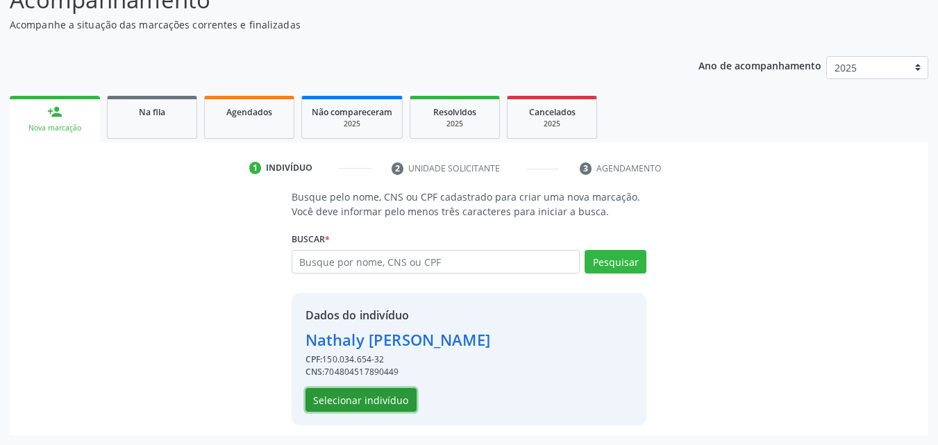
click at [332, 404] on button "Selecionar indivíduo" at bounding box center [360, 400] width 111 height 24
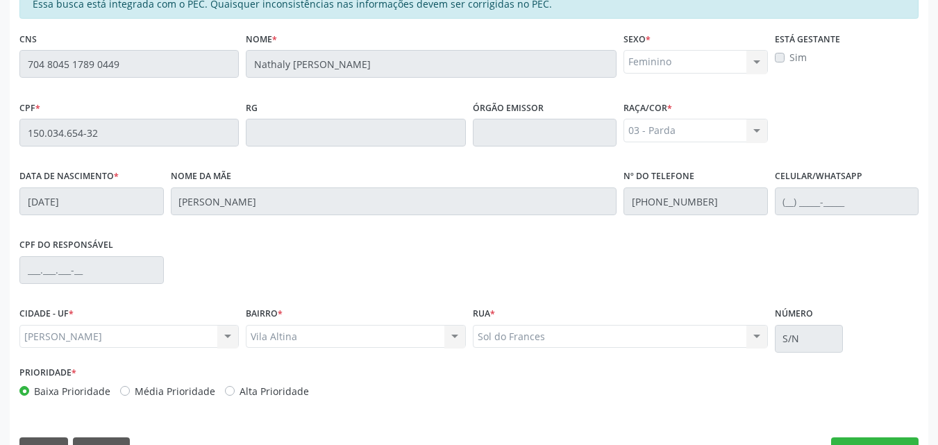
scroll to position [367, 0]
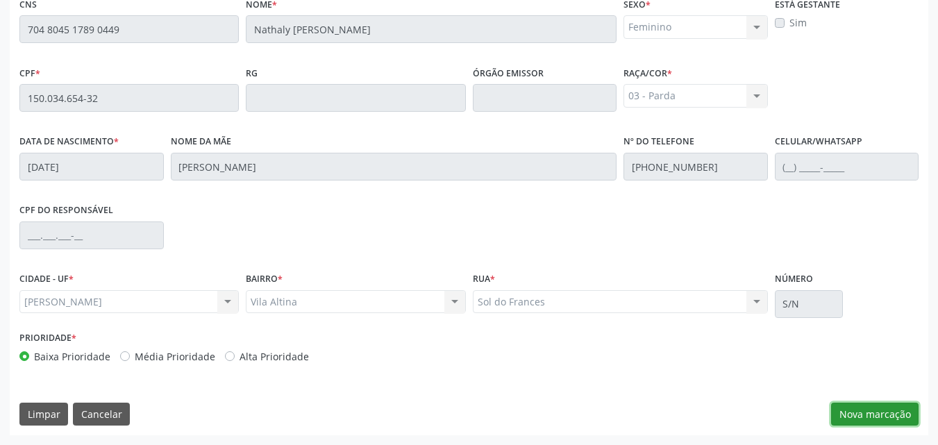
click at [904, 421] on button "Nova marcação" at bounding box center [874, 415] width 87 height 24
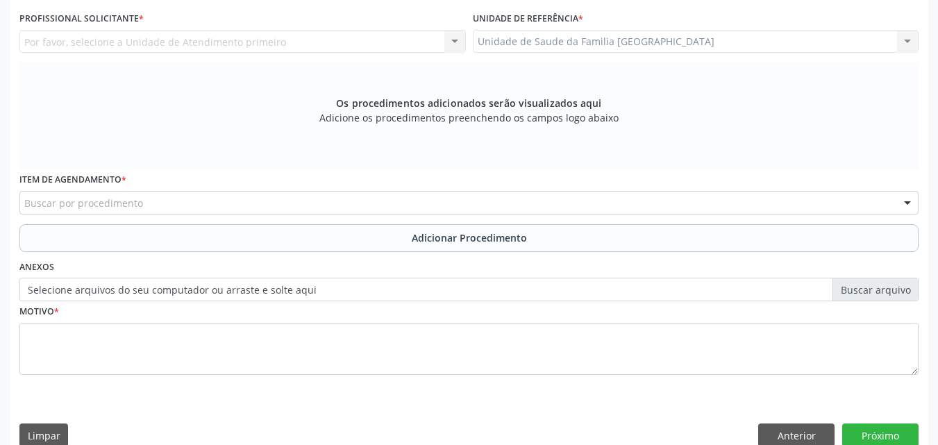
scroll to position [43, 0]
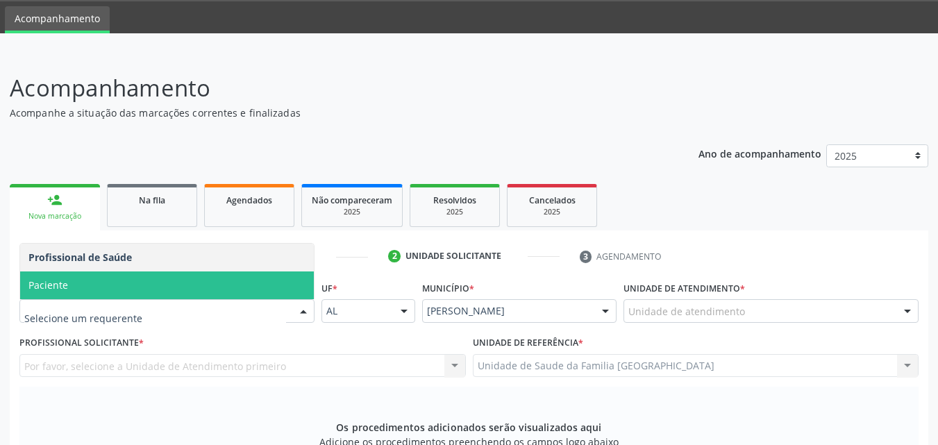
click at [185, 292] on span "Paciente" at bounding box center [167, 285] width 294 height 28
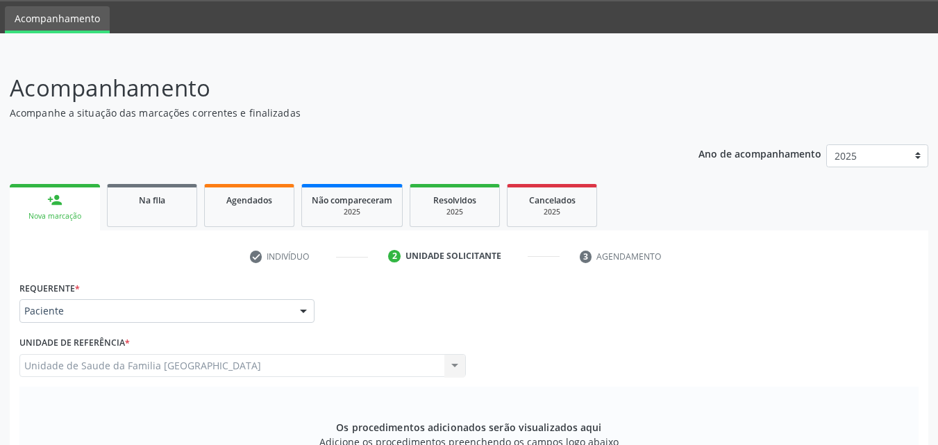
scroll to position [367, 0]
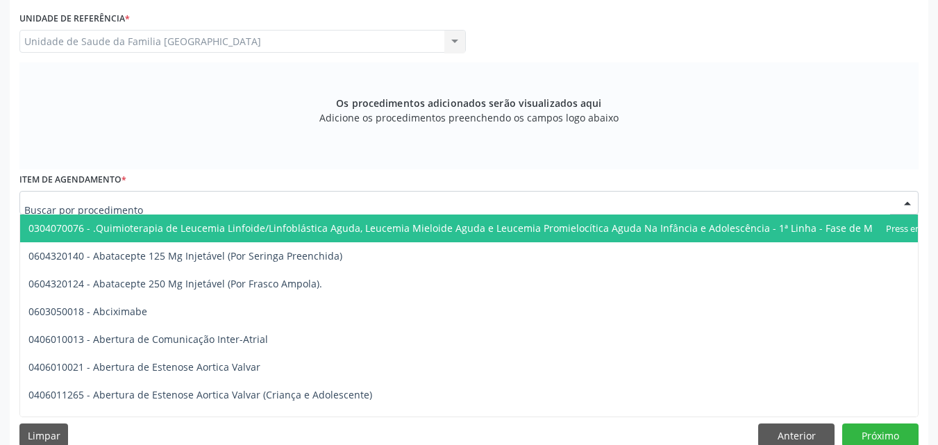
click at [157, 204] on div at bounding box center [468, 203] width 899 height 24
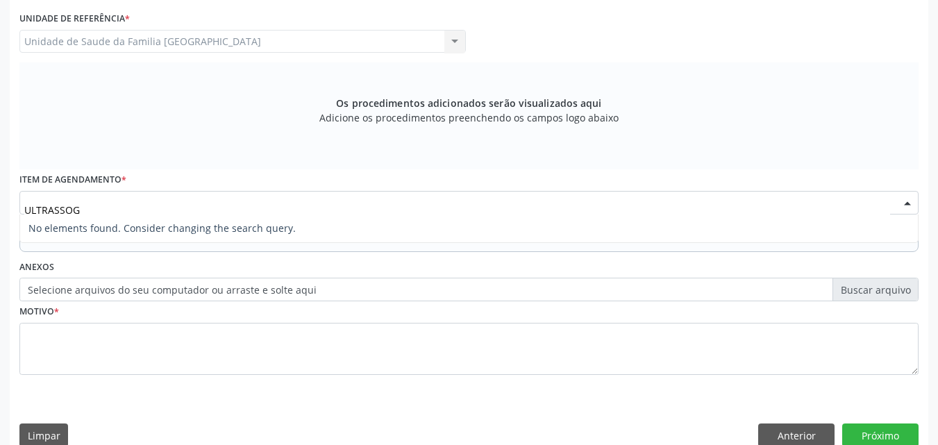
type input "ULTRASSO"
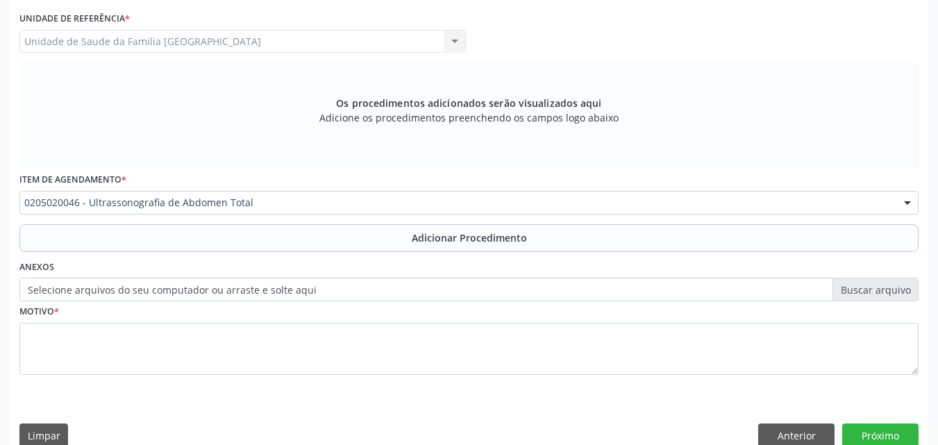
scroll to position [0, 0]
click at [161, 250] on button "Adicionar Procedimento" at bounding box center [468, 238] width 899 height 28
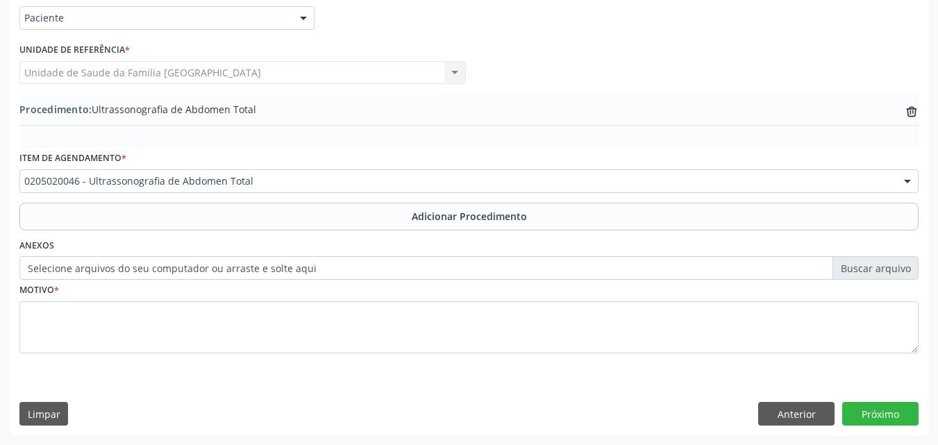
scroll to position [336, 0]
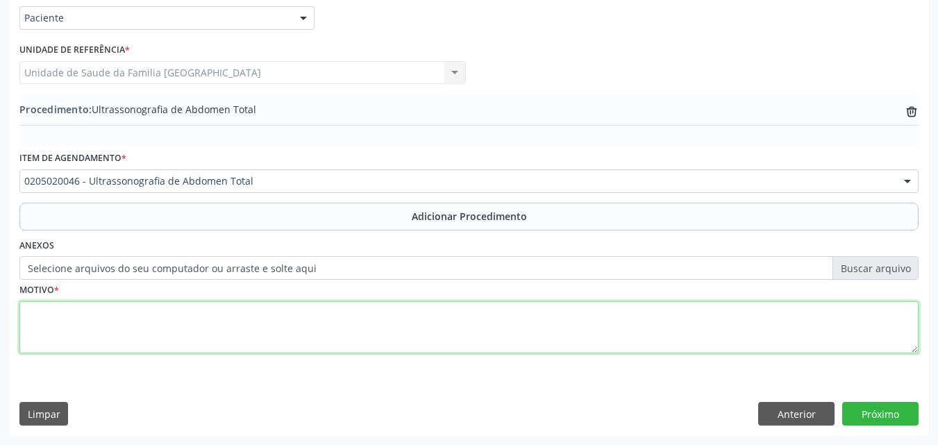
click at [146, 342] on textarea at bounding box center [468, 327] width 899 height 53
type textarea "AVALIAÇÃO CLÍNICA."
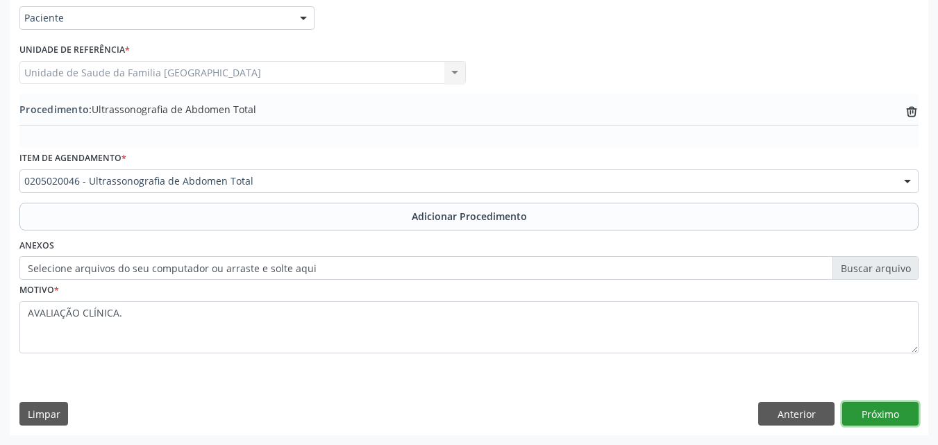
click at [886, 408] on button "Próximo" at bounding box center [880, 414] width 76 height 24
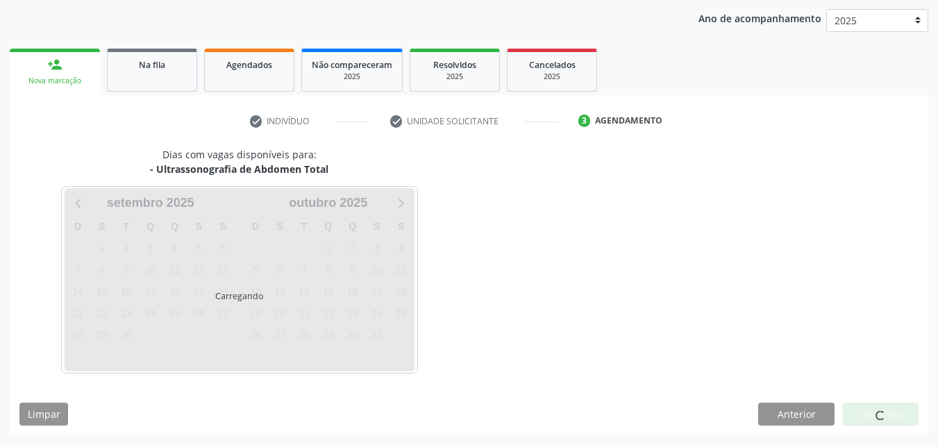
scroll to position [219, 0]
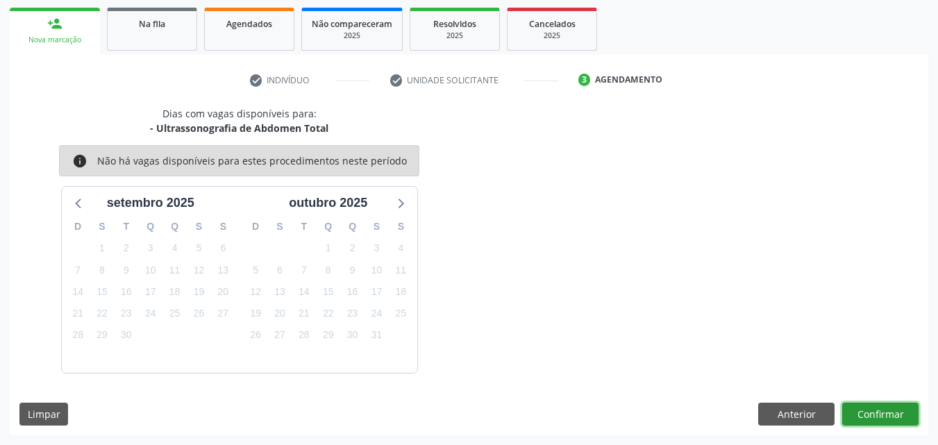
click at [886, 408] on button "Confirmar" at bounding box center [880, 415] width 76 height 24
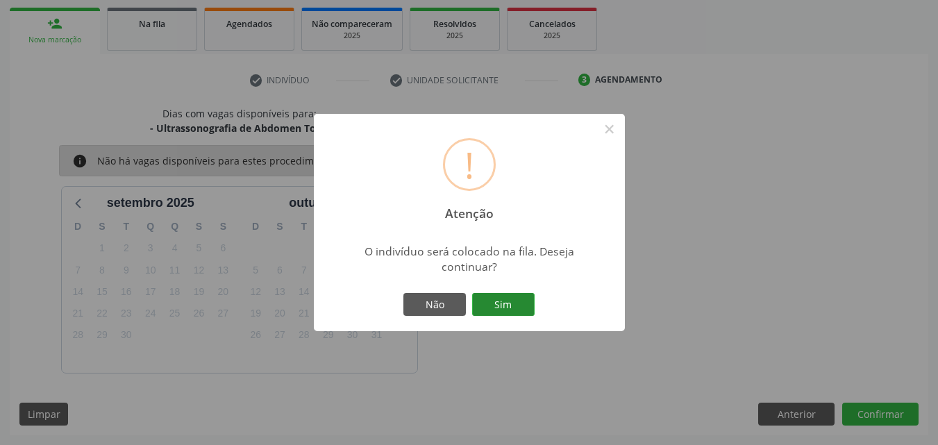
click at [491, 305] on button "Sim" at bounding box center [503, 305] width 62 height 24
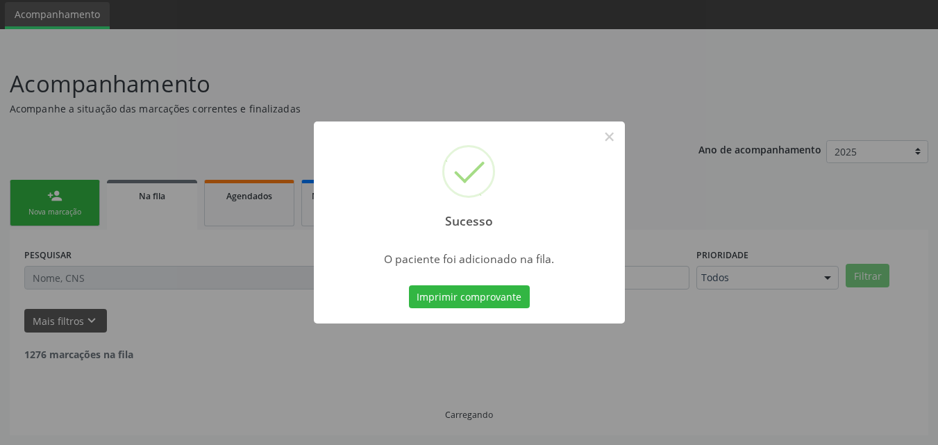
scroll to position [33, 0]
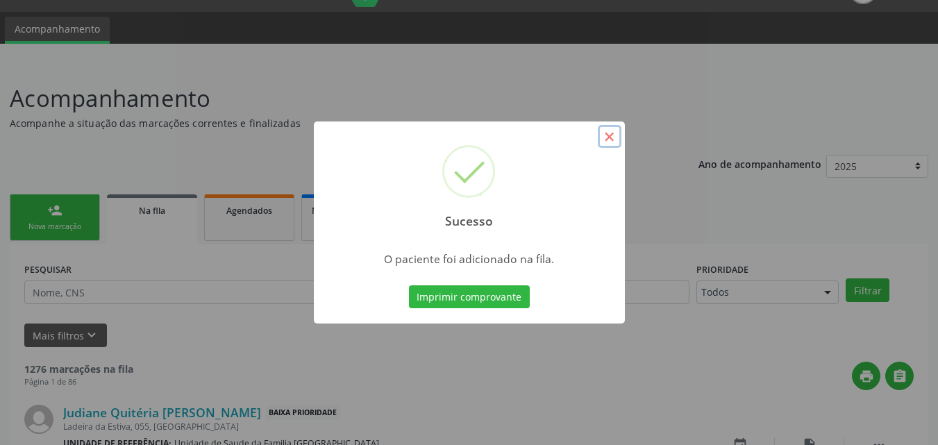
click at [601, 133] on button "×" at bounding box center [610, 137] width 24 height 24
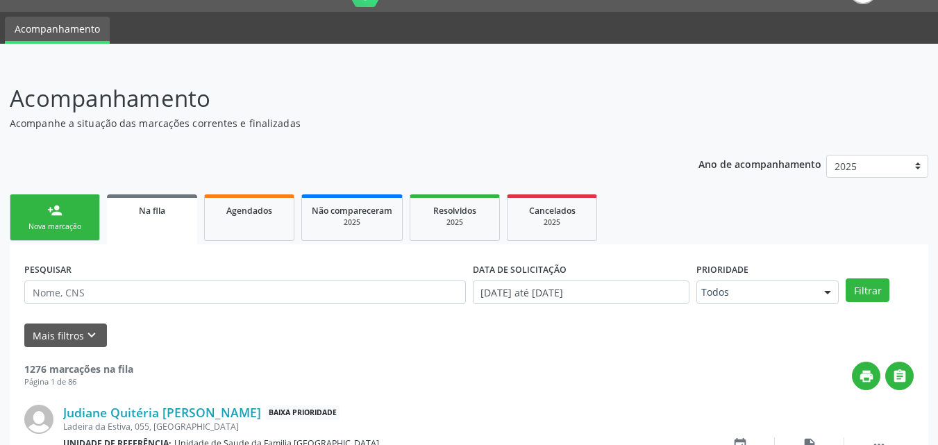
click at [55, 216] on div "person_add" at bounding box center [54, 210] width 15 height 15
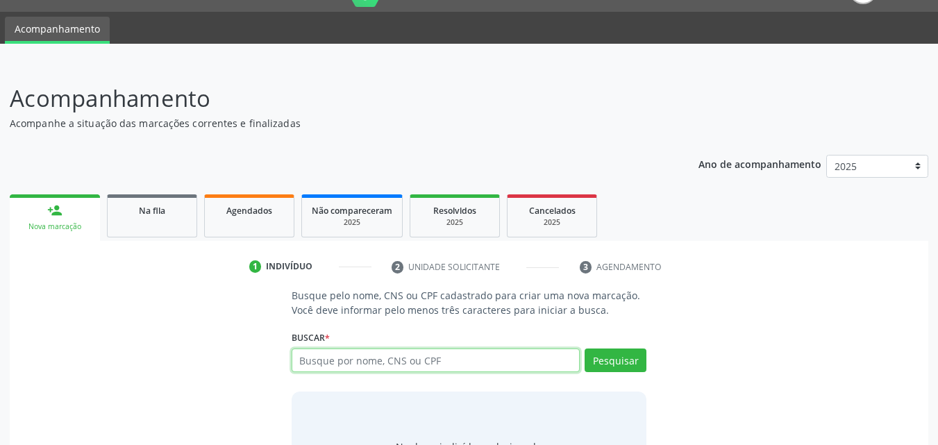
click at [486, 364] on input "text" at bounding box center [435, 360] width 289 height 24
type input "68670672472"
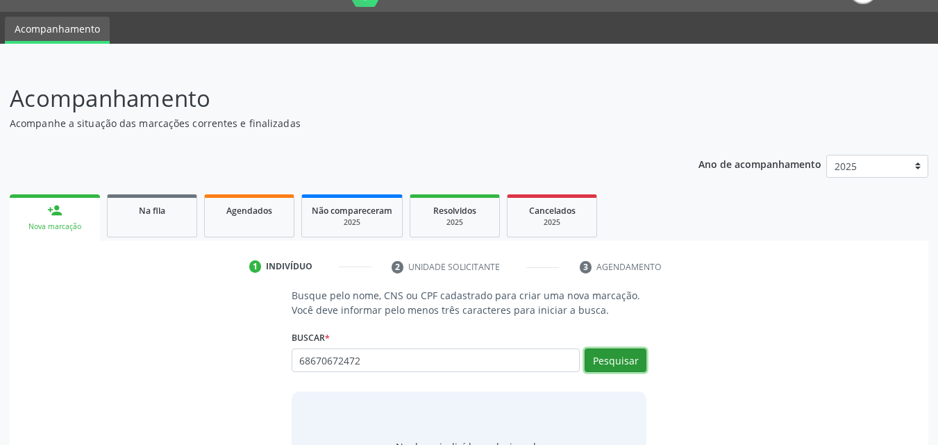
click at [631, 362] on button "Pesquisar" at bounding box center [615, 360] width 62 height 24
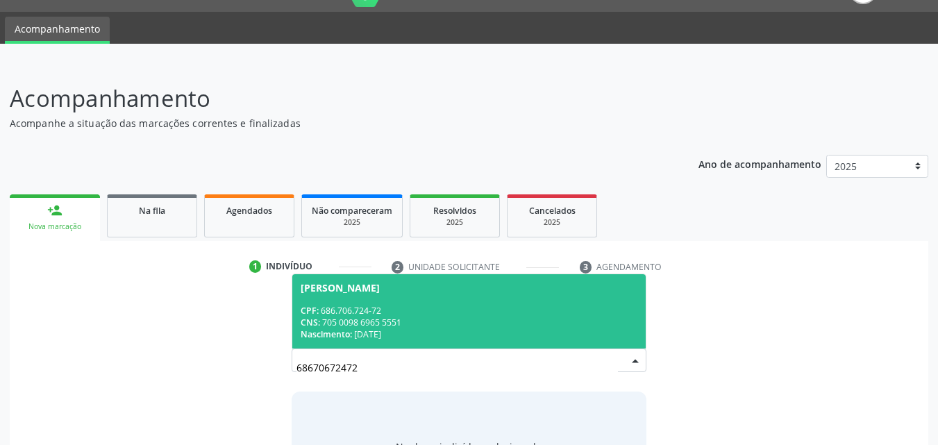
click at [528, 317] on div "CNS: 705 0098 6965 5551" at bounding box center [469, 322] width 337 height 12
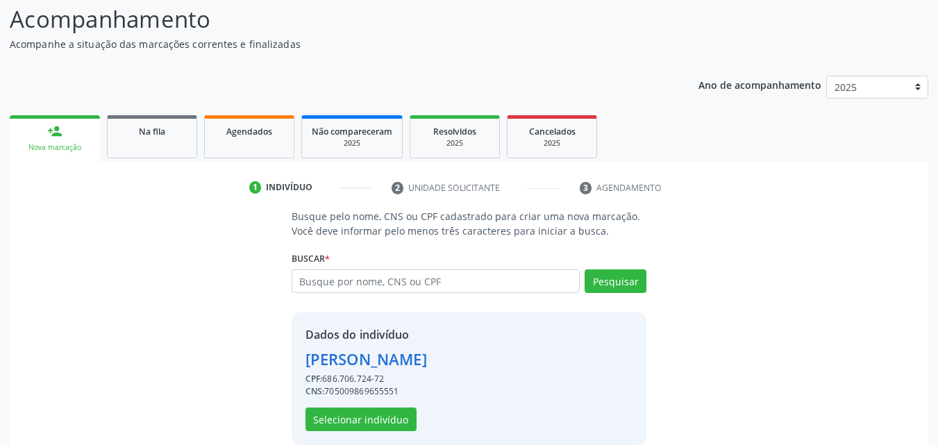
scroll to position [131, 0]
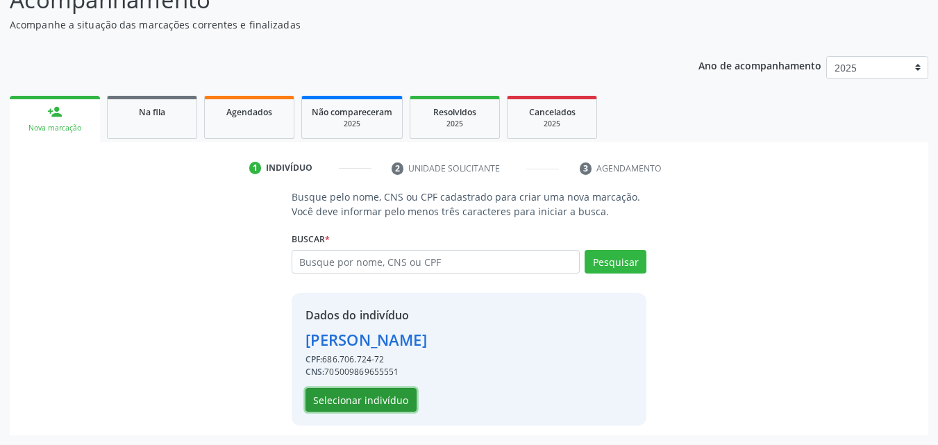
click at [380, 404] on button "Selecionar indivíduo" at bounding box center [360, 400] width 111 height 24
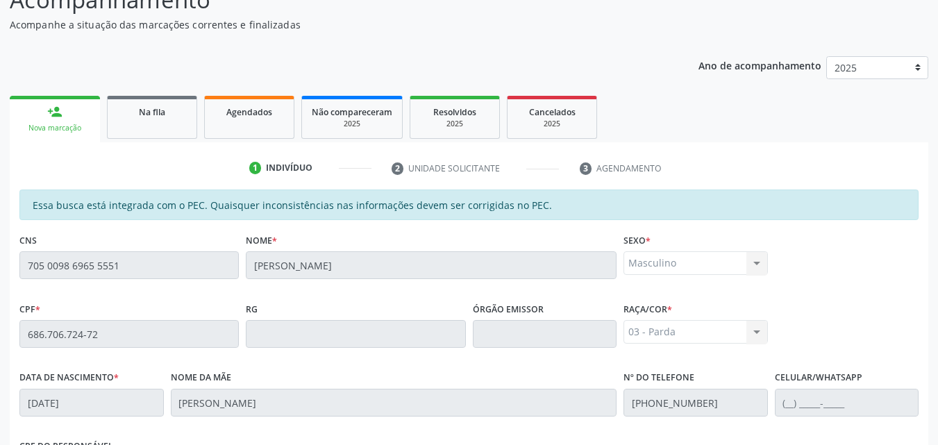
scroll to position [367, 0]
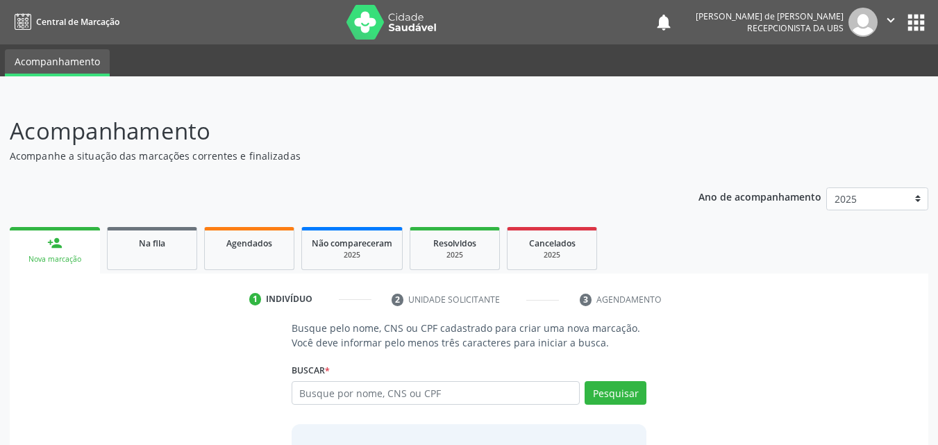
click at [331, 395] on input "text" at bounding box center [435, 393] width 289 height 24
type input "705 0098 6965 5551"
click at [623, 385] on button "Pesquisar" at bounding box center [615, 393] width 62 height 24
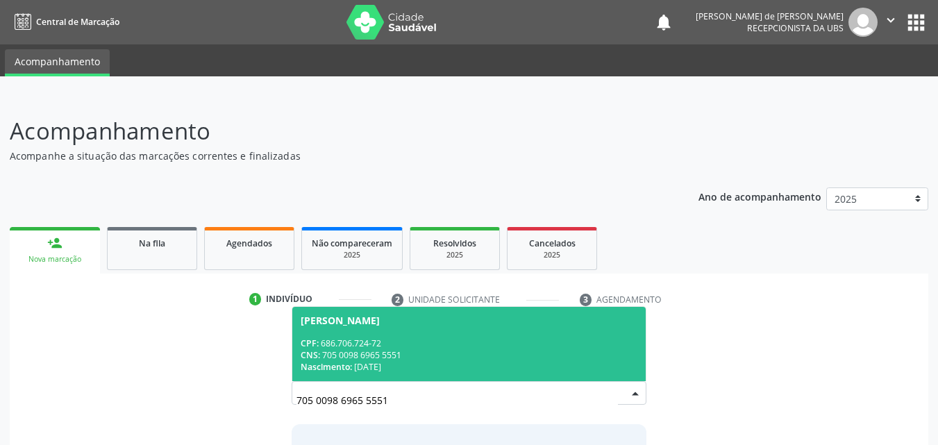
click at [422, 332] on span "[PERSON_NAME] CPF: 686.706.724-72 CNS: 705 0098 6965 5551 Nascimento: [DATE]" at bounding box center [469, 344] width 354 height 74
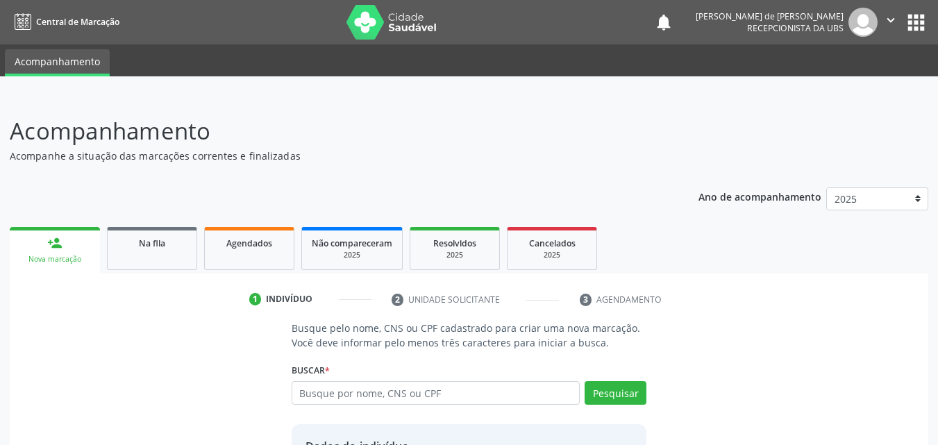
scroll to position [131, 0]
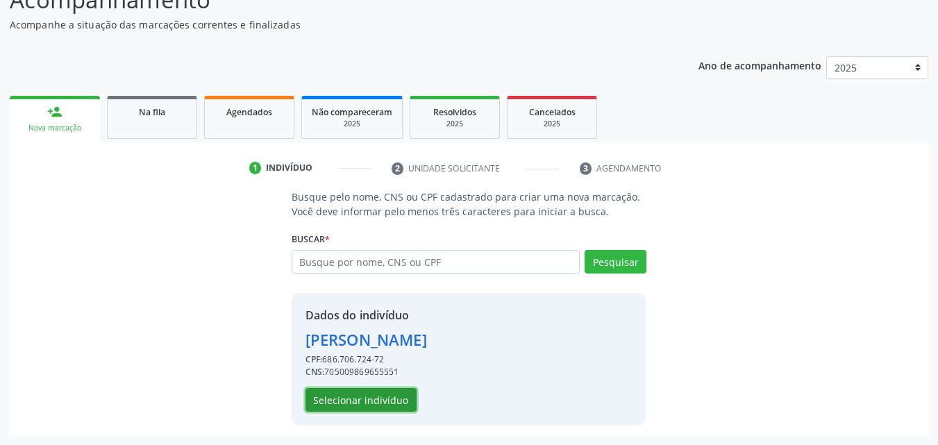
click at [374, 409] on button "Selecionar indivíduo" at bounding box center [360, 400] width 111 height 24
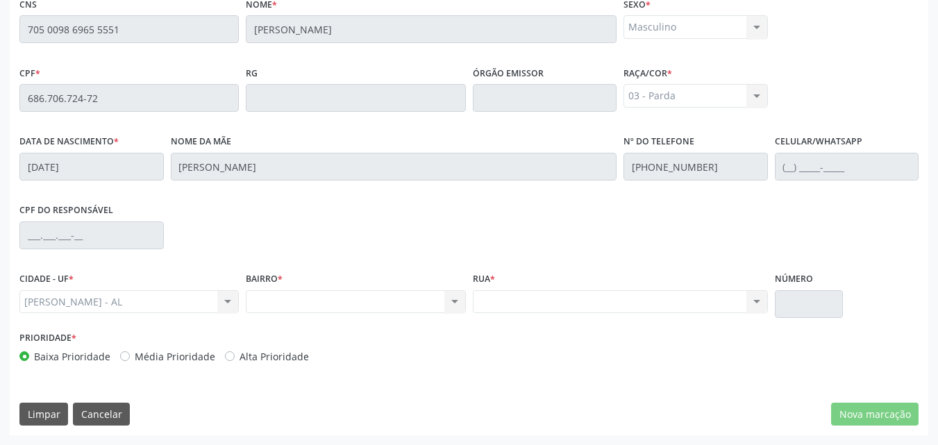
scroll to position [0, 0]
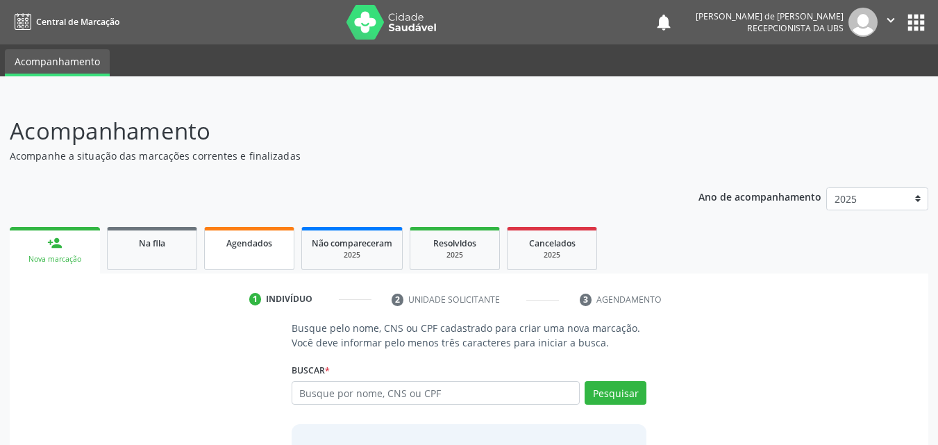
click at [272, 253] on link "Agendados" at bounding box center [249, 248] width 90 height 43
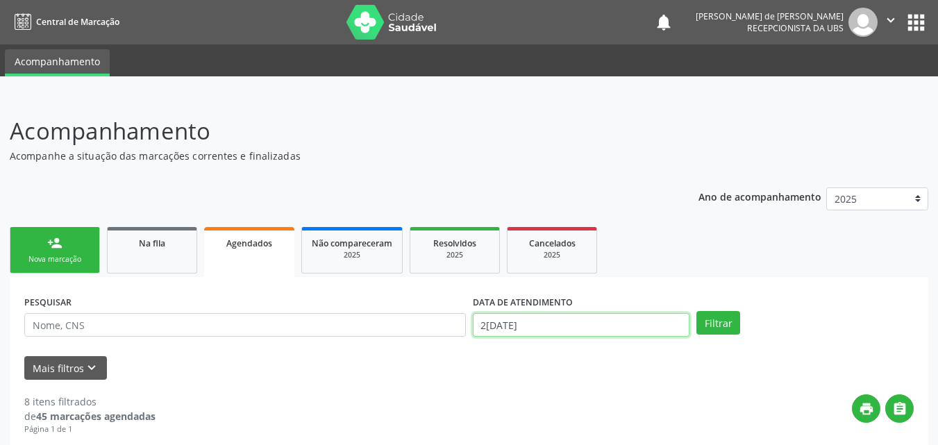
click at [509, 330] on input "25/09/2025" at bounding box center [581, 325] width 217 height 24
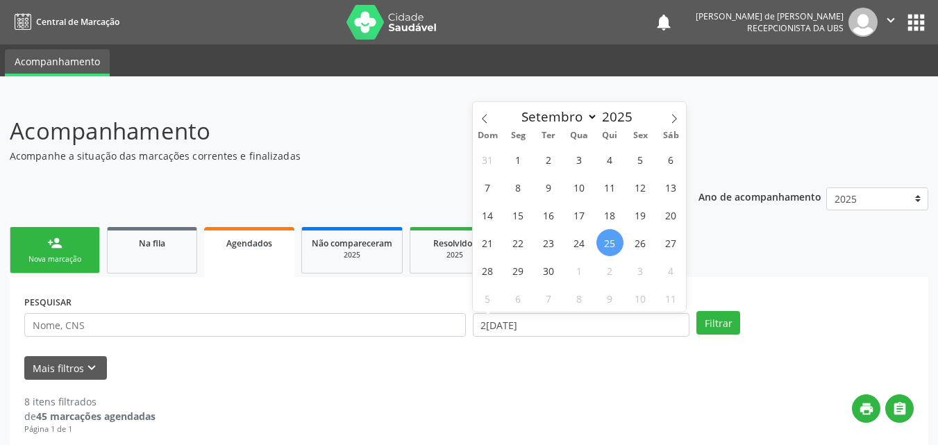
click at [609, 249] on span "25" at bounding box center [609, 242] width 27 height 27
type input "25/09/2025"
click at [543, 273] on span "30" at bounding box center [548, 270] width 27 height 27
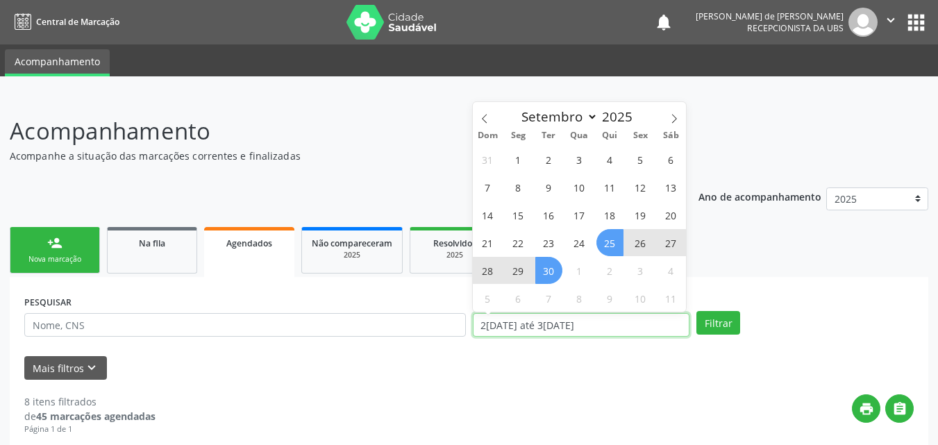
click at [527, 325] on input "25/09/2025 até 30/09/2025" at bounding box center [581, 325] width 217 height 24
click at [575, 278] on span "1" at bounding box center [579, 270] width 27 height 27
type input "01/10/2025"
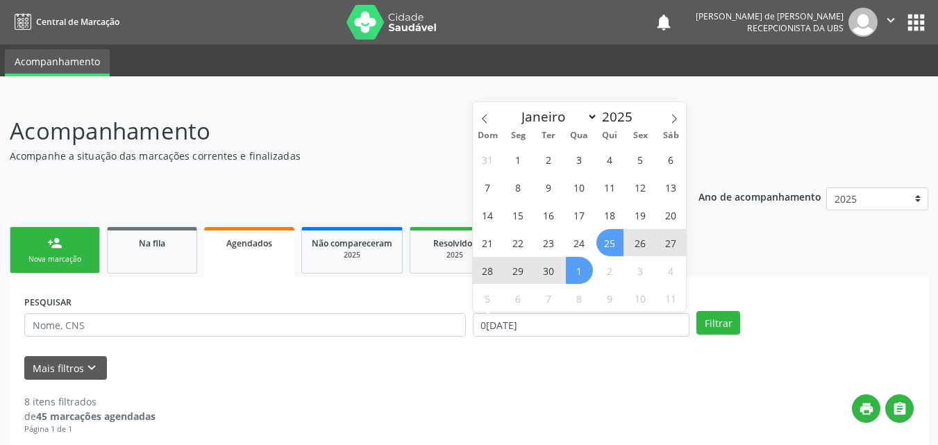
click at [605, 236] on span "25" at bounding box center [609, 242] width 27 height 27
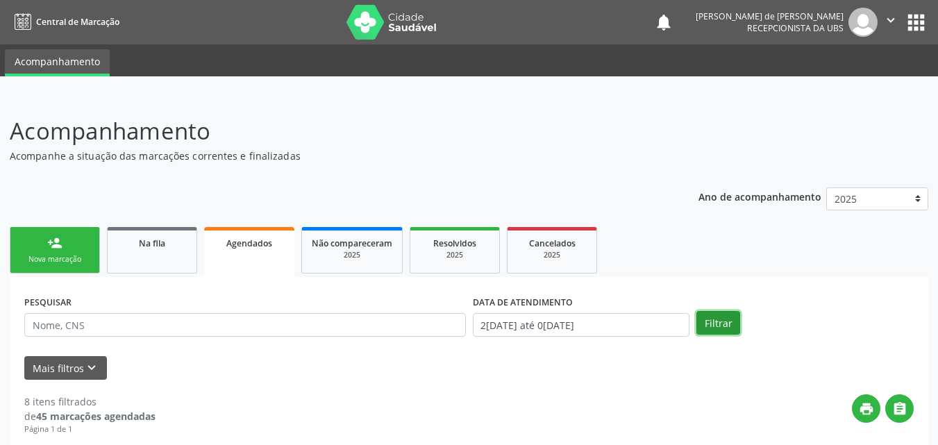
click at [703, 319] on button "Filtrar" at bounding box center [718, 323] width 44 height 24
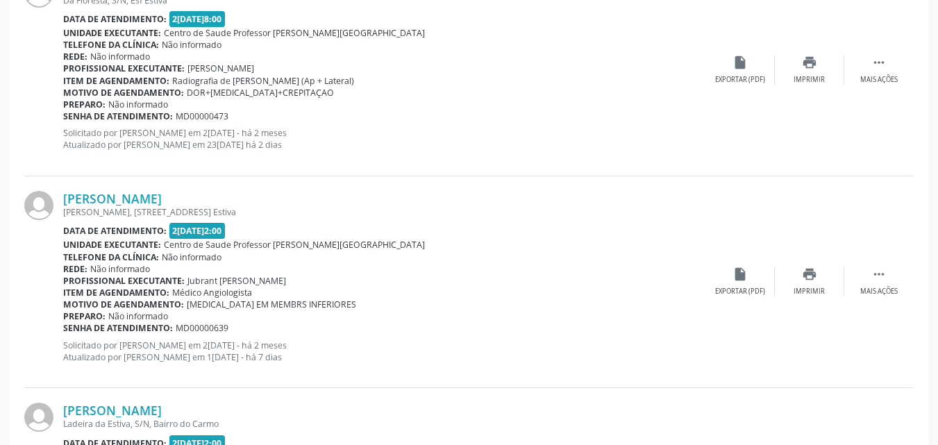
scroll to position [3233, 0]
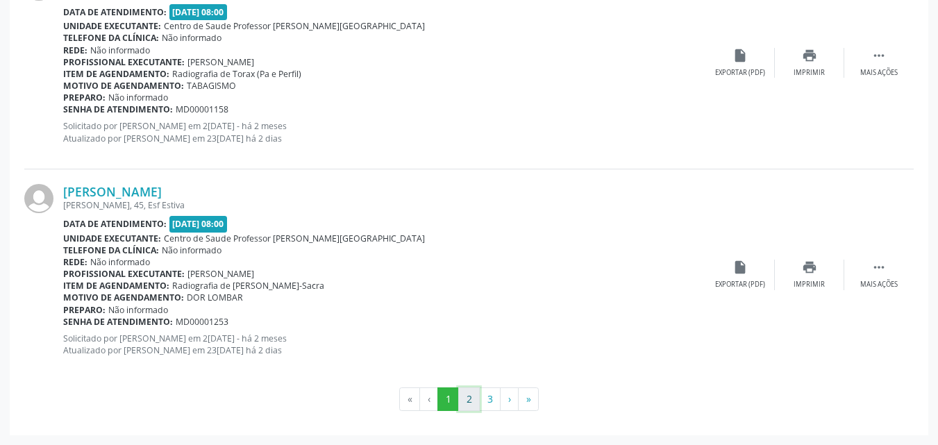
click at [476, 400] on button "2" at bounding box center [469, 399] width 22 height 24
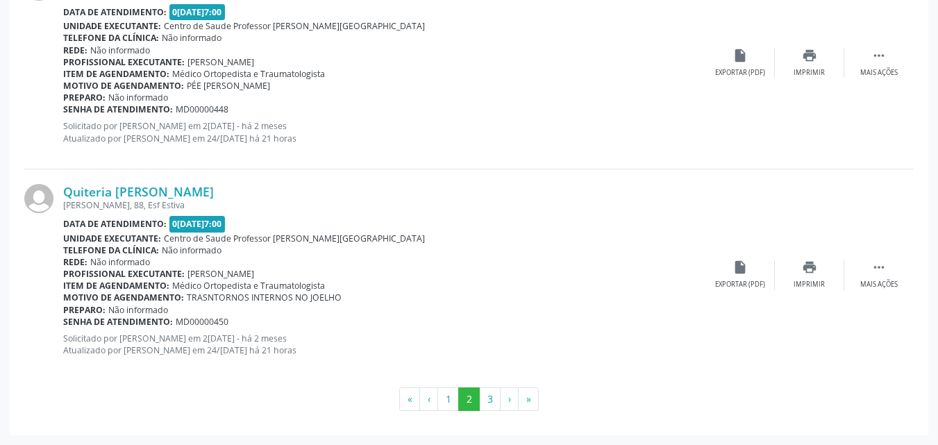
scroll to position [2909, 0]
click at [492, 402] on button "3" at bounding box center [490, 399] width 22 height 24
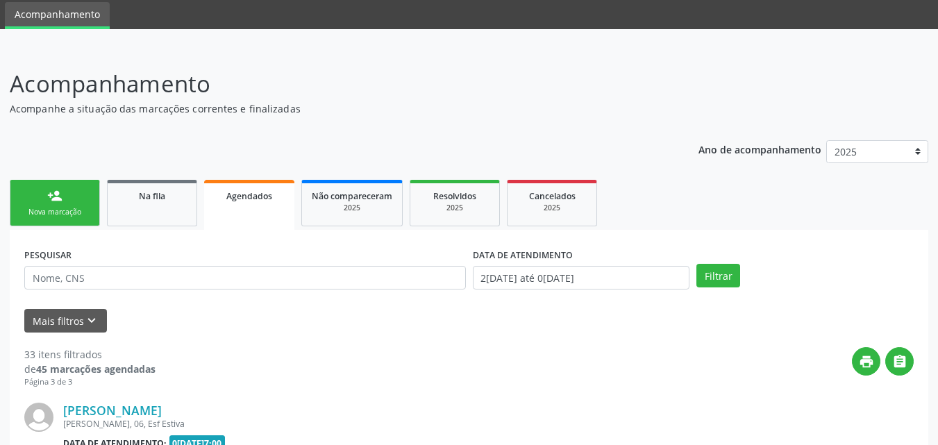
scroll to position [690, 0]
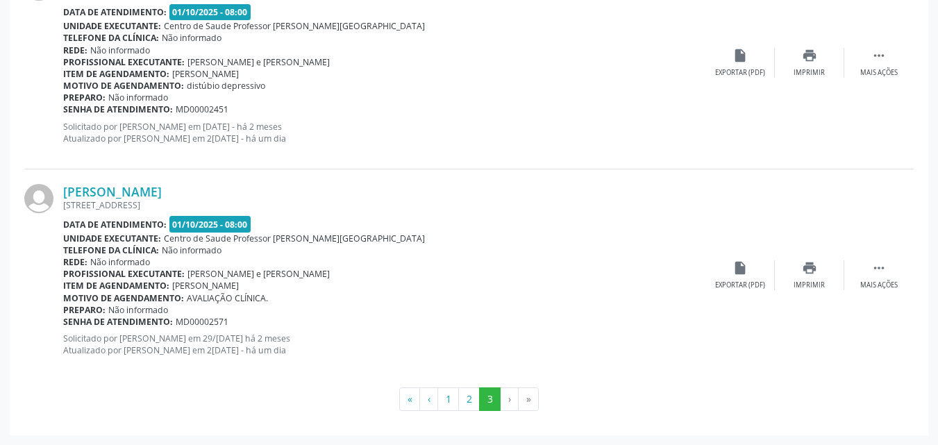
click at [505, 394] on li "›" at bounding box center [509, 399] width 18 height 24
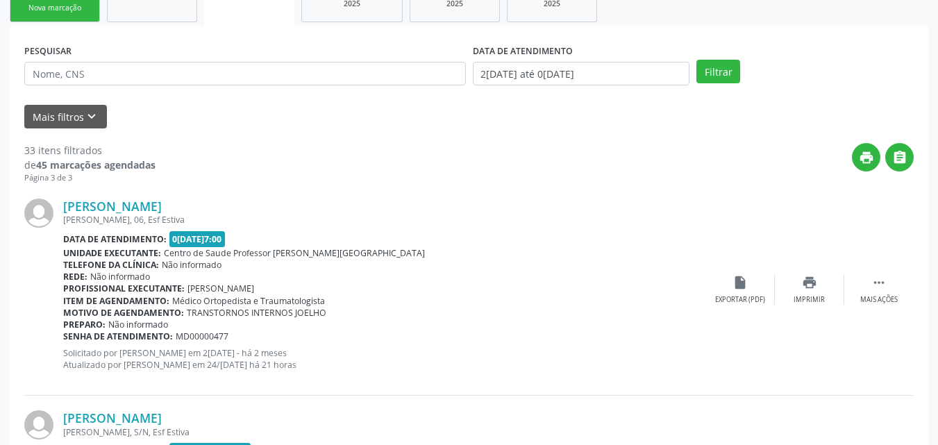
scroll to position [0, 0]
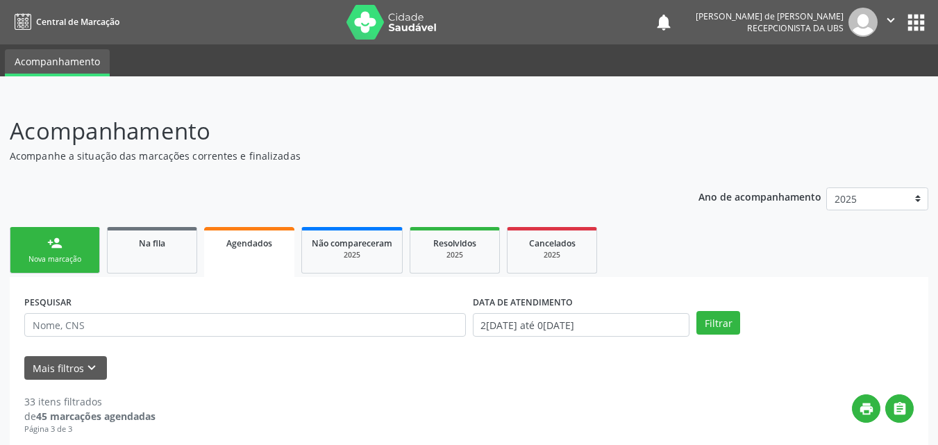
click at [58, 250] on div "person_add" at bounding box center [54, 242] width 15 height 15
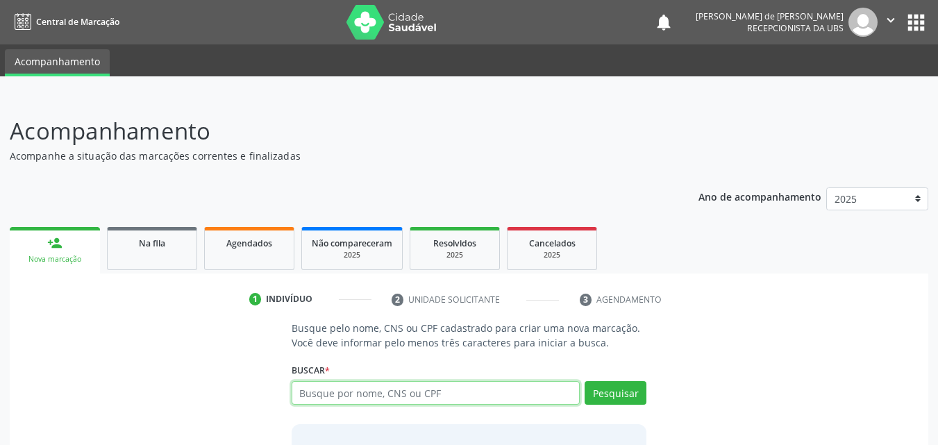
click at [342, 393] on input "text" at bounding box center [435, 393] width 289 height 24
paste input "705 0098 6965 5551"
type input "705 0098 6965 5551"
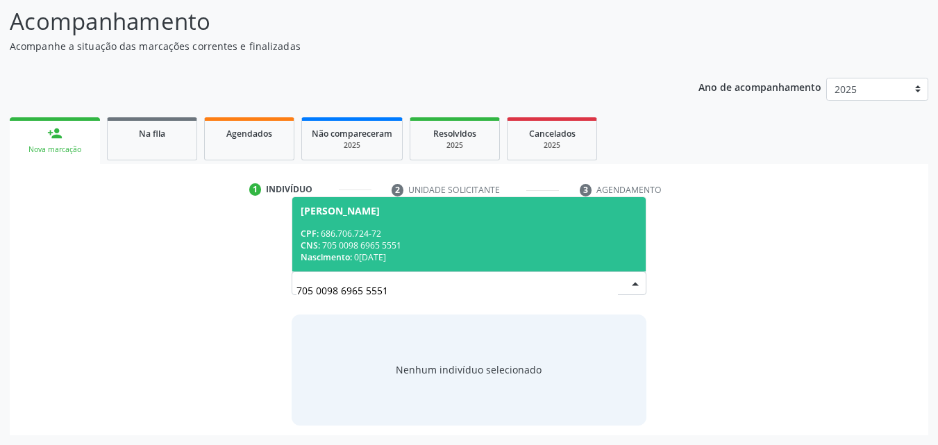
click at [457, 256] on div "Nascimento: 07/03/1962" at bounding box center [469, 257] width 337 height 12
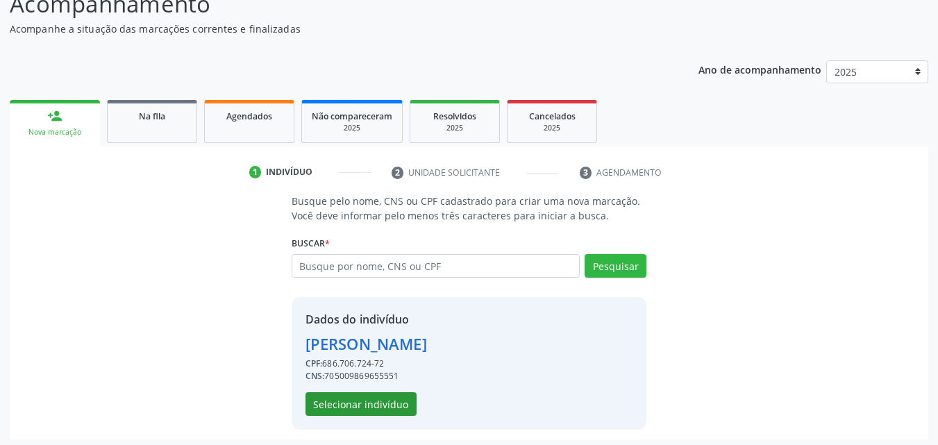
scroll to position [131, 0]
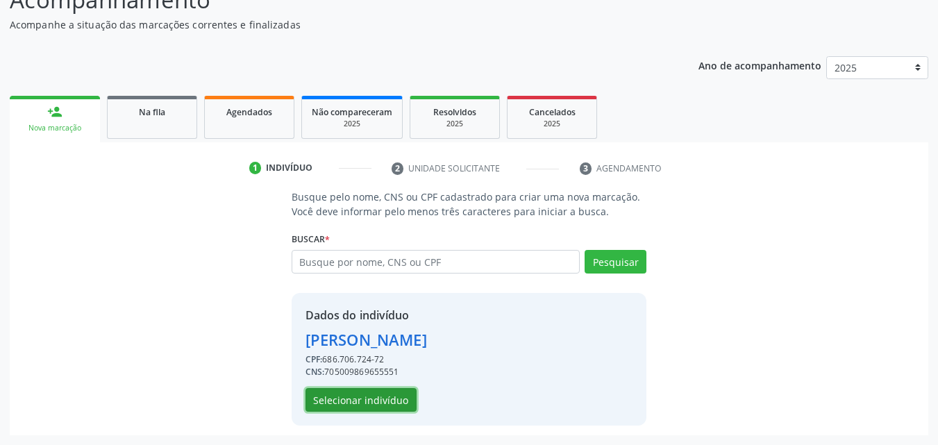
click at [359, 398] on button "Selecionar indivíduo" at bounding box center [360, 400] width 111 height 24
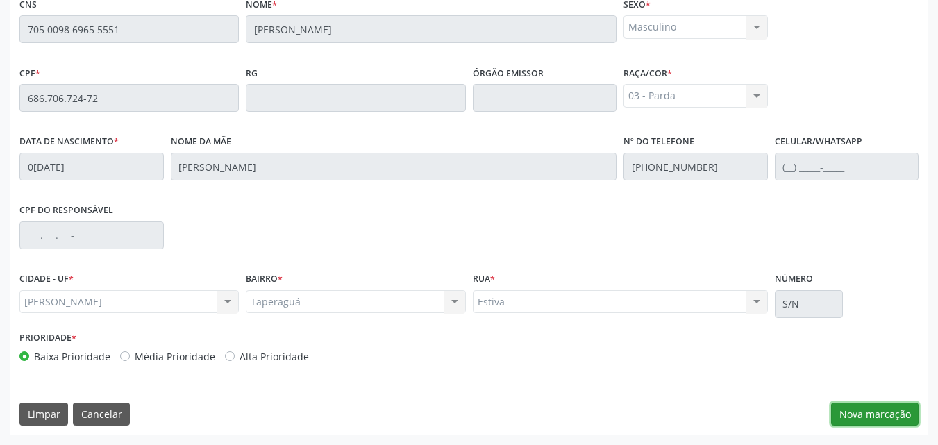
click at [865, 417] on button "Nova marcação" at bounding box center [874, 415] width 87 height 24
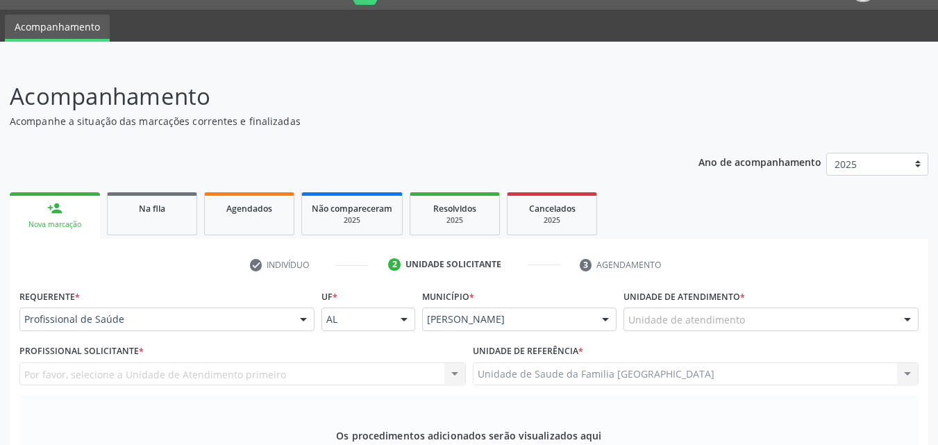
scroll to position [0, 0]
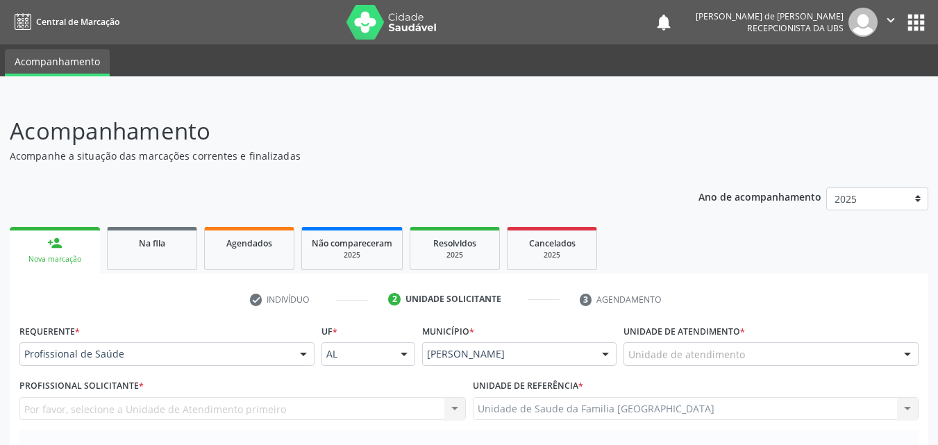
click at [257, 339] on div "Requerente * Profissional de Saúde Profissional de Saúde Paciente Nenhum result…" at bounding box center [166, 343] width 295 height 44
drag, startPoint x: 252, startPoint y: 357, endPoint x: 242, endPoint y: 355, distance: 10.5
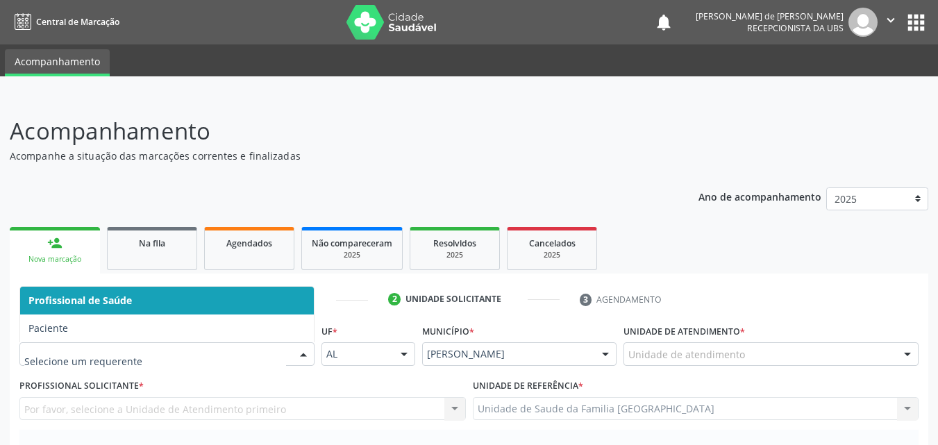
click at [78, 312] on span "Profissional de Saúde" at bounding box center [167, 301] width 294 height 28
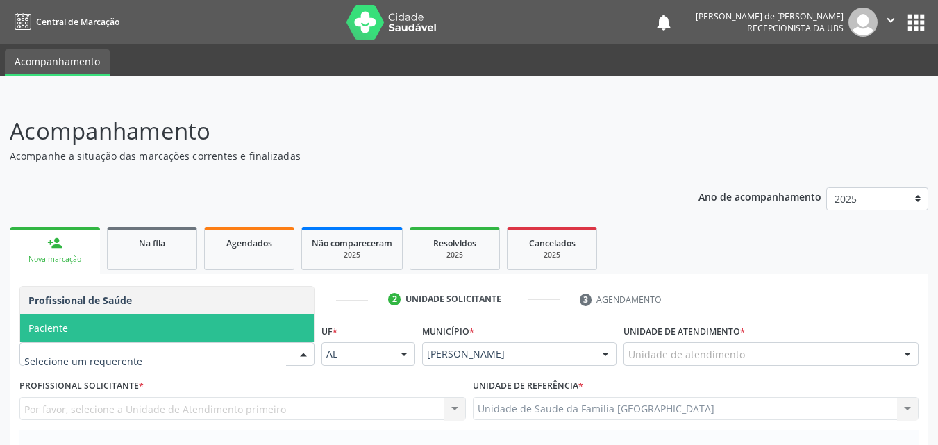
click at [68, 329] on span "Paciente" at bounding box center [167, 328] width 294 height 28
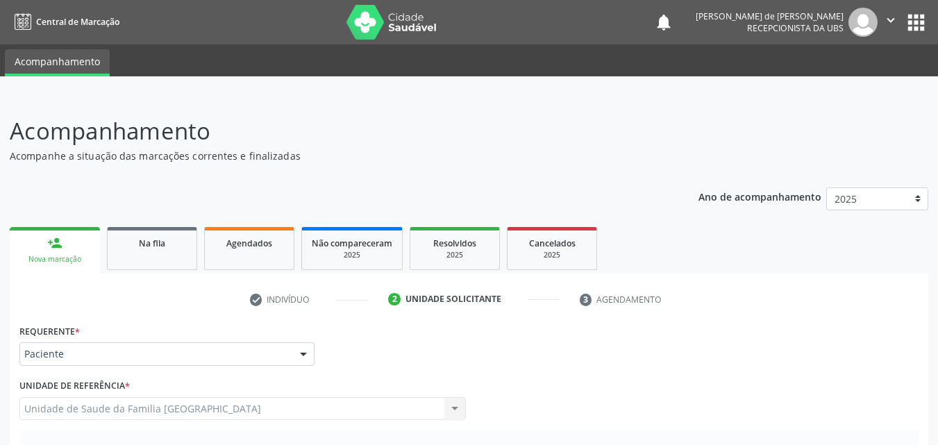
scroll to position [324, 0]
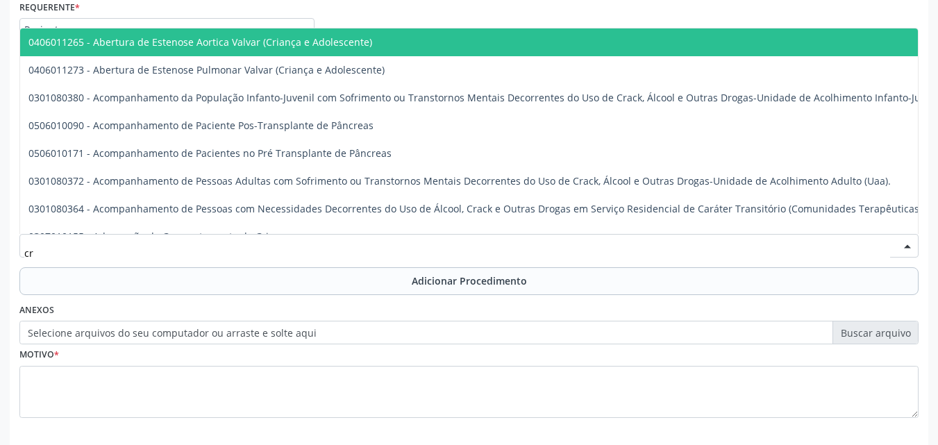
type input "c"
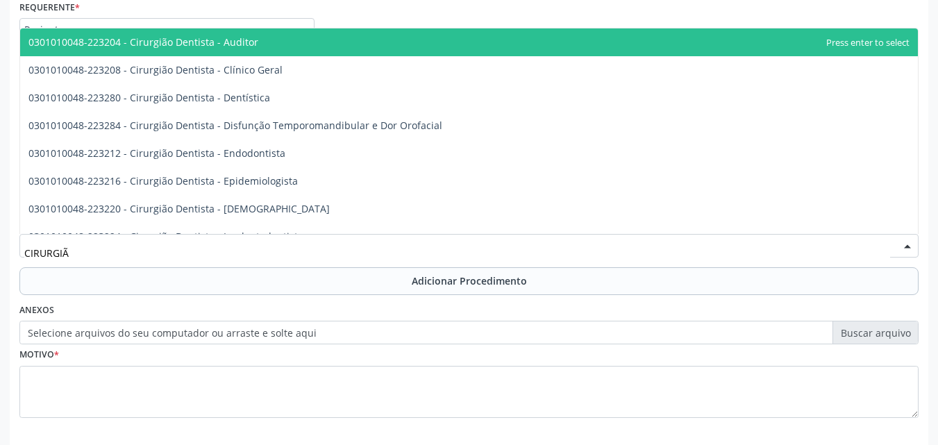
type input "CIRURGIÃO"
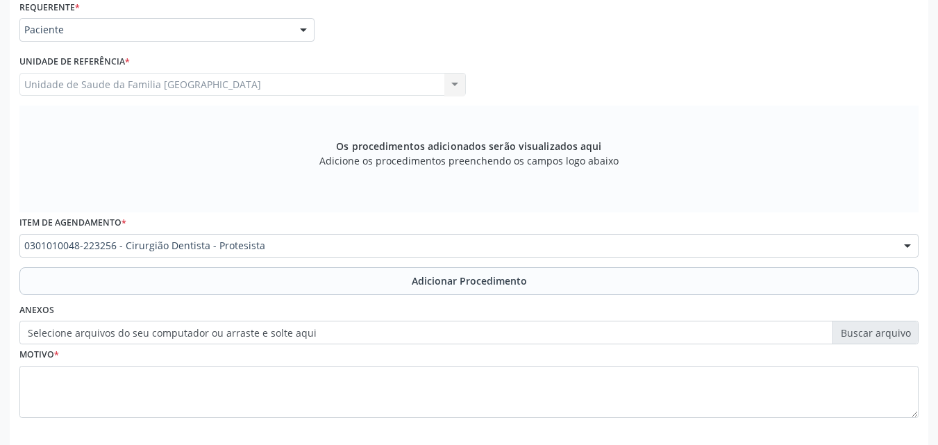
scroll to position [0, 0]
click at [111, 285] on button "Adicionar Procedimento" at bounding box center [468, 281] width 899 height 28
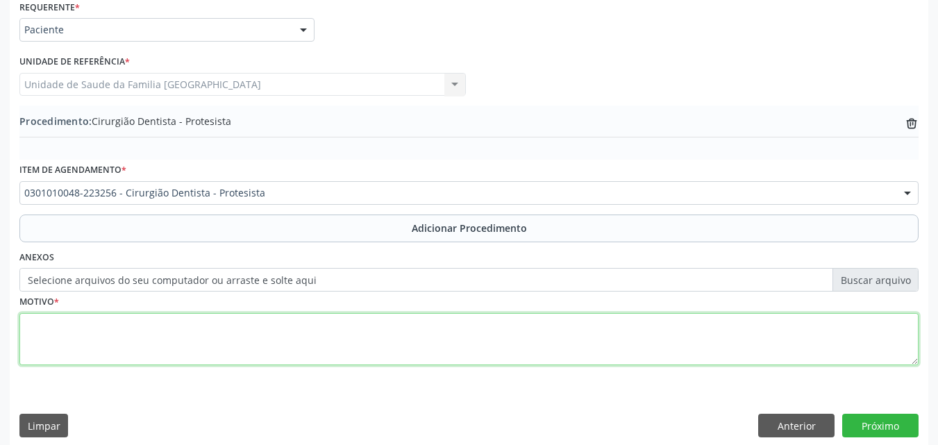
click at [109, 339] on textarea at bounding box center [468, 339] width 899 height 53
type textarea "PRÓTESE DENTÁRIA PPR - SUPERIOR."
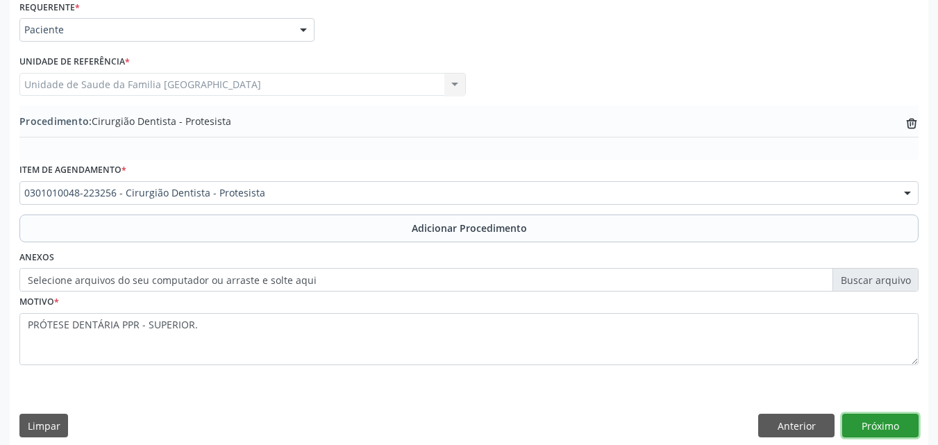
click at [900, 422] on button "Próximo" at bounding box center [880, 426] width 76 height 24
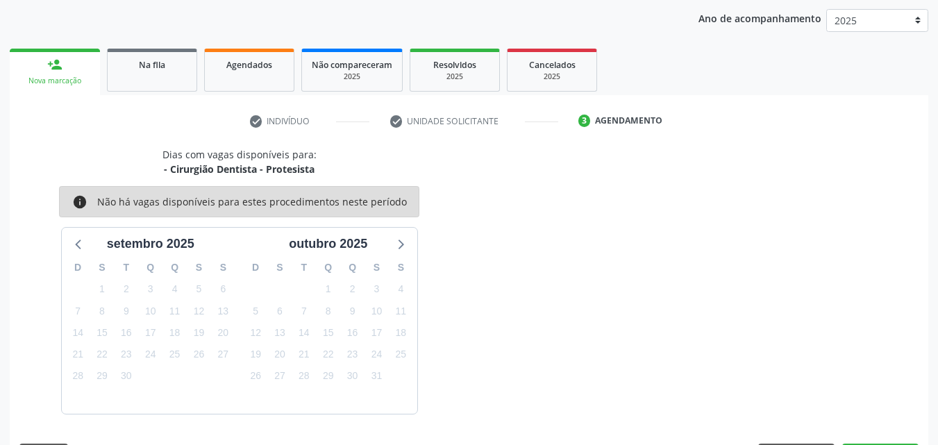
scroll to position [219, 0]
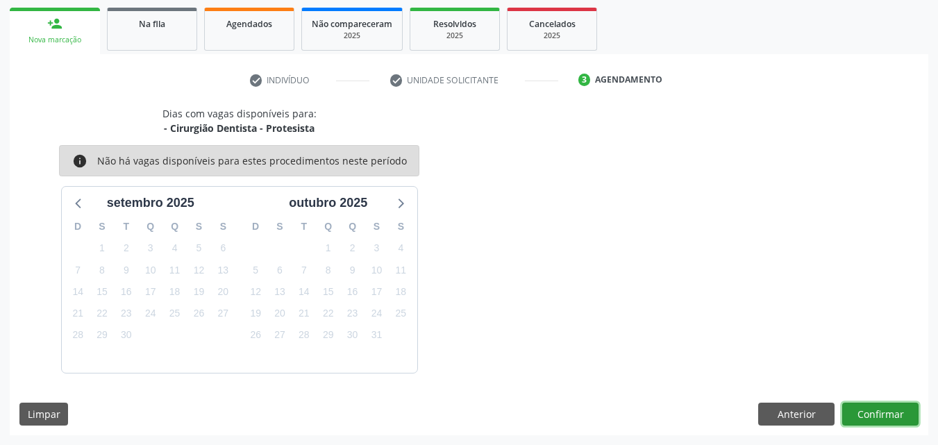
click at [904, 416] on button "Confirmar" at bounding box center [880, 415] width 76 height 24
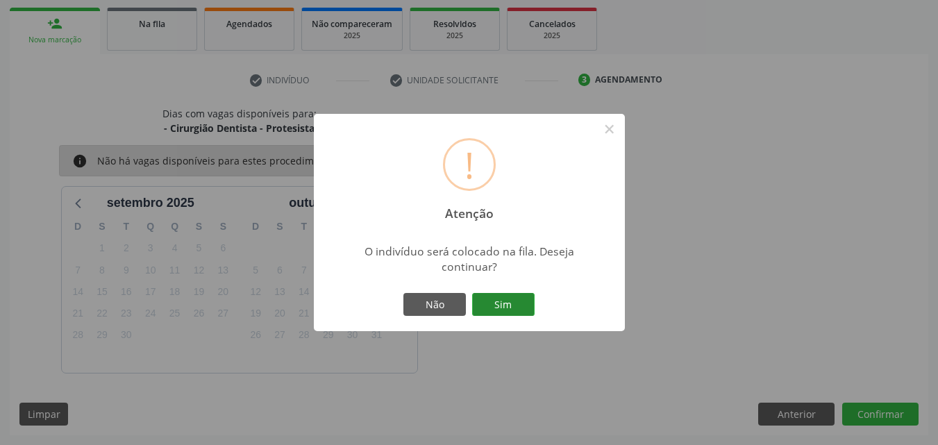
click at [511, 312] on button "Sim" at bounding box center [503, 305] width 62 height 24
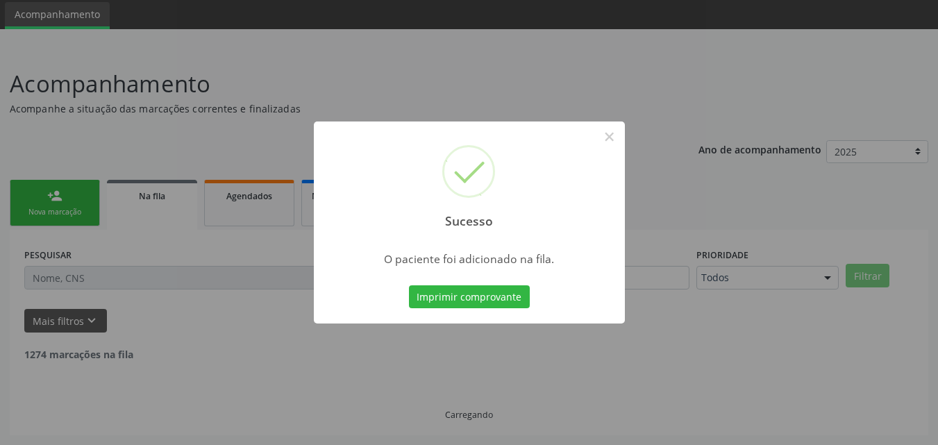
scroll to position [33, 0]
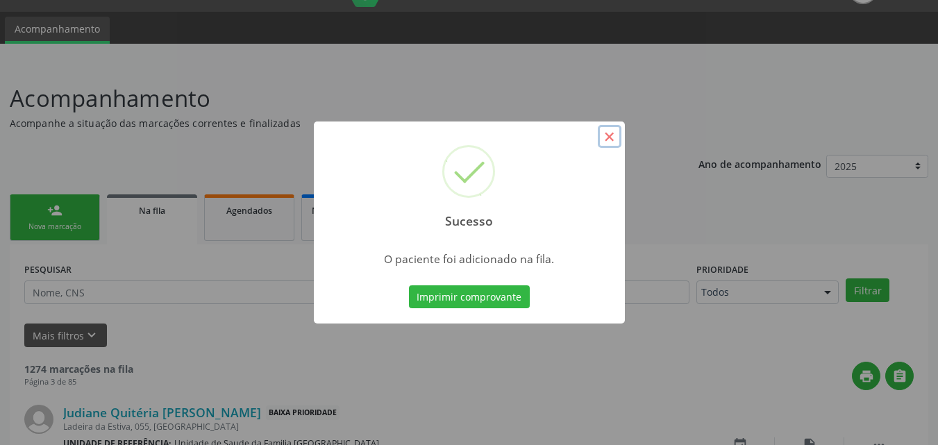
click at [606, 137] on button "×" at bounding box center [610, 137] width 24 height 24
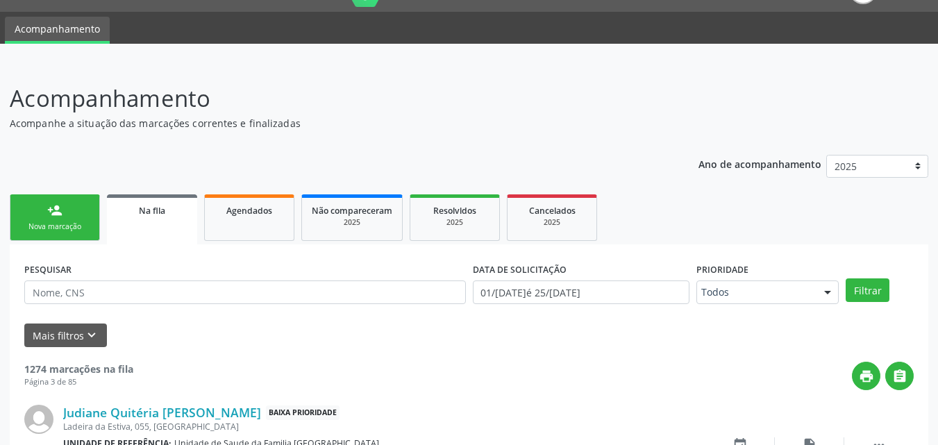
click at [50, 227] on div "Nova marcação" at bounding box center [54, 226] width 69 height 10
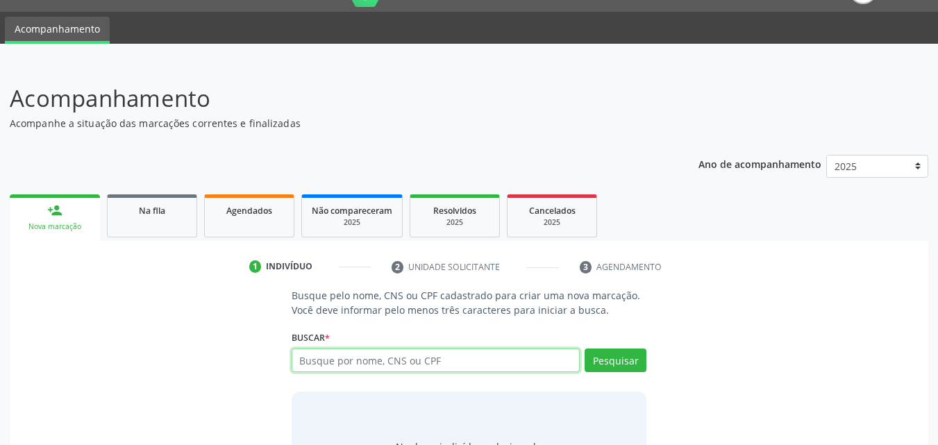
click at [314, 364] on input "text" at bounding box center [435, 360] width 289 height 24
type input "m"
type input "MARIA ERENILDA"
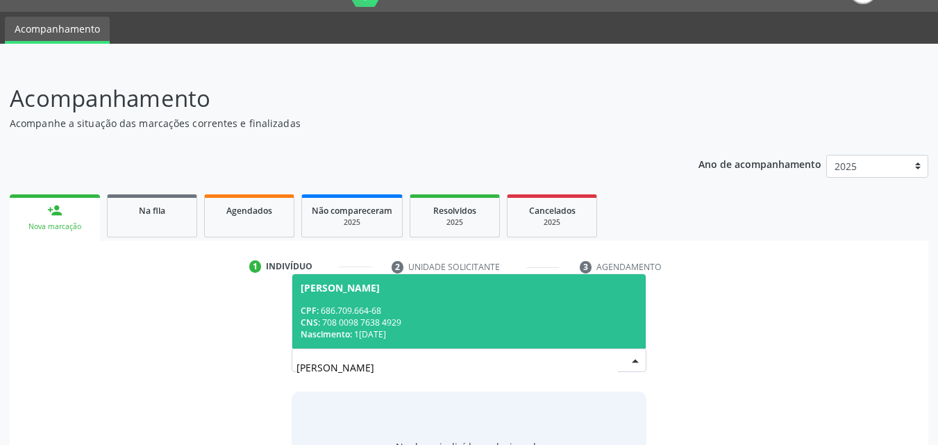
click at [383, 334] on div "Nascimento: 10/03/1971" at bounding box center [469, 334] width 337 height 12
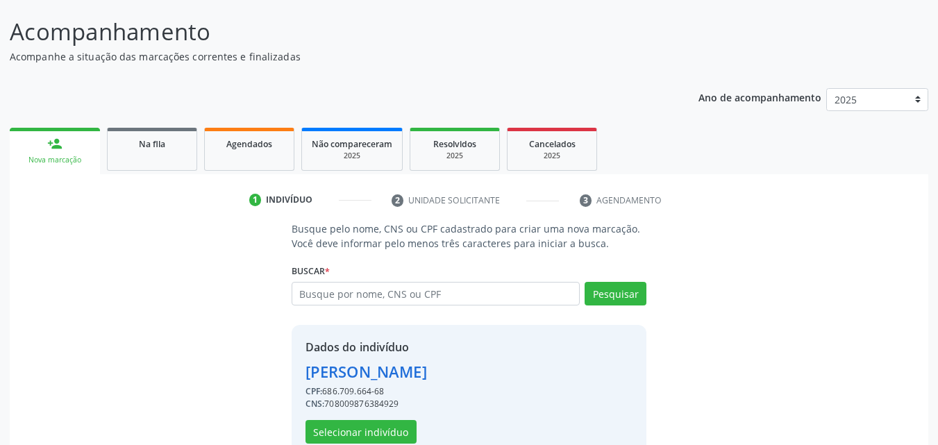
scroll to position [131, 0]
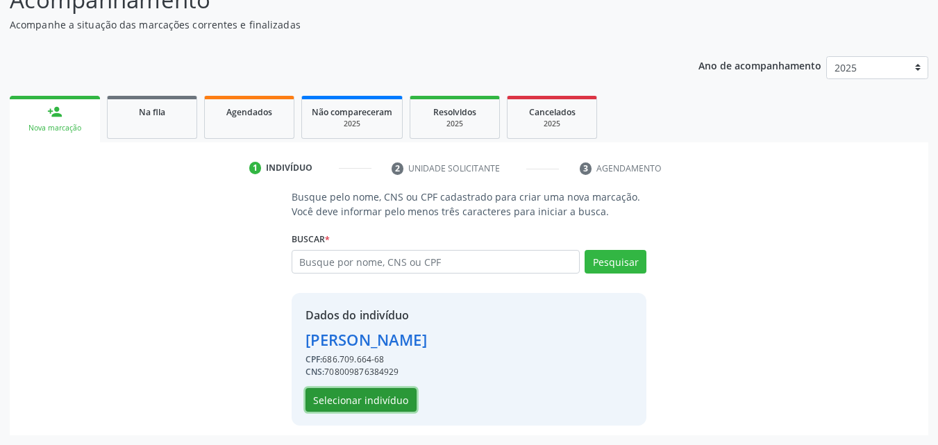
click at [380, 402] on button "Selecionar indivíduo" at bounding box center [360, 400] width 111 height 24
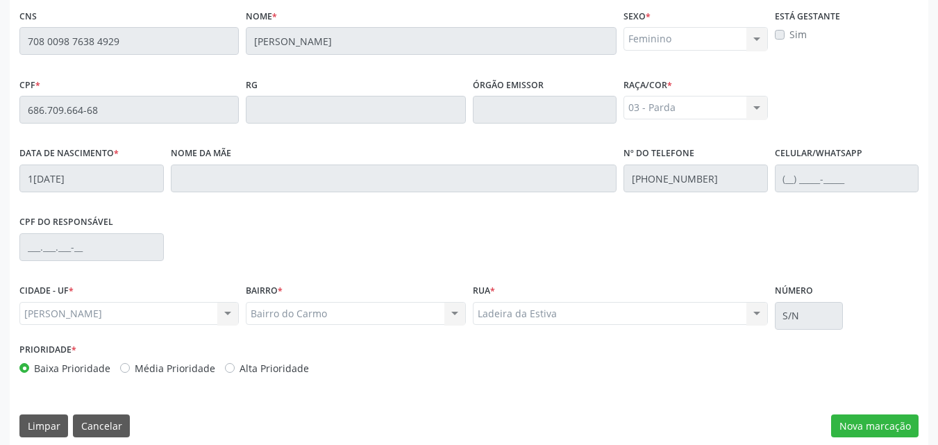
scroll to position [367, 0]
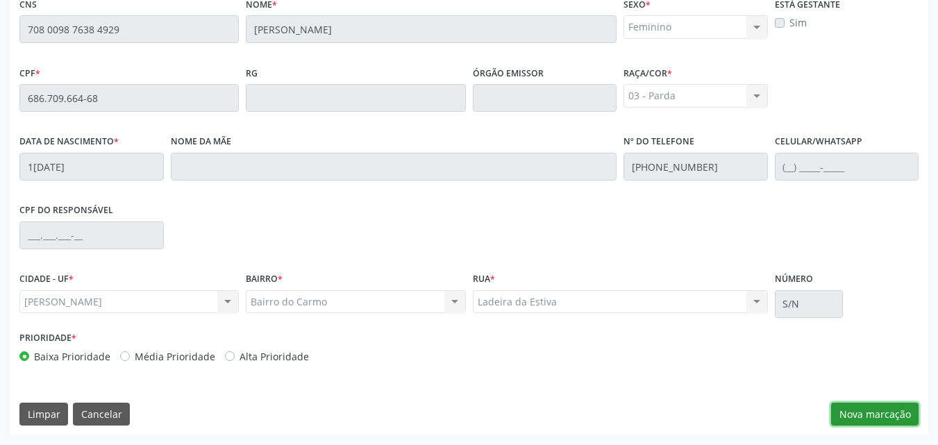
click at [888, 407] on button "Nova marcação" at bounding box center [874, 415] width 87 height 24
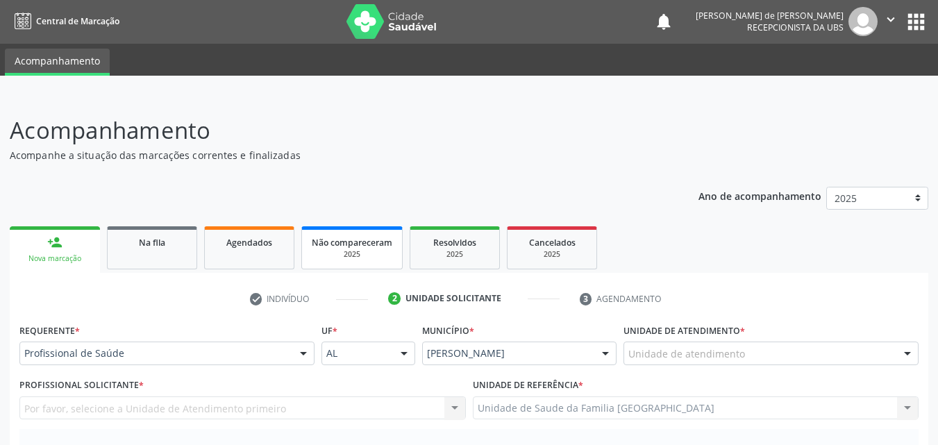
scroll to position [0, 0]
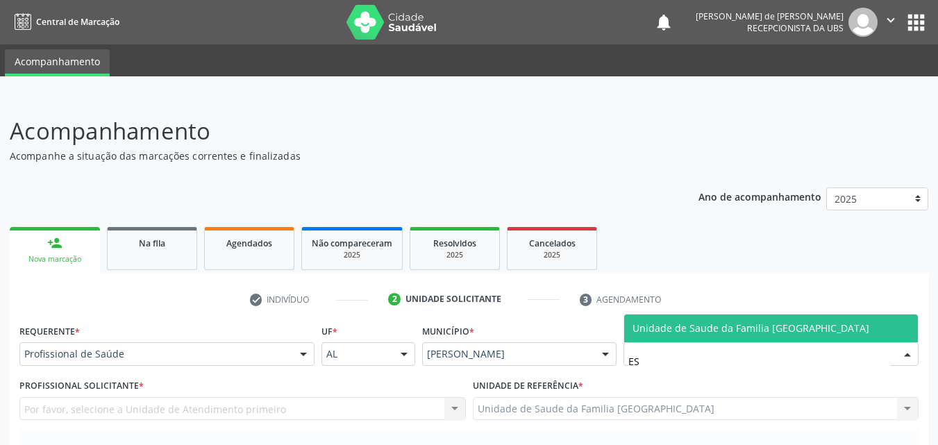
type input "E"
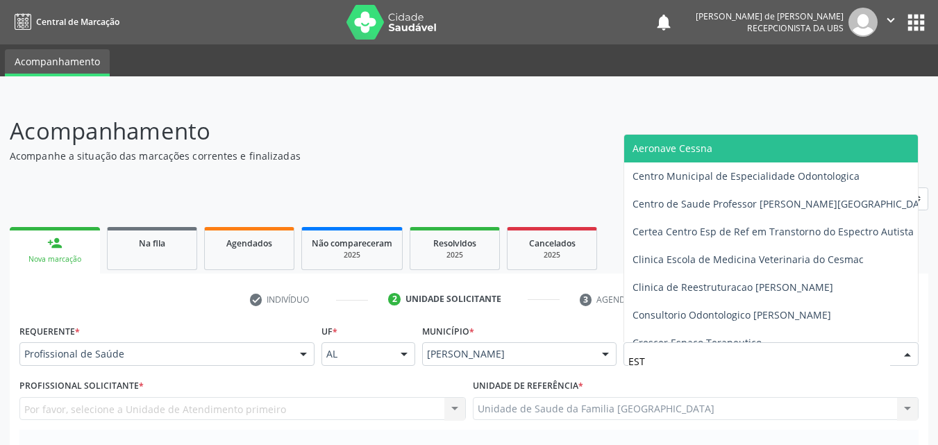
type input "ESTI"
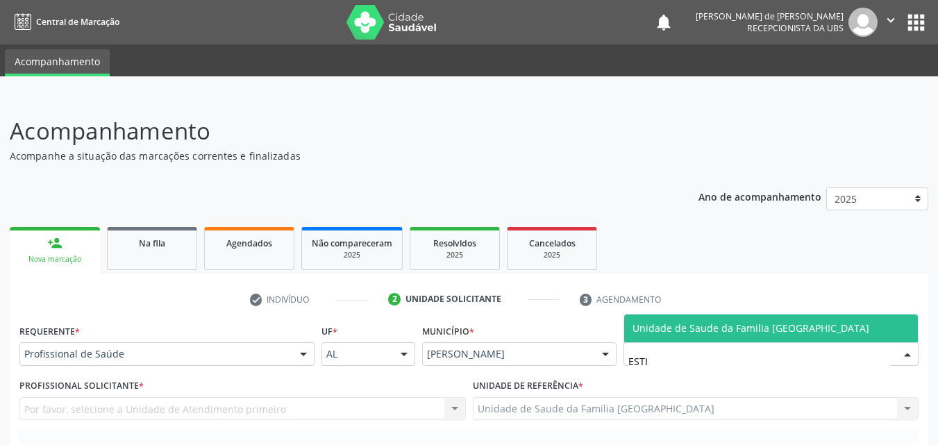
click at [643, 323] on span "Unidade de Saude da Familia [GEOGRAPHIC_DATA]" at bounding box center [750, 327] width 237 height 13
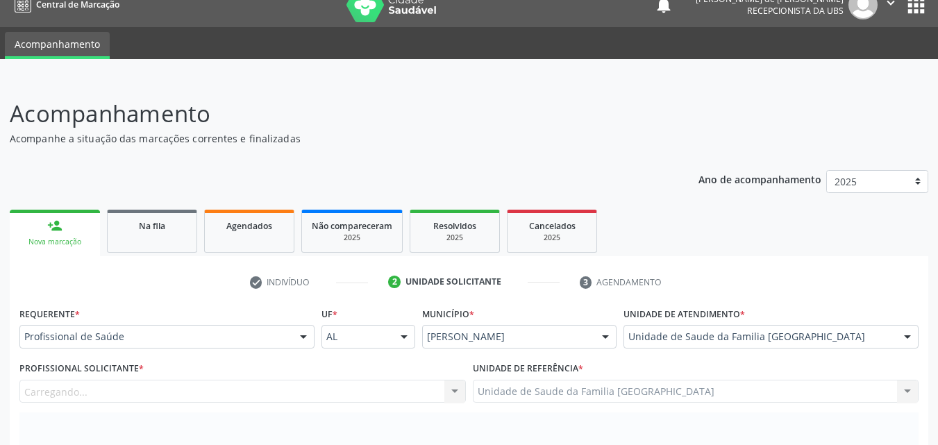
scroll to position [324, 0]
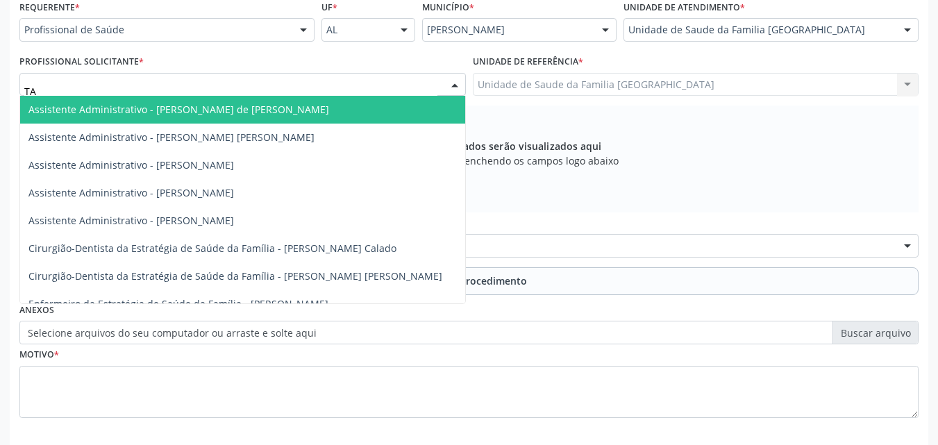
type input "TAC"
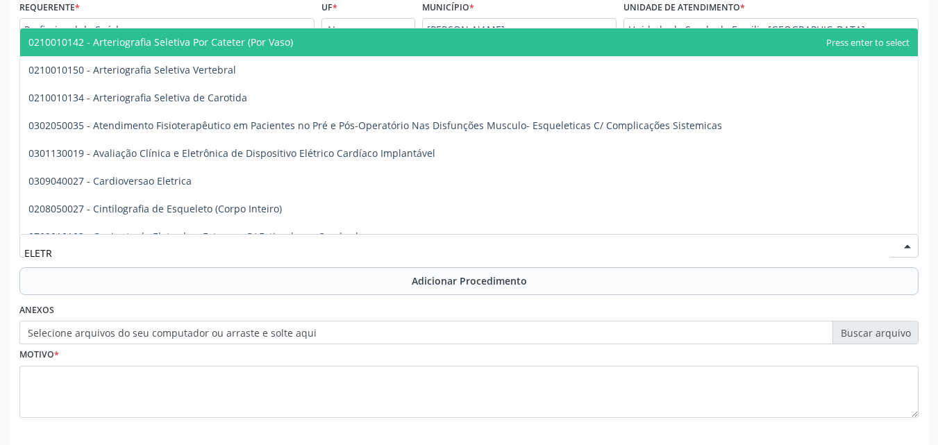
type input "ELETRO"
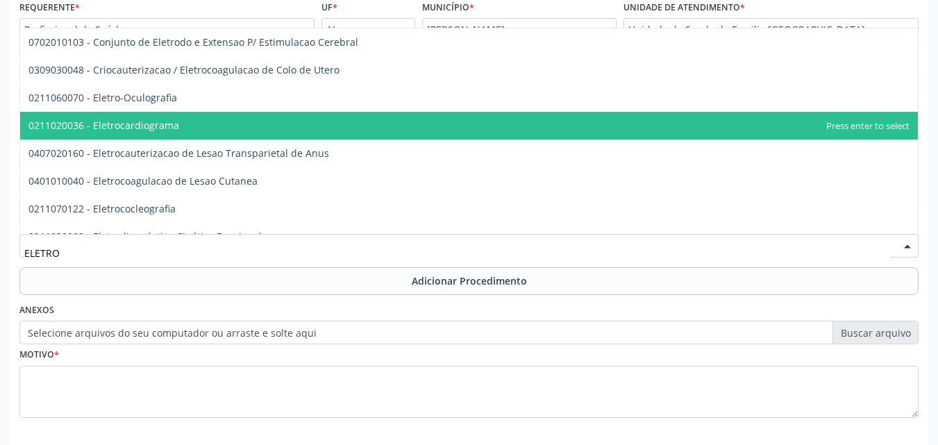
click at [128, 128] on span "0211020036 - Eletrocardiograma" at bounding box center [103, 125] width 151 height 13
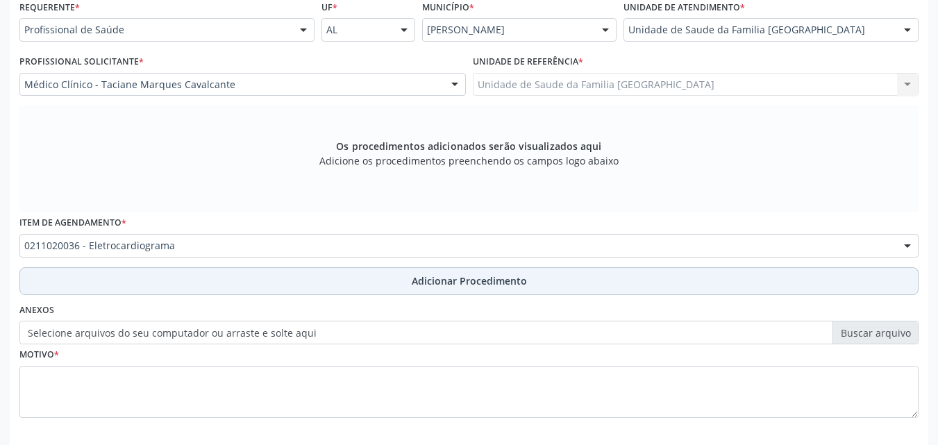
click at [137, 284] on button "Adicionar Procedimento" at bounding box center [468, 281] width 899 height 28
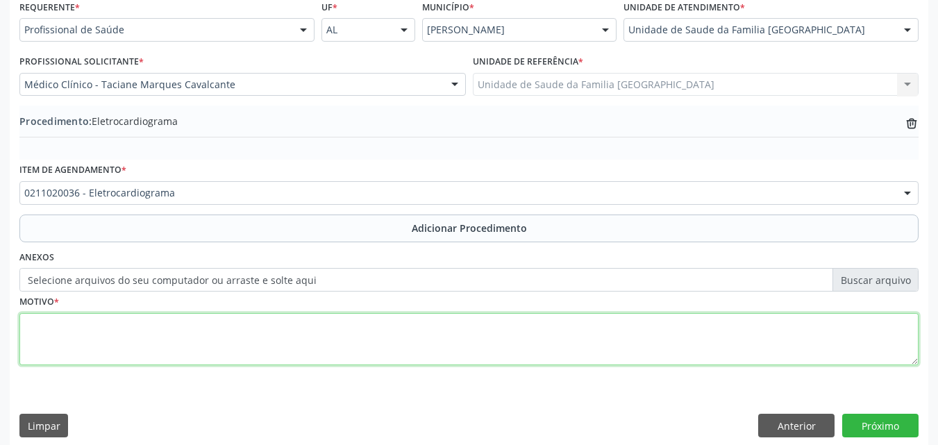
click at [133, 335] on textarea at bounding box center [468, 339] width 899 height 53
type textarea "ROTINA."
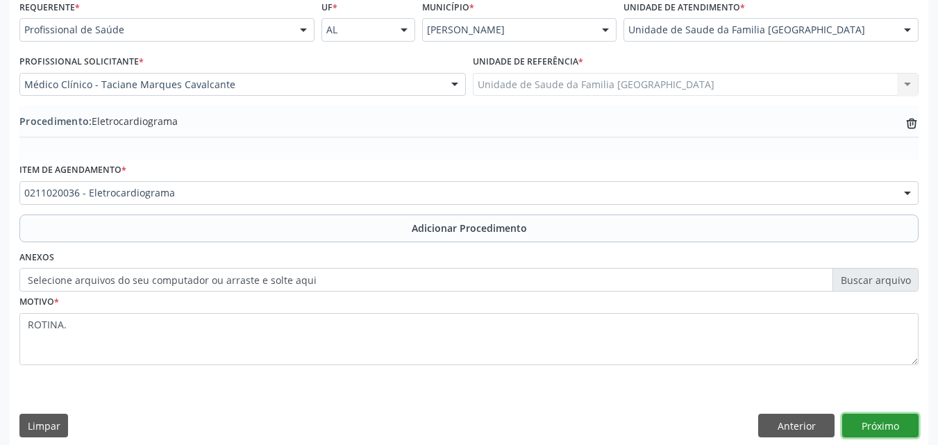
click at [890, 423] on button "Próximo" at bounding box center [880, 426] width 76 height 24
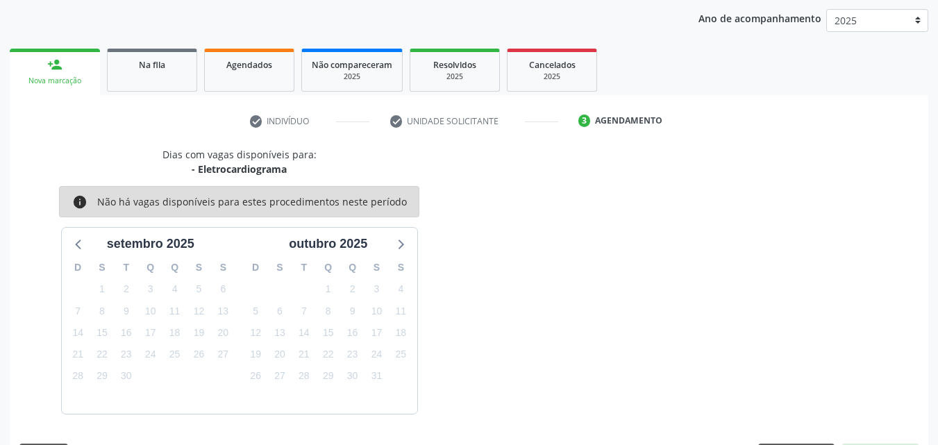
scroll to position [219, 0]
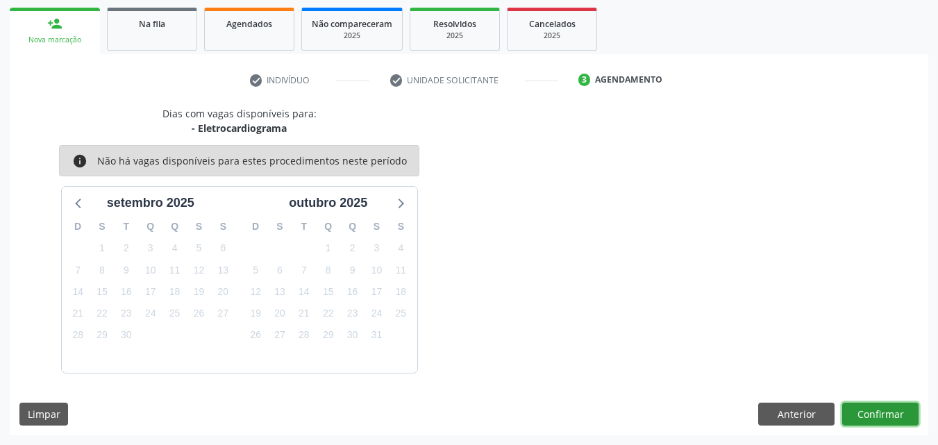
click at [890, 423] on button "Confirmar" at bounding box center [880, 415] width 76 height 24
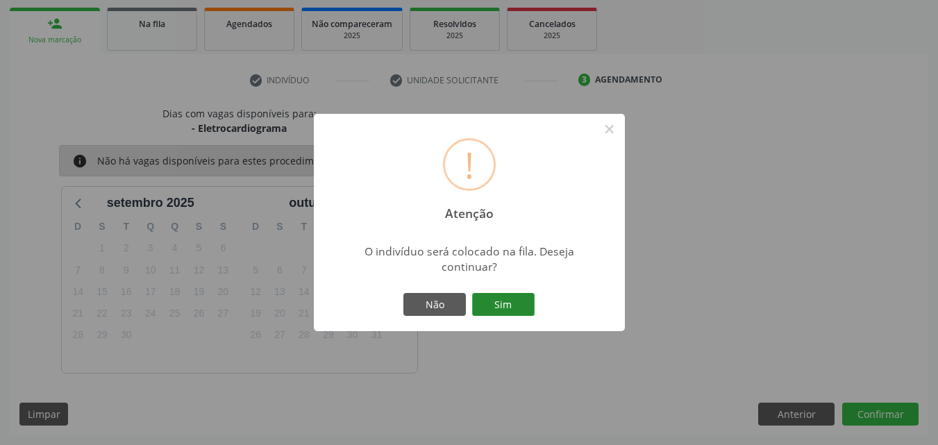
click at [500, 306] on button "Sim" at bounding box center [503, 305] width 62 height 24
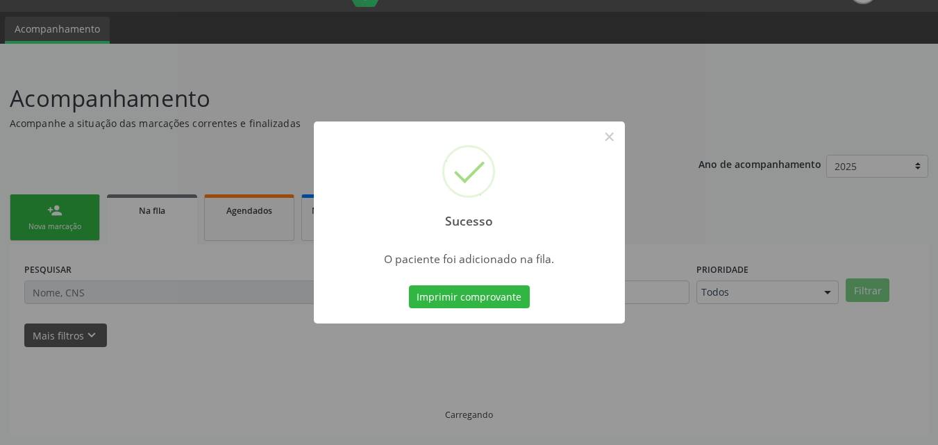
scroll to position [33, 0]
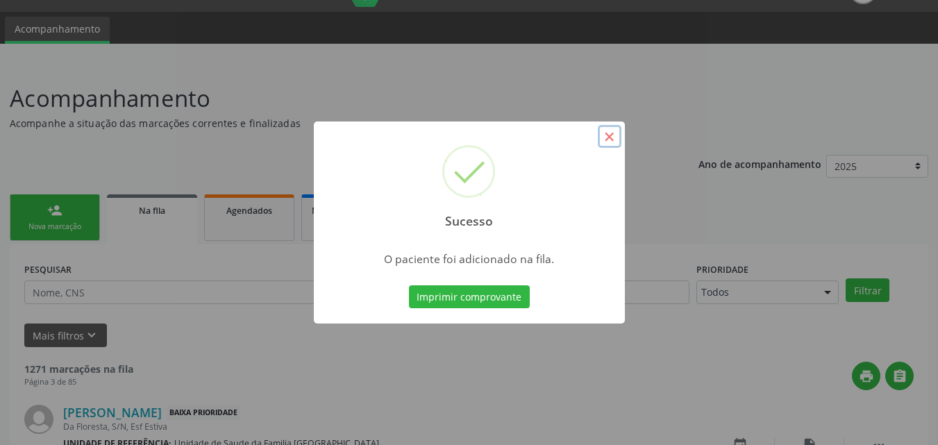
click at [612, 135] on button "×" at bounding box center [610, 137] width 24 height 24
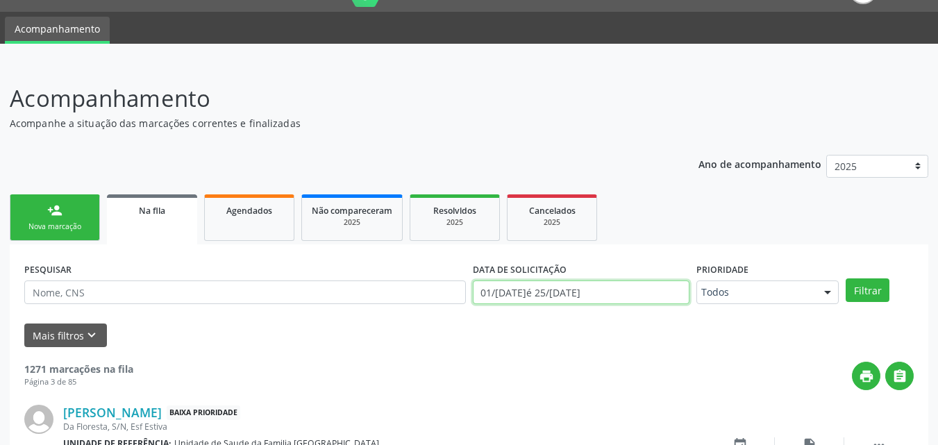
click at [595, 294] on input "01/01/2025 até 25/09/2025" at bounding box center [581, 292] width 217 height 24
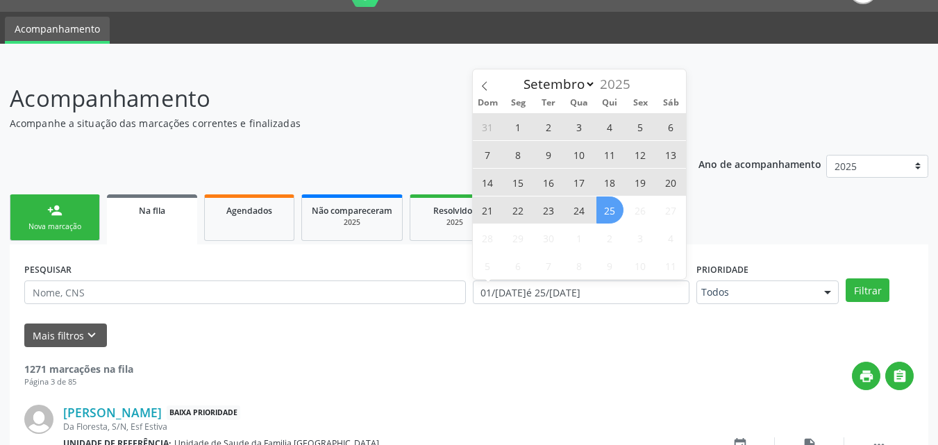
click at [606, 207] on span "25" at bounding box center [609, 209] width 27 height 27
type input "25/09/2025"
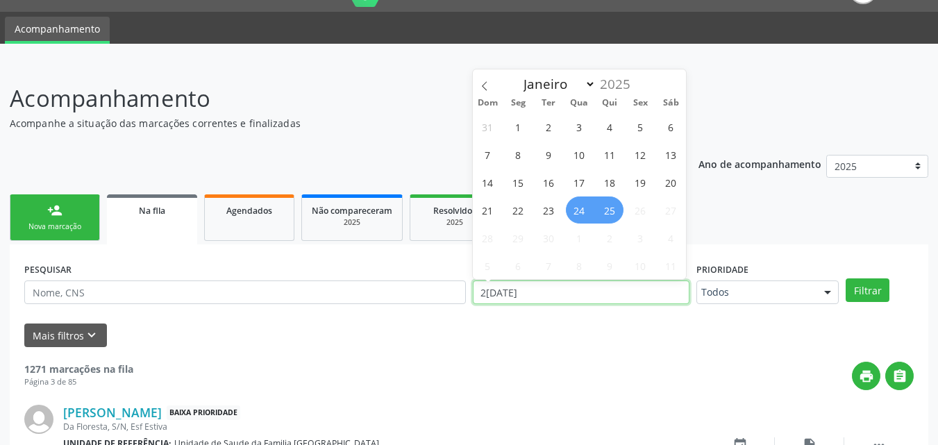
click at [497, 293] on input "25/09/2025" at bounding box center [581, 292] width 217 height 24
click at [604, 211] on span "25" at bounding box center [609, 209] width 27 height 27
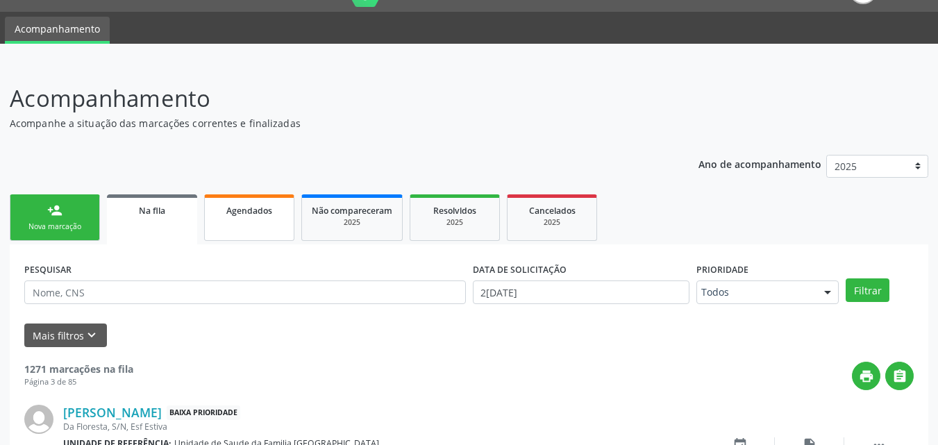
click at [255, 220] on link "Agendados" at bounding box center [249, 217] width 90 height 46
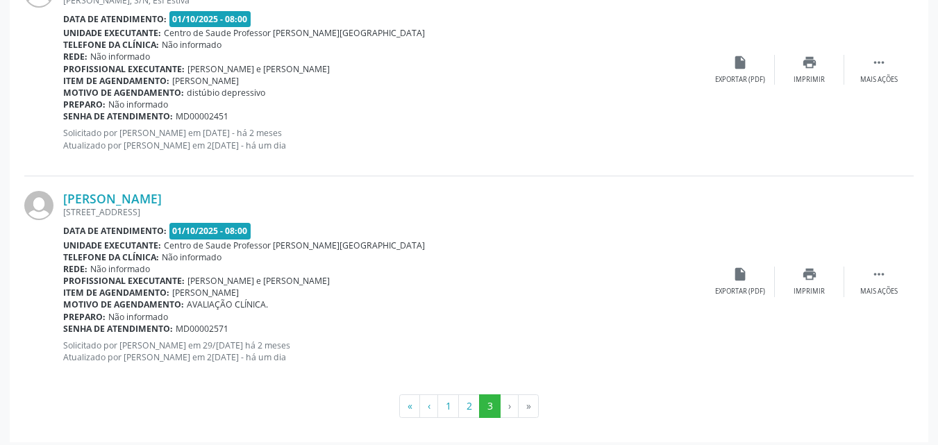
scroll to position [2174, 0]
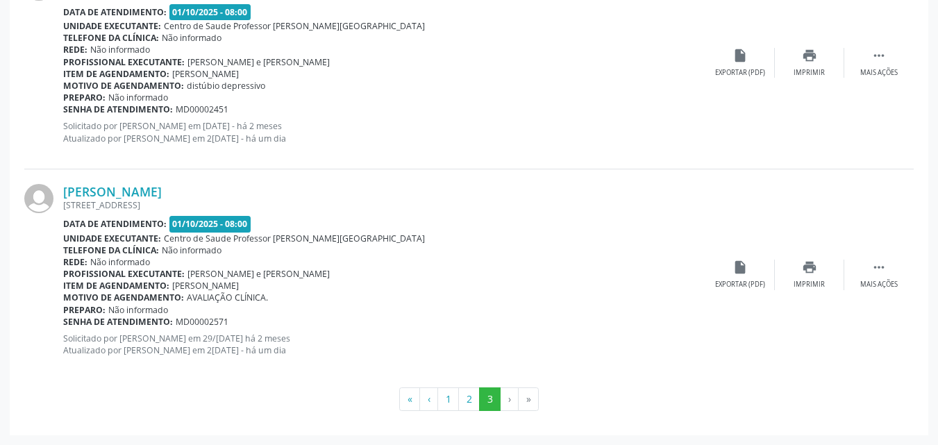
click at [512, 398] on li "›" at bounding box center [509, 399] width 18 height 24
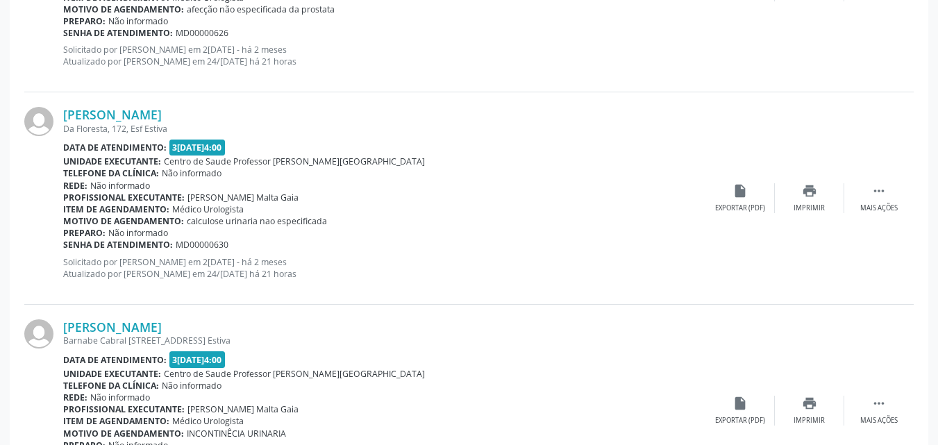
scroll to position [230, 0]
